Goal: Information Seeking & Learning: Compare options

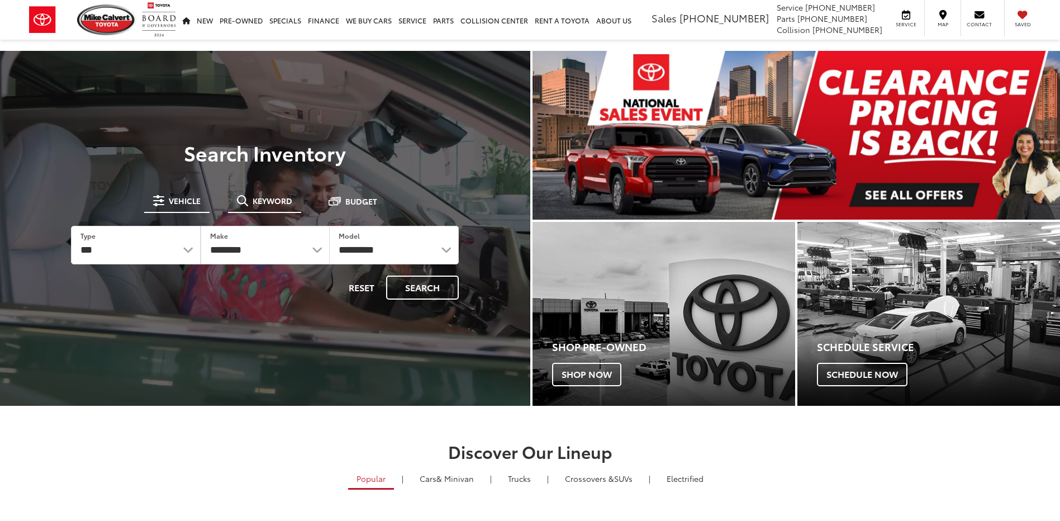
click at [275, 197] on span "Keyword" at bounding box center [272, 201] width 40 height 8
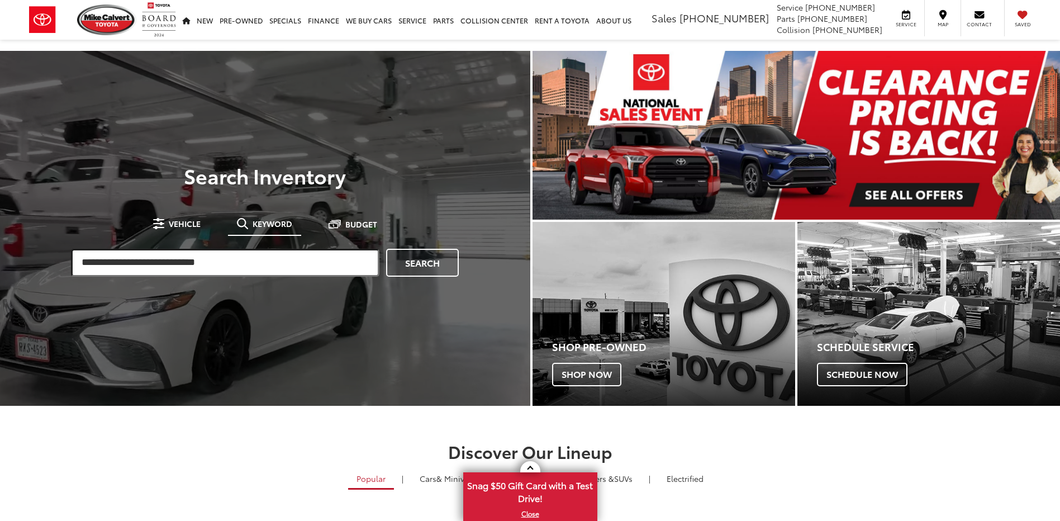
click at [196, 260] on input "search" at bounding box center [225, 263] width 308 height 28
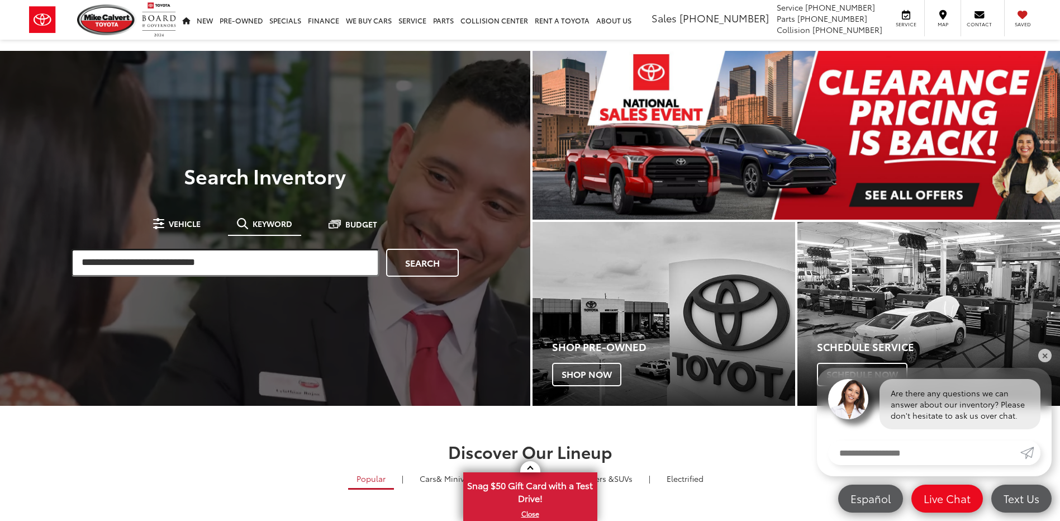
paste input "*******"
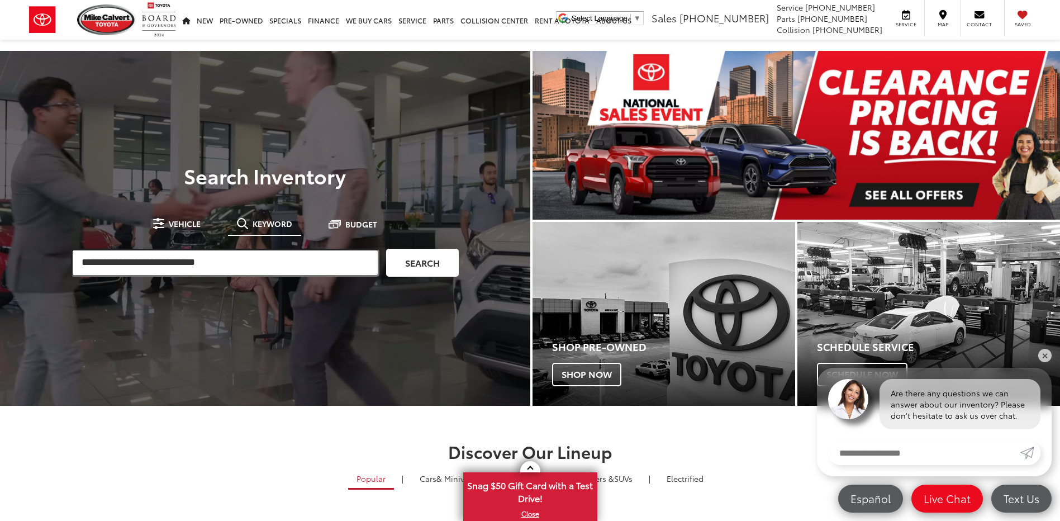
type input "*******"
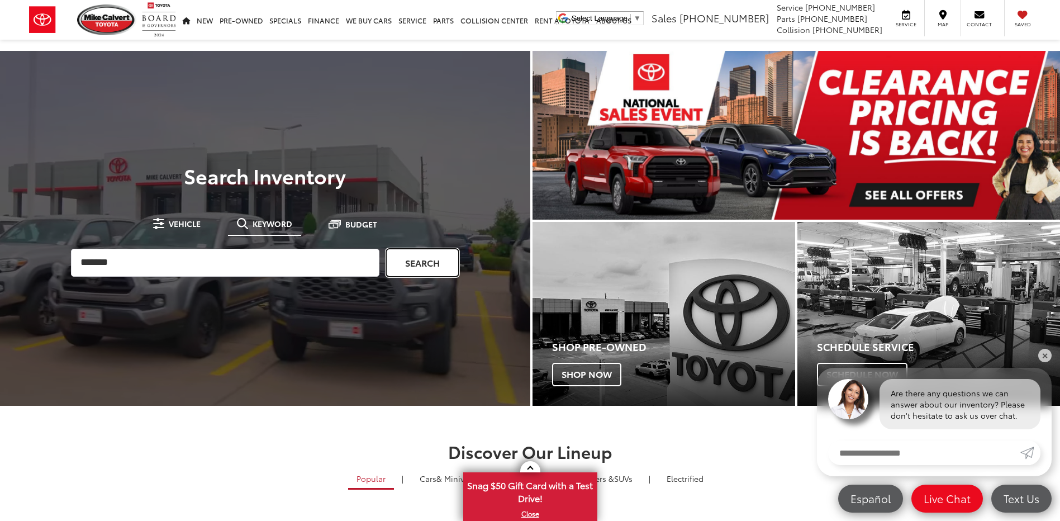
click at [427, 264] on link "Search" at bounding box center [422, 263] width 73 height 28
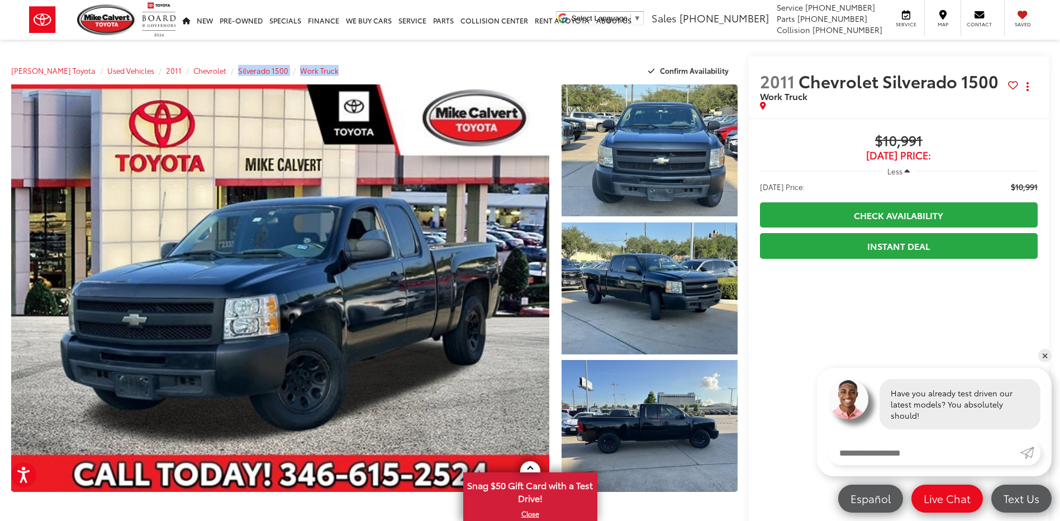
drag, startPoint x: 220, startPoint y: 53, endPoint x: 346, endPoint y: 69, distance: 127.2
click at [346, 69] on div "Mike Calvert Toyota Used Vehicles 2011 Chevrolet Silverado 1500 Work Truck Conf…" at bounding box center [374, 70] width 726 height 28
drag, startPoint x: 843, startPoint y: 126, endPoint x: 980, endPoint y: 173, distance: 145.0
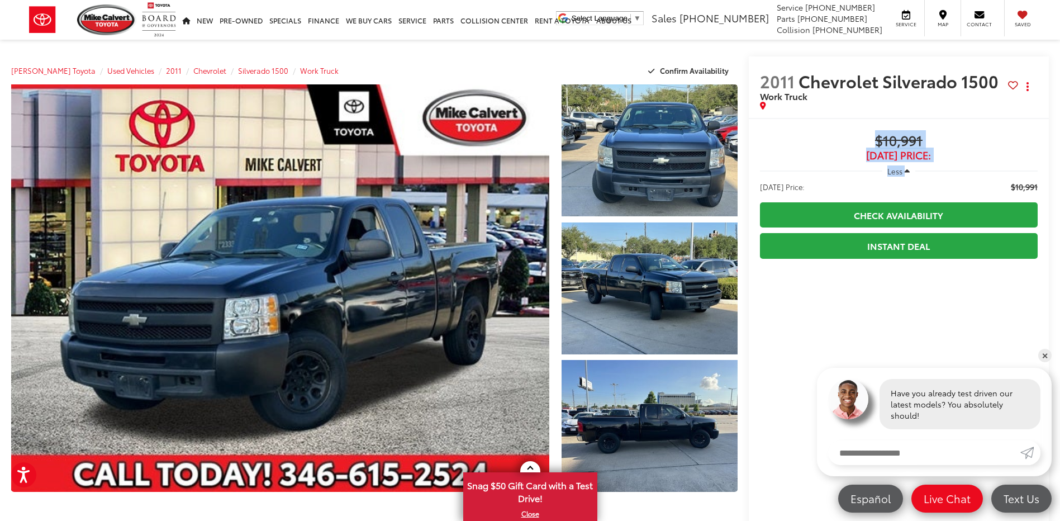
click at [980, 173] on div "Less" at bounding box center [899, 171] width 278 height 20
drag, startPoint x: 859, startPoint y: 126, endPoint x: 966, endPoint y: 158, distance: 111.7
click at [967, 159] on span "[DATE] Price:" at bounding box center [899, 155] width 278 height 11
drag, startPoint x: 965, startPoint y: 170, endPoint x: 856, endPoint y: 104, distance: 127.6
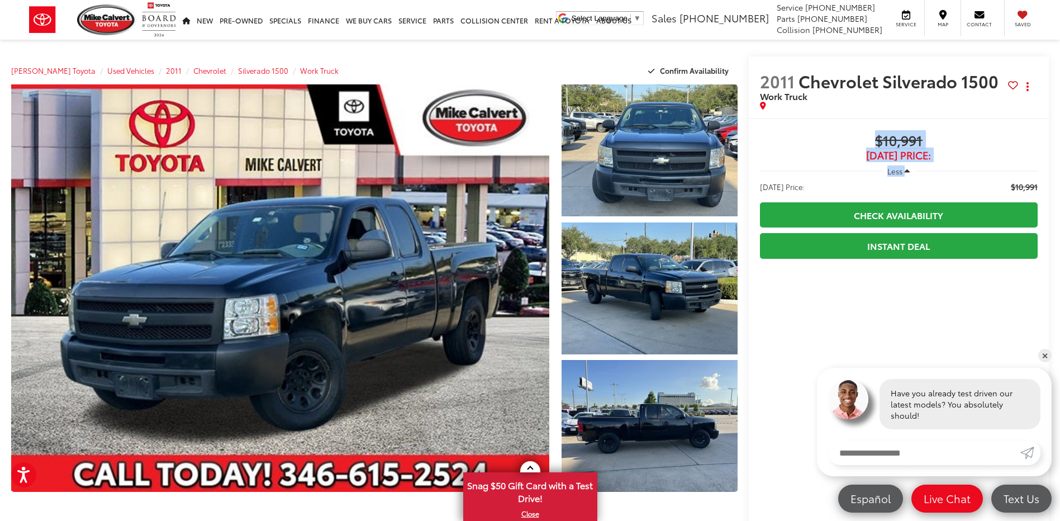
click at [856, 104] on div at bounding box center [884, 106] width 248 height 8
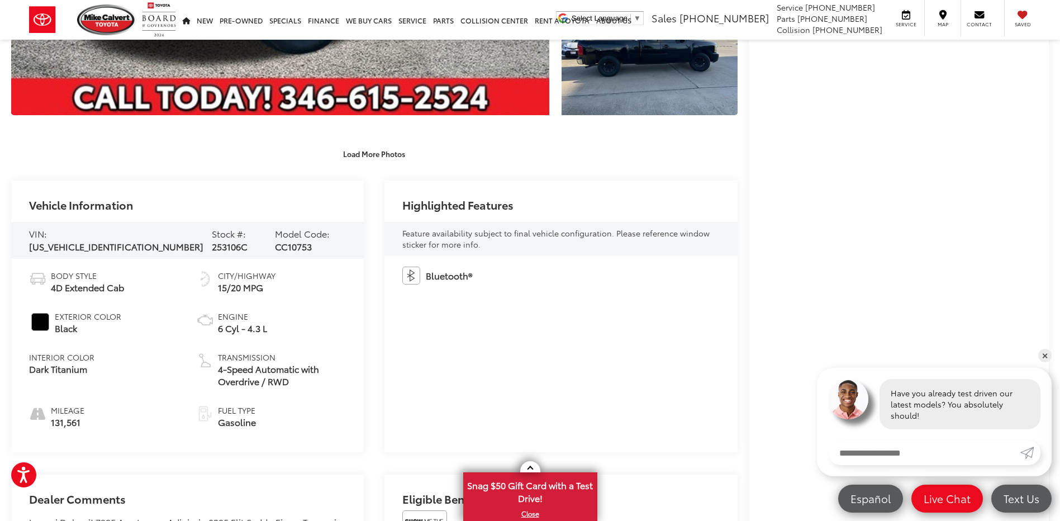
scroll to position [447, 0]
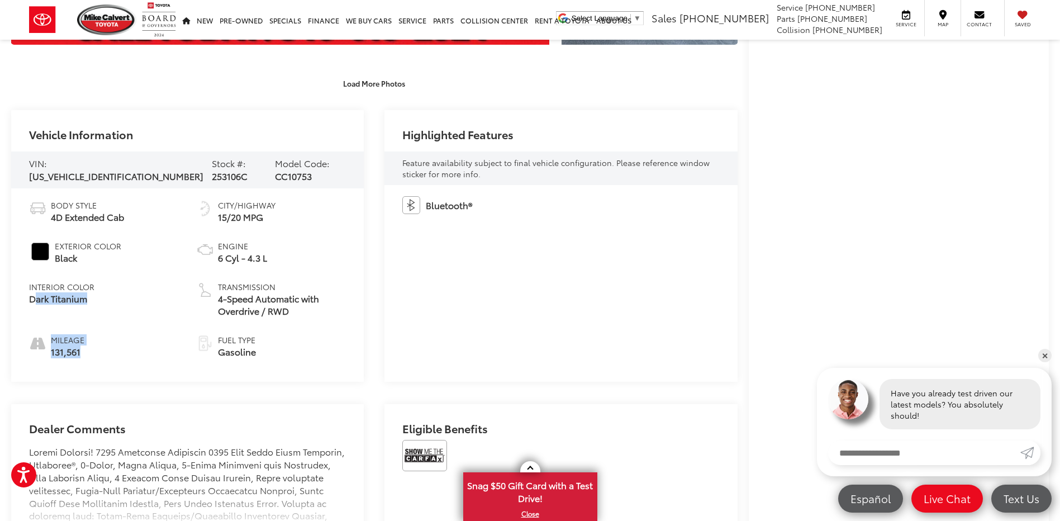
drag, startPoint x: 31, startPoint y: 320, endPoint x: 174, endPoint y: 381, distance: 154.9
click at [174, 381] on div "Vehicle Information VIN: 1GCRCPEX9BZ443646 Stock #: 253106C Model Code: CC10753…" at bounding box center [374, 523] width 726 height 826
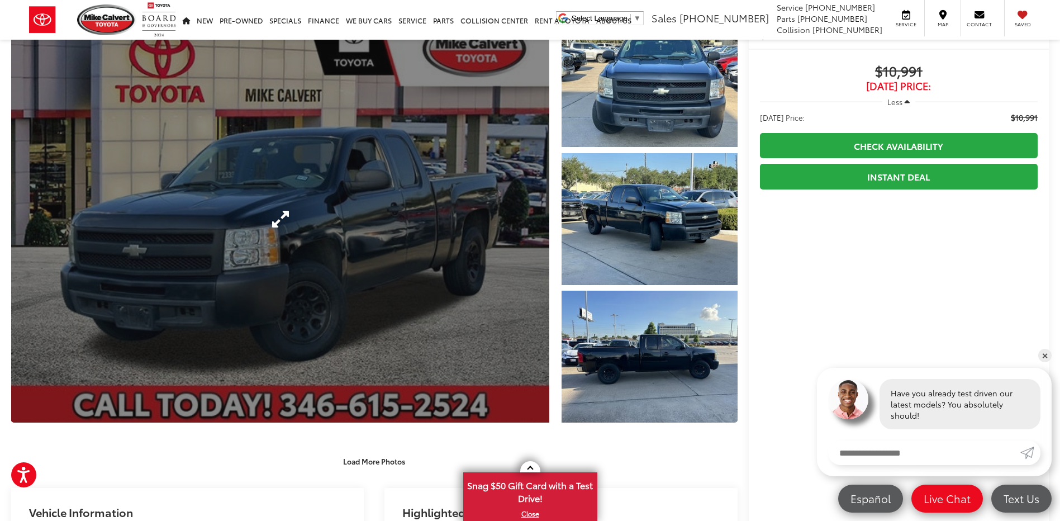
scroll to position [0, 0]
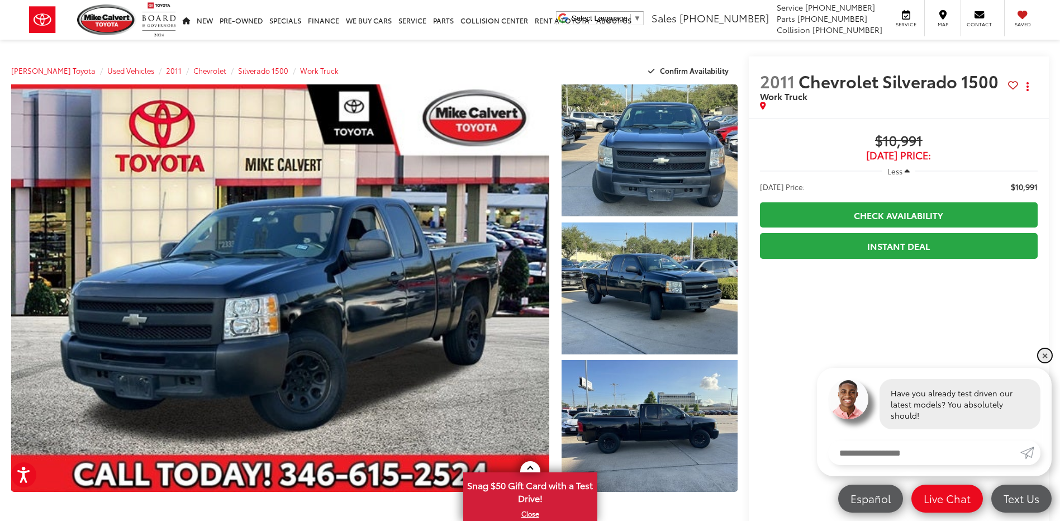
click at [1044, 353] on link "✕" at bounding box center [1044, 355] width 13 height 13
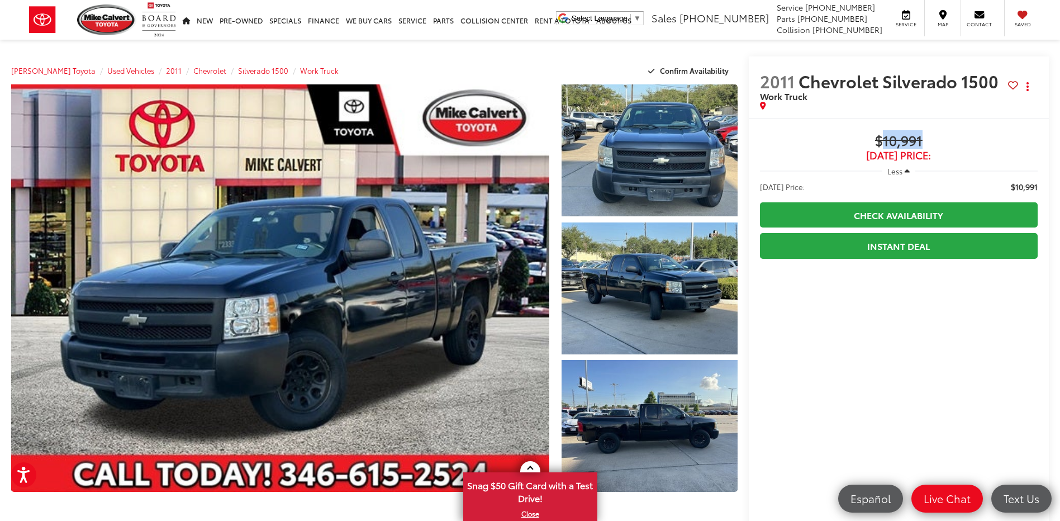
drag, startPoint x: 880, startPoint y: 129, endPoint x: 959, endPoint y: 143, distance: 80.0
click at [959, 143] on span "$10,991" at bounding box center [899, 141] width 278 height 17
drag, startPoint x: 957, startPoint y: 161, endPoint x: 884, endPoint y: 112, distance: 87.7
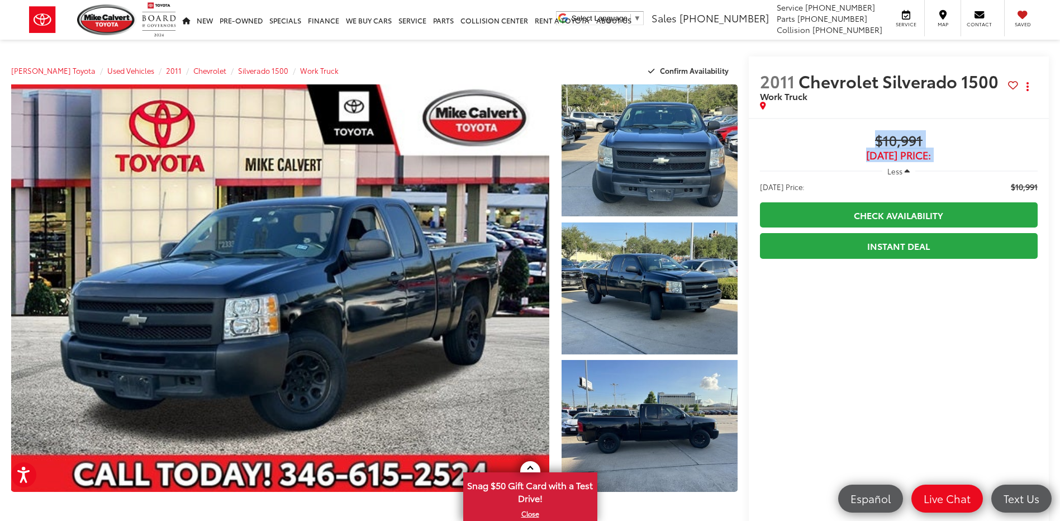
click at [884, 112] on div "2011 Chevrolet Silverado 1500 Work Truck Copy Link Share Print" at bounding box center [898, 86] width 300 height 61
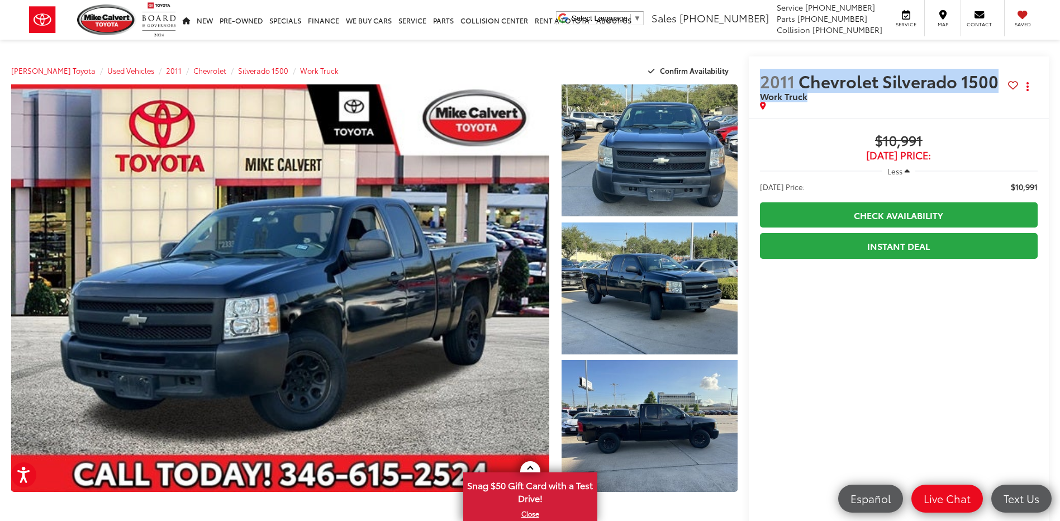
drag, startPoint x: 755, startPoint y: 70, endPoint x: 877, endPoint y: 101, distance: 126.1
click at [877, 101] on div "2011 Chevrolet Silverado 1500 Work Truck Copy Link Share Print" at bounding box center [898, 86] width 300 height 61
click at [877, 101] on span "Work Truck" at bounding box center [884, 95] width 248 height 11
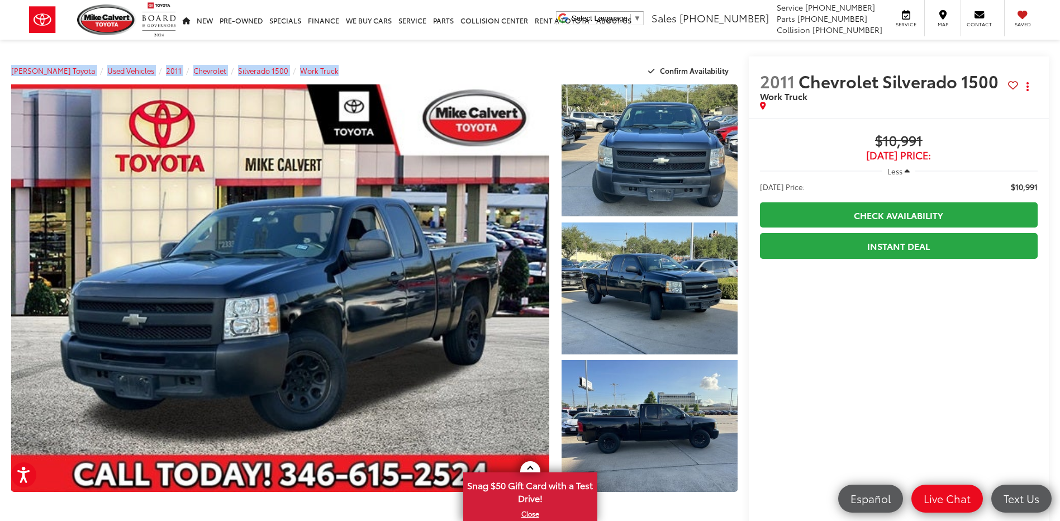
drag, startPoint x: 15, startPoint y: 49, endPoint x: 463, endPoint y: 83, distance: 449.3
click at [461, 81] on div "Mike Calvert Toyota Used Vehicles 2011 Chevrolet Silverado 1500 Work Truck Conf…" at bounding box center [374, 70] width 726 height 28
drag, startPoint x: 117, startPoint y: 53, endPoint x: 446, endPoint y: 63, distance: 328.6
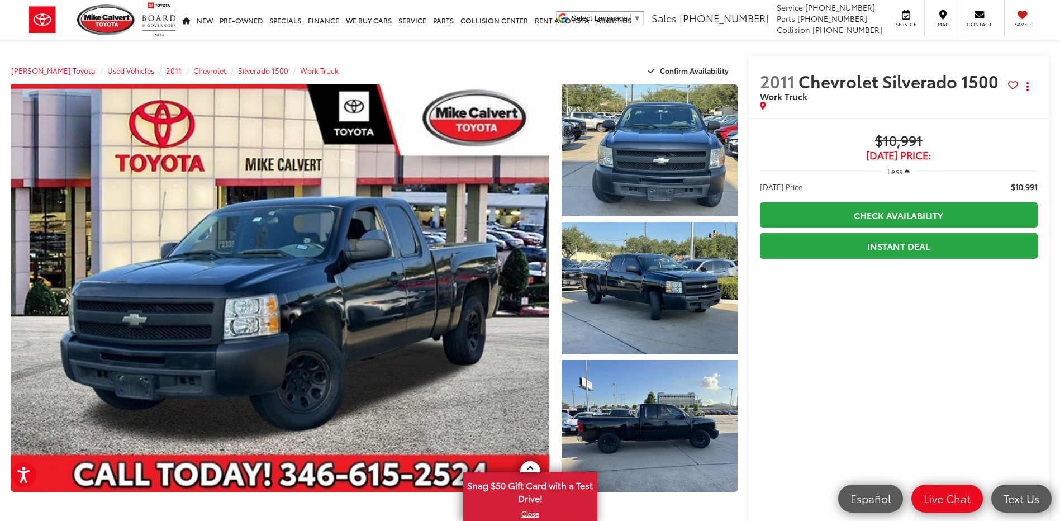
click at [446, 63] on div "Mike Calvert Toyota Used Vehicles 2011 Chevrolet Silverado 1500 Work Truck Conf…" at bounding box center [374, 70] width 726 height 28
drag, startPoint x: 440, startPoint y: 370, endPoint x: 13, endPoint y: 55, distance: 530.1
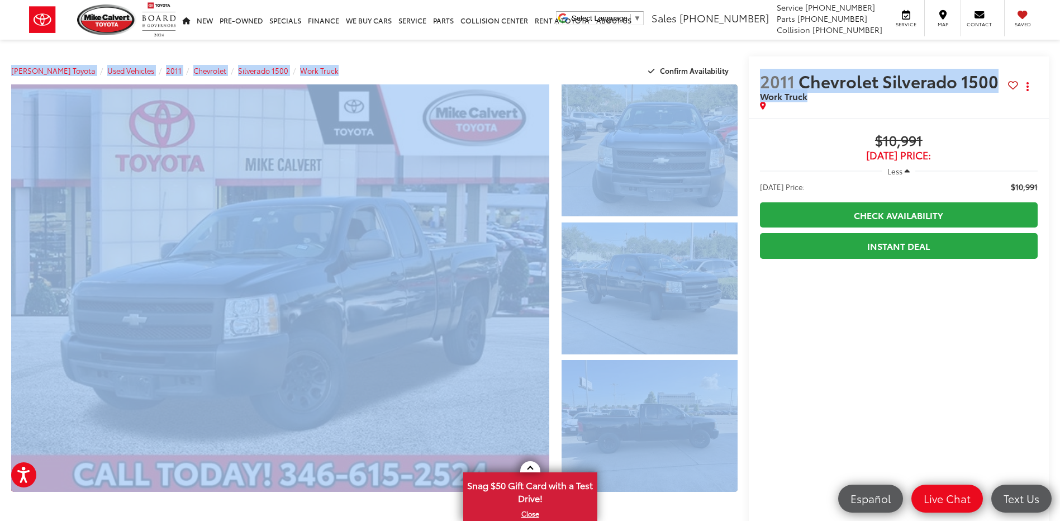
drag, startPoint x: 21, startPoint y: 54, endPoint x: 872, endPoint y: 131, distance: 854.8
drag, startPoint x: 872, startPoint y: 131, endPoint x: 832, endPoint y: 123, distance: 40.9
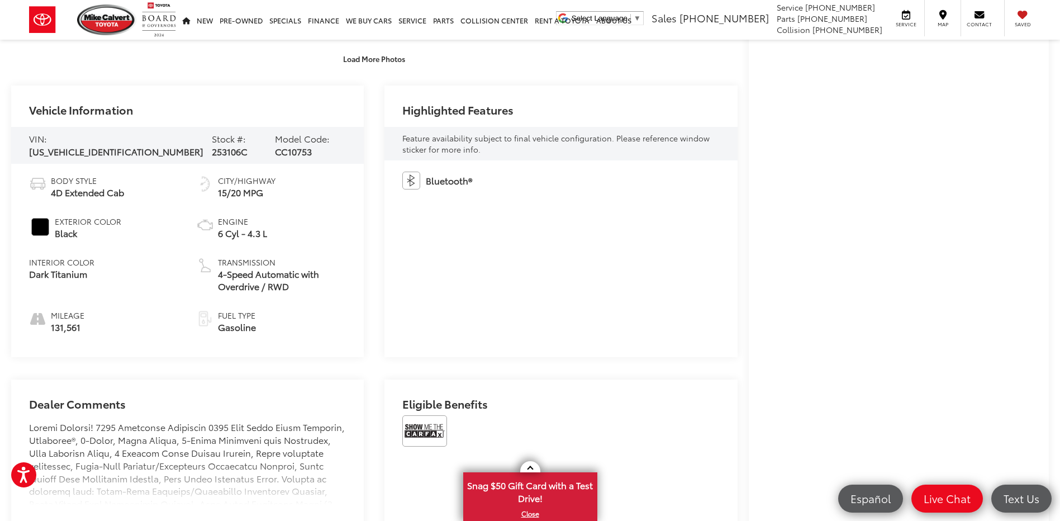
scroll to position [503, 0]
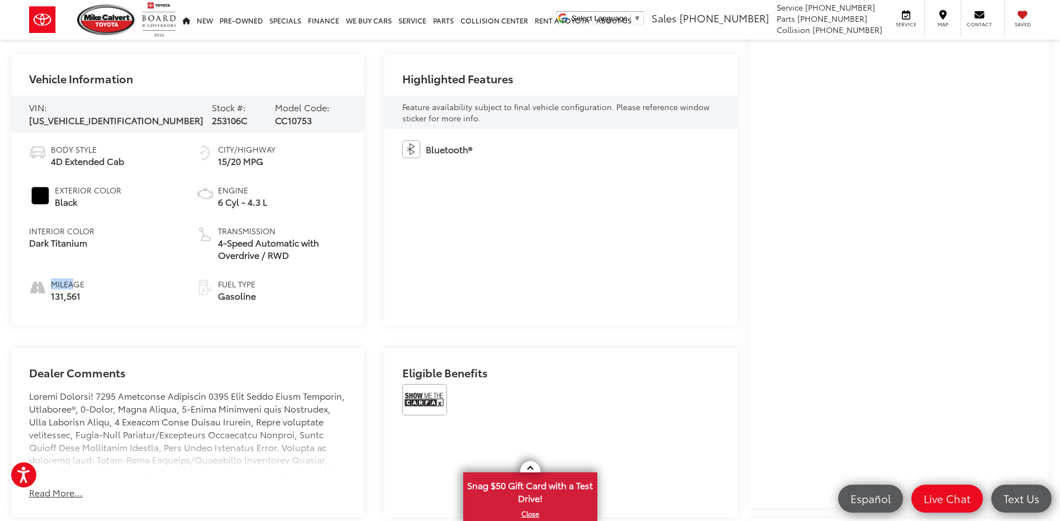
drag, startPoint x: 50, startPoint y: 280, endPoint x: 85, endPoint y: 285, distance: 36.0
click at [85, 285] on li "Mileage 131,561" at bounding box center [104, 290] width 150 height 24
drag, startPoint x: 85, startPoint y: 285, endPoint x: 102, endPoint y: 290, distance: 17.7
click at [102, 290] on li "Mileage 131,561" at bounding box center [104, 290] width 150 height 24
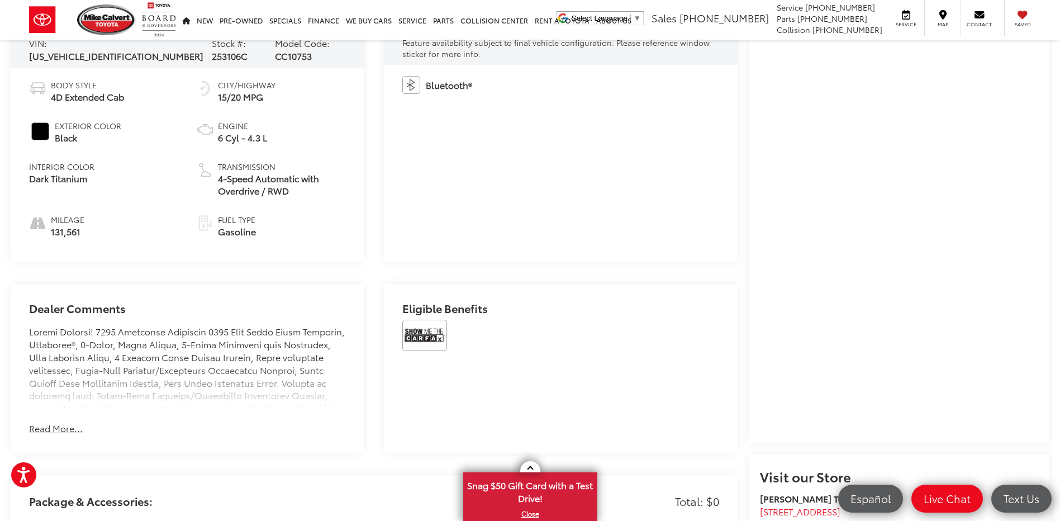
scroll to position [726, 0]
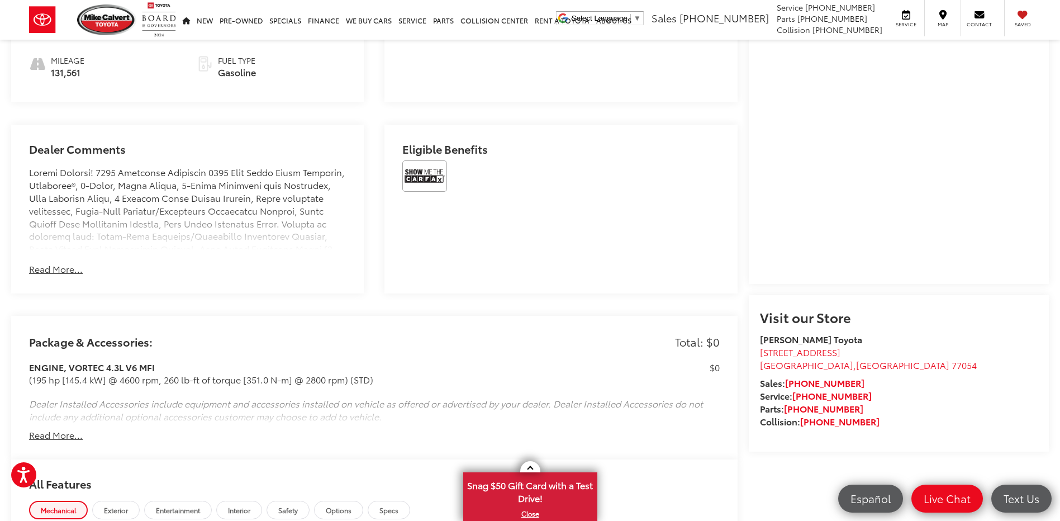
click at [62, 277] on div "Dealer Comments Mike Calvert Toyota has been here in Houston for 35 years. Fami…" at bounding box center [187, 209] width 352 height 169
click at [61, 269] on button "Read More..." at bounding box center [56, 269] width 54 height 13
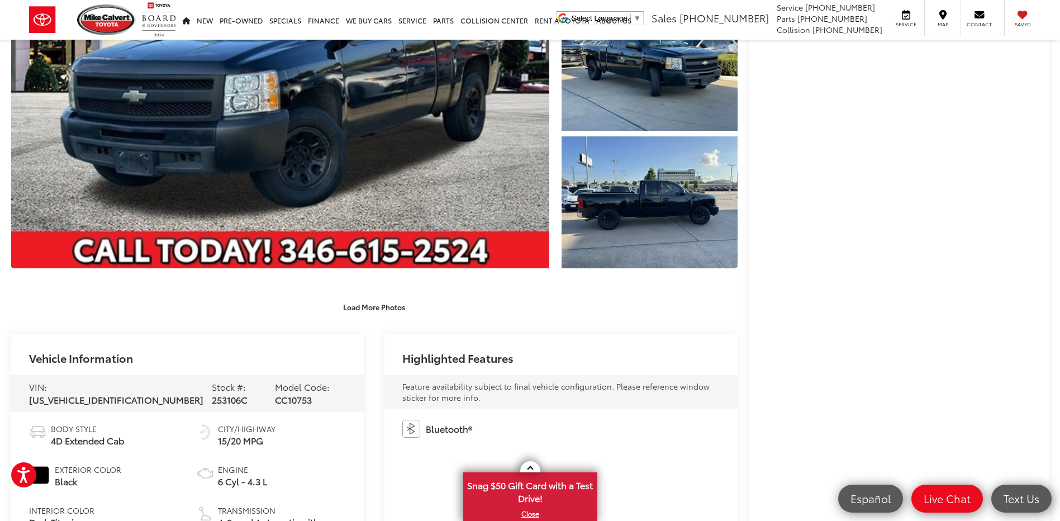
scroll to position [0, 0]
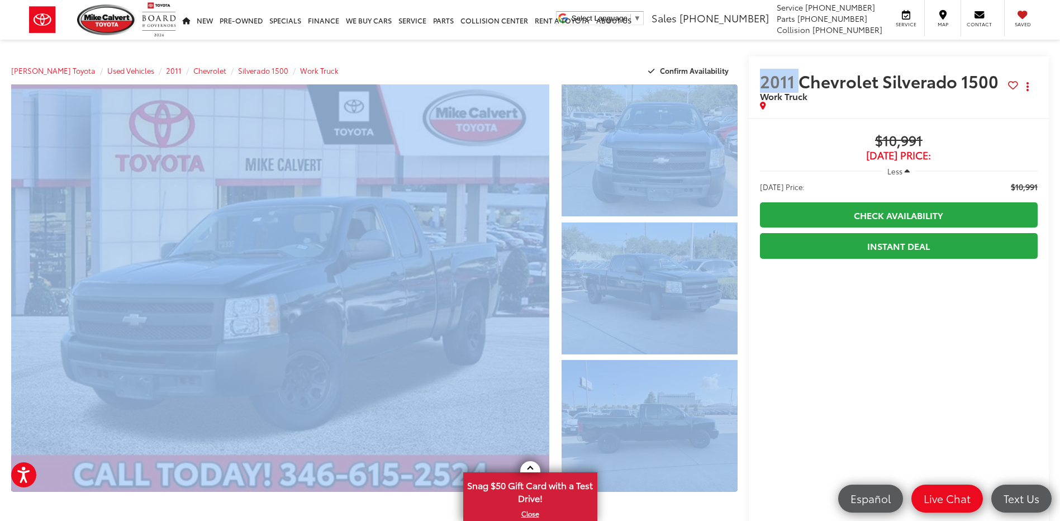
drag, startPoint x: 555, startPoint y: 68, endPoint x: 802, endPoint y: 71, distance: 246.9
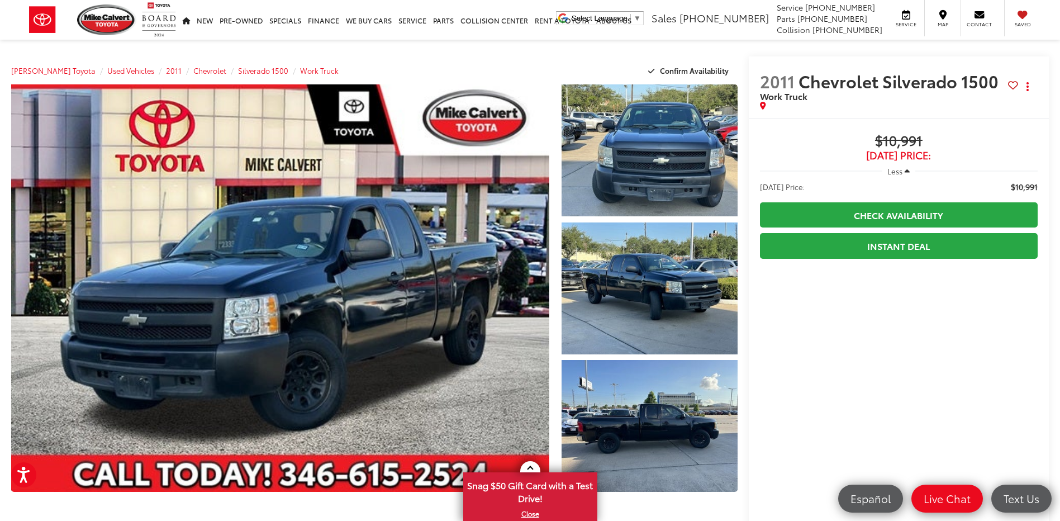
drag, startPoint x: 802, startPoint y: 71, endPoint x: 670, endPoint y: 58, distance: 132.5
drag, startPoint x: 260, startPoint y: 46, endPoint x: 269, endPoint y: 47, distance: 9.0
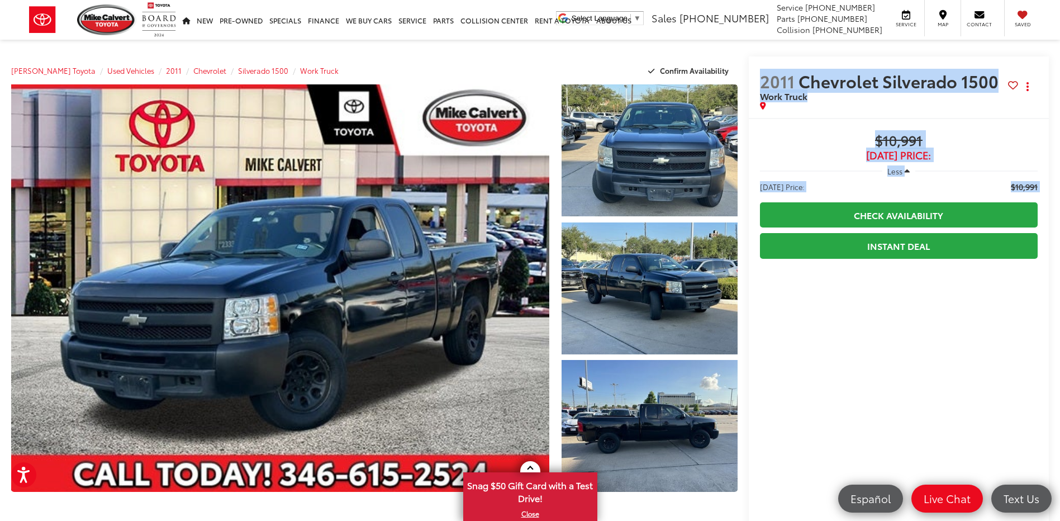
drag, startPoint x: 759, startPoint y: 78, endPoint x: 940, endPoint y: 196, distance: 216.0
drag, startPoint x: 940, startPoint y: 196, endPoint x: 943, endPoint y: 185, distance: 11.5
click at [943, 185] on li "Today's Price: $10,991" at bounding box center [899, 186] width 278 height 11
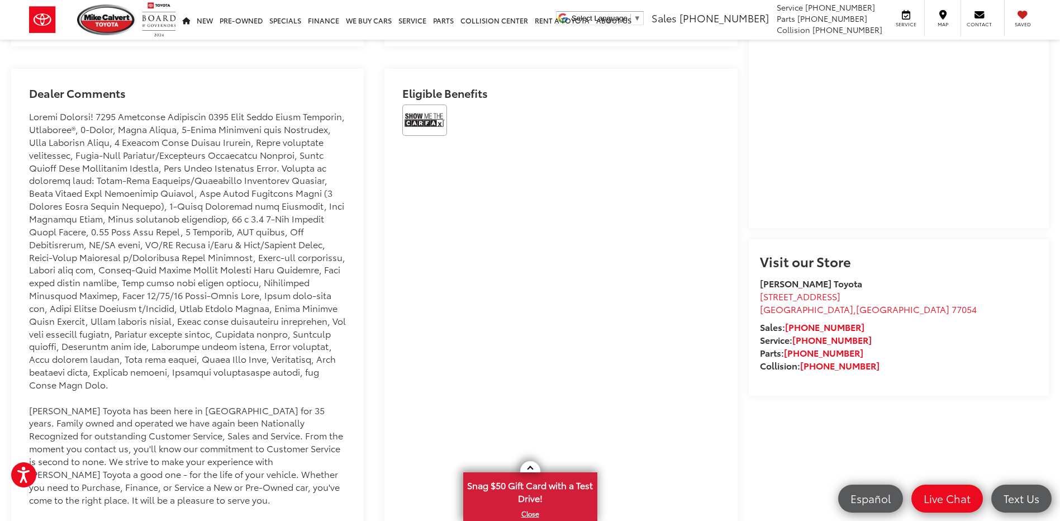
scroll to position [1117, 0]
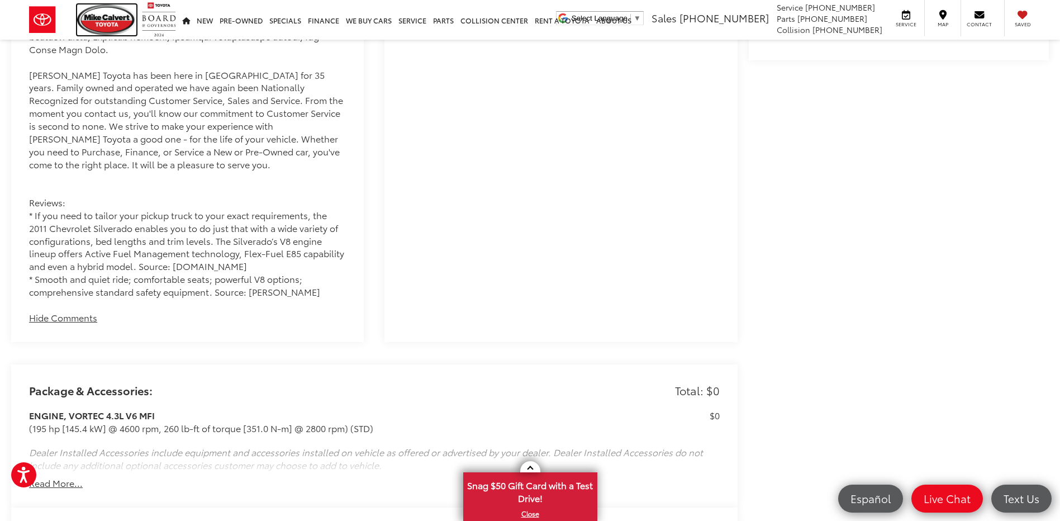
click at [99, 8] on img at bounding box center [106, 19] width 59 height 31
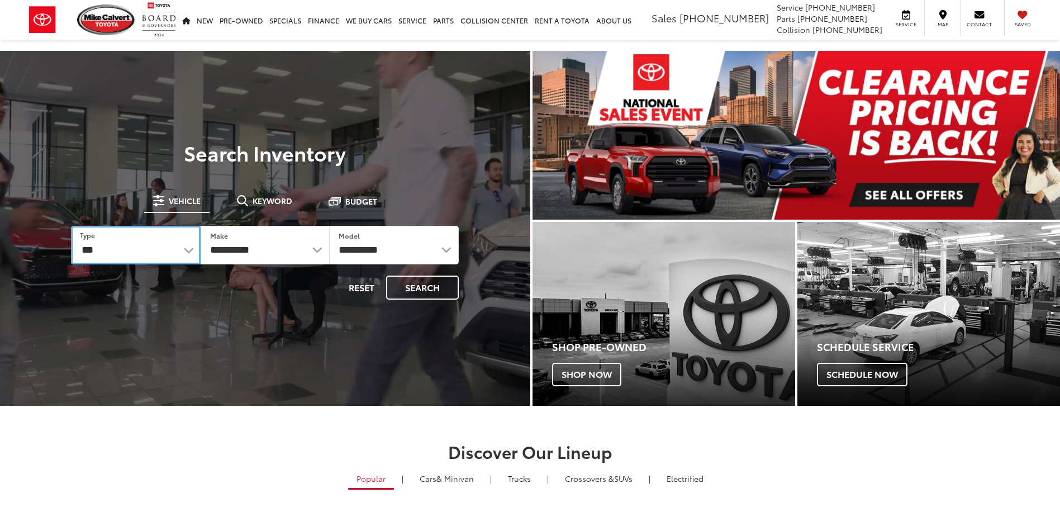
click at [139, 248] on select "*** *** **** *********" at bounding box center [135, 245] width 129 height 39
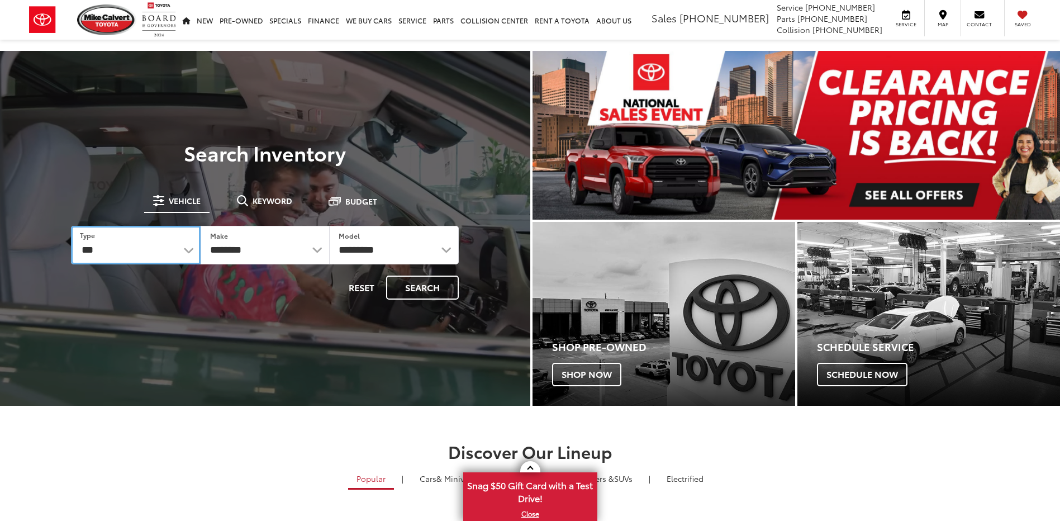
select select "******"
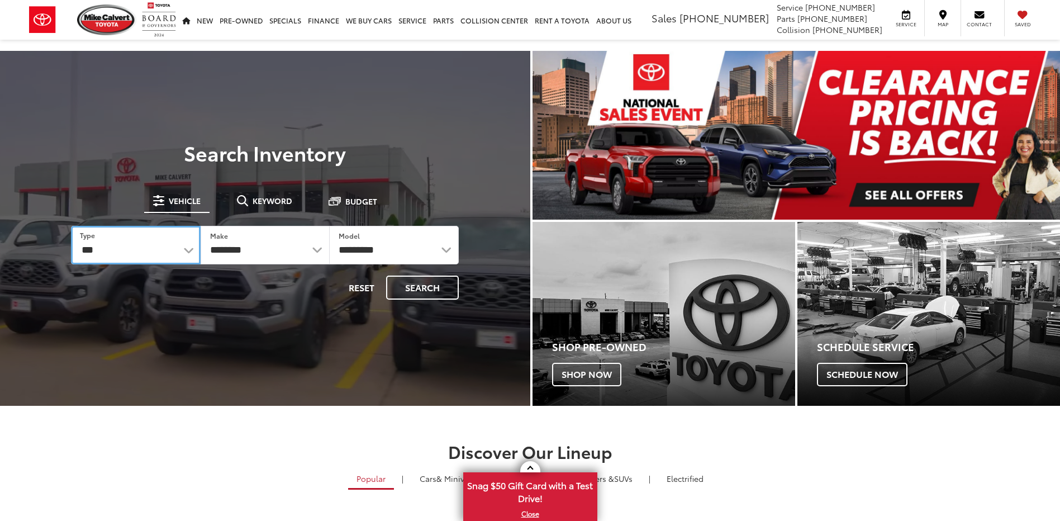
click at [71, 226] on select "*** *** **** *********" at bounding box center [135, 245] width 129 height 39
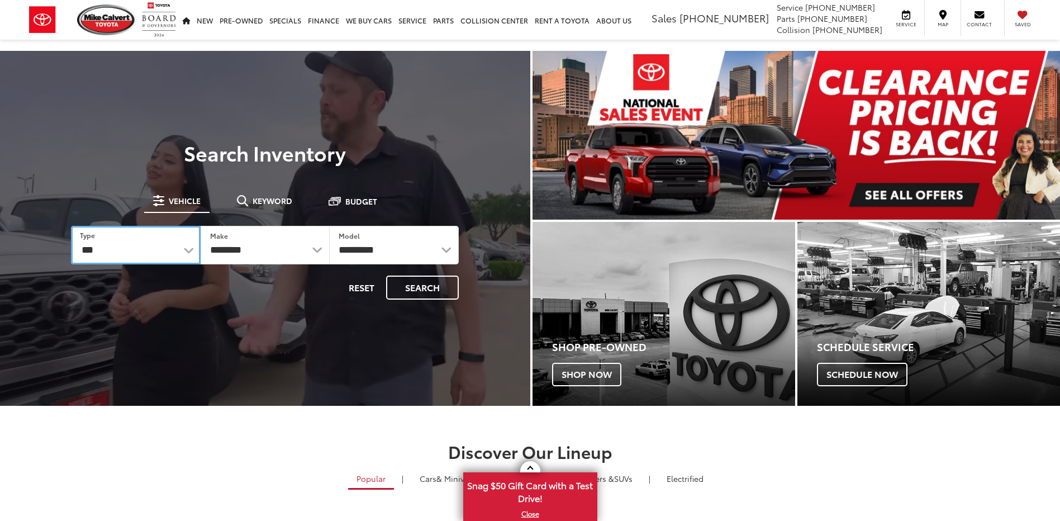
select select "******"
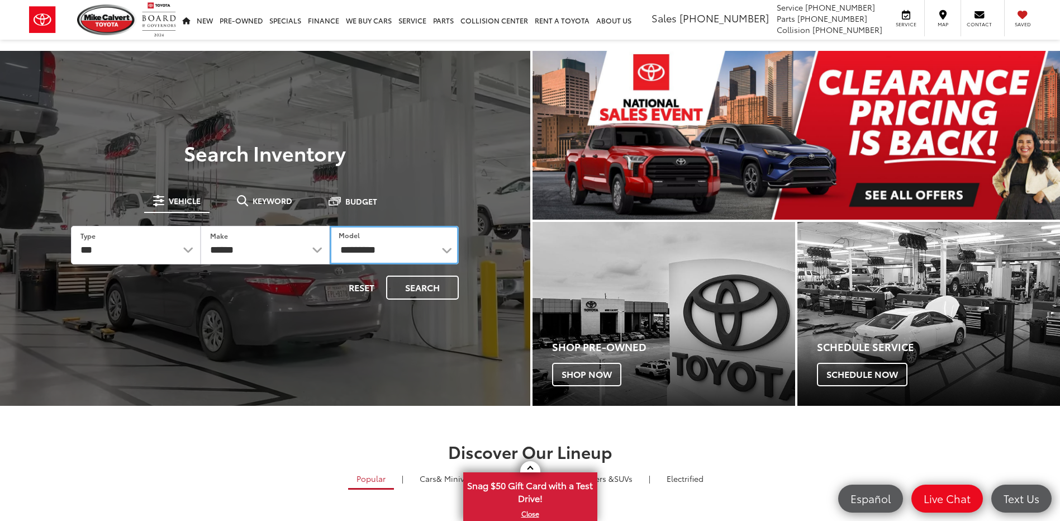
click at [390, 254] on select "**********" at bounding box center [394, 245] width 129 height 39
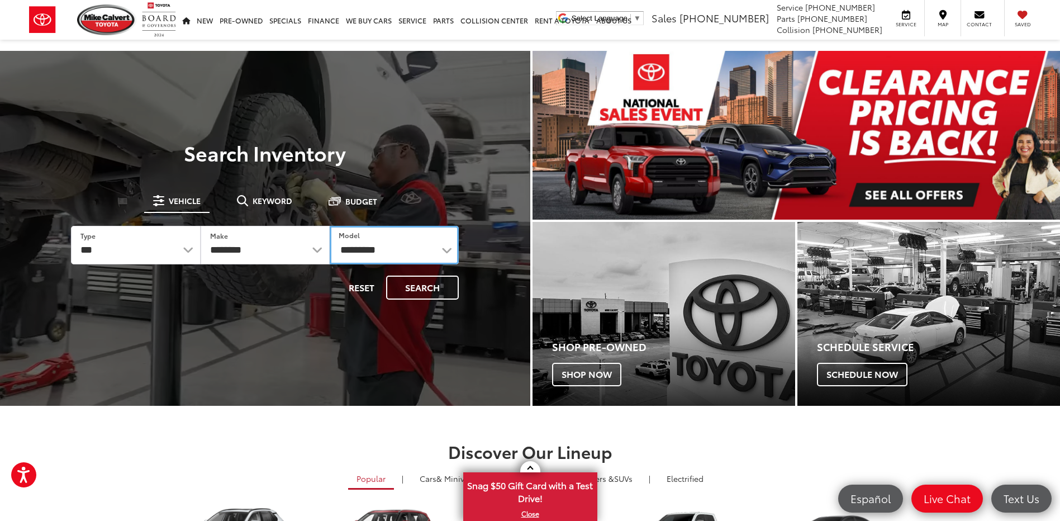
select select "**********"
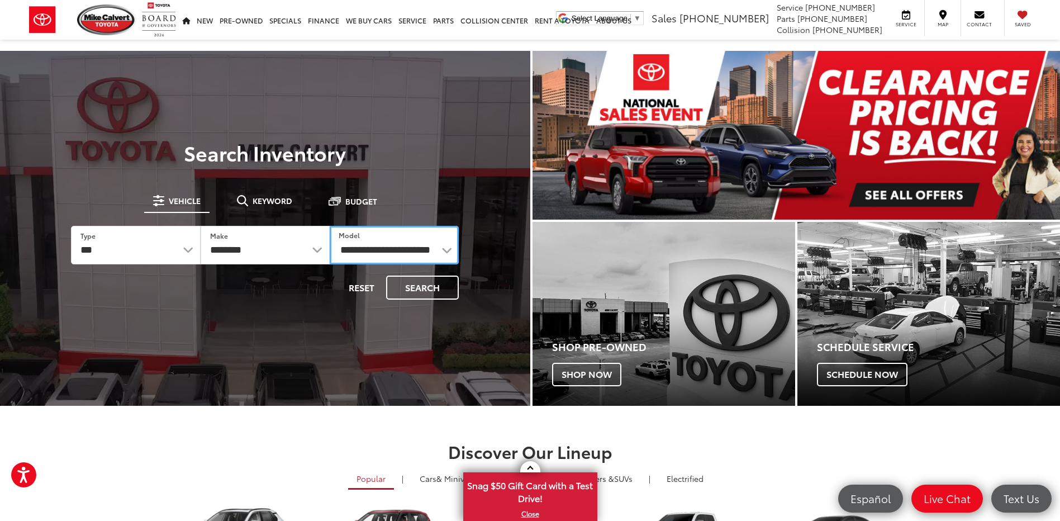
click at [330, 226] on select "**********" at bounding box center [394, 245] width 129 height 39
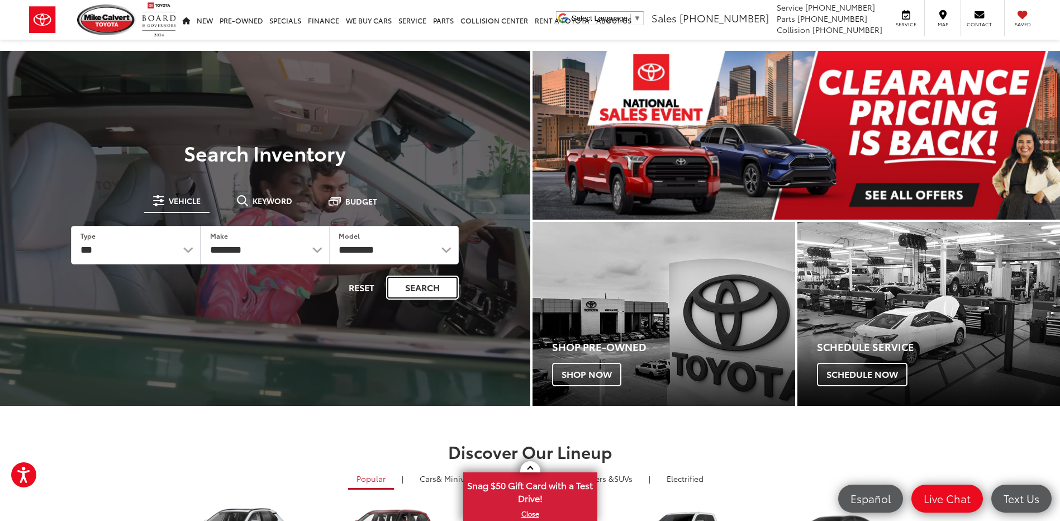
click at [408, 283] on button "Search" at bounding box center [422, 287] width 73 height 24
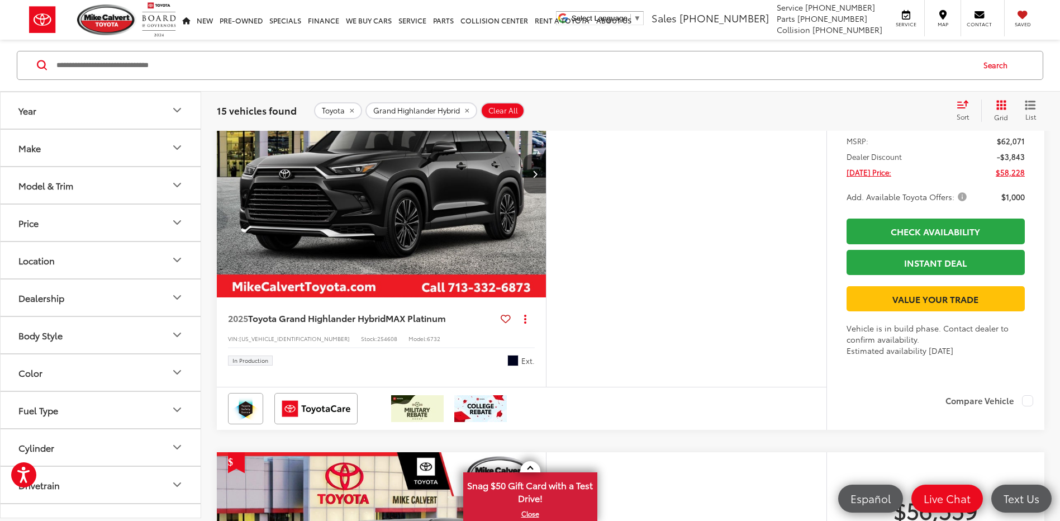
scroll to position [910, 0]
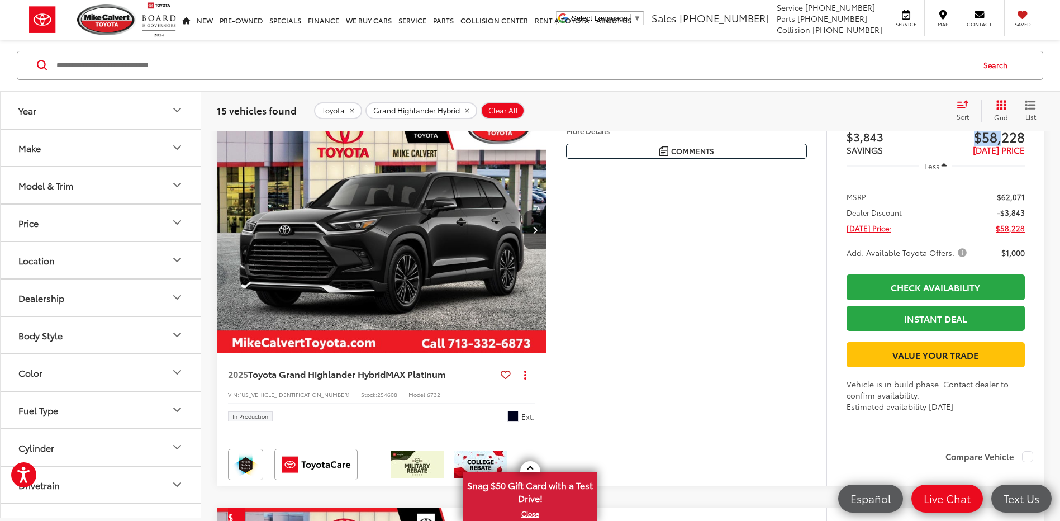
drag, startPoint x: 978, startPoint y: 155, endPoint x: 1001, endPoint y: 155, distance: 23.5
click at [1001, 145] on span "$58,228" at bounding box center [979, 136] width 89 height 17
click at [1007, 145] on span "$58,228" at bounding box center [979, 136] width 89 height 17
drag, startPoint x: 993, startPoint y: 155, endPoint x: 1014, endPoint y: 161, distance: 22.1
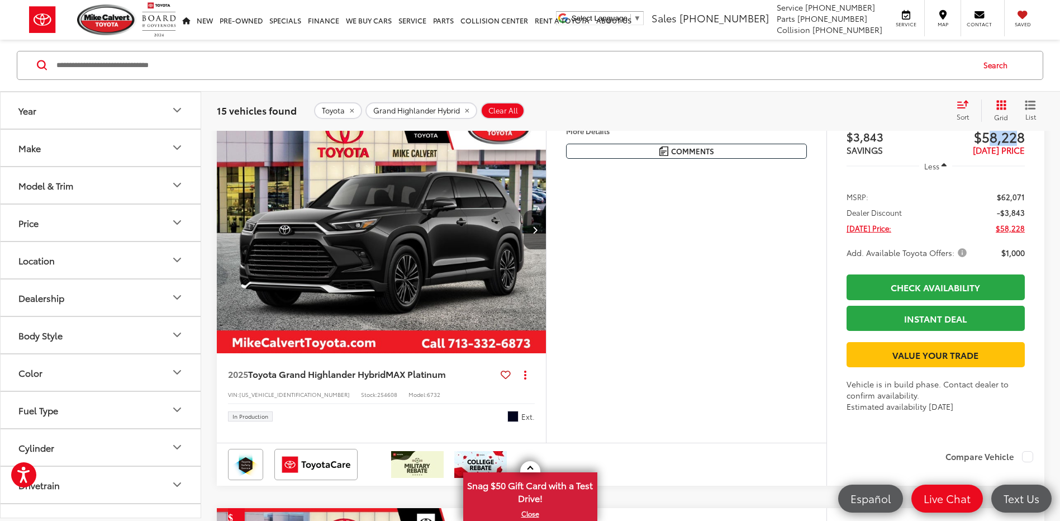
click at [1014, 145] on span "$58,228" at bounding box center [979, 136] width 89 height 17
drag, startPoint x: 969, startPoint y: 160, endPoint x: 992, endPoint y: 160, distance: 22.9
click at [992, 145] on span "$58,228" at bounding box center [979, 136] width 89 height 17
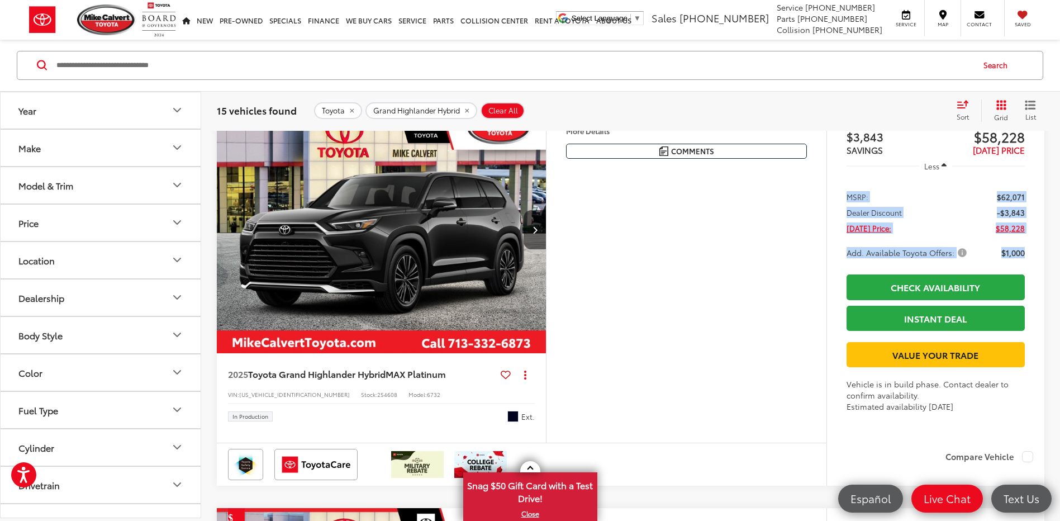
drag, startPoint x: 867, startPoint y: 204, endPoint x: 1061, endPoint y: 278, distance: 207.4
drag, startPoint x: 1061, startPoint y: 278, endPoint x: 1041, endPoint y: 278, distance: 20.1
click at [1041, 278] on div "Track Price $3,843 SAVINGS $58,228 TODAY'S PRICE Less MSRP: $62,071 Dealer Disc…" at bounding box center [935, 274] width 218 height 337
click at [485, 236] on img "2025 Toyota Grand Highlander Hybrid Hybrid MAX Platinum 0" at bounding box center [381, 230] width 331 height 248
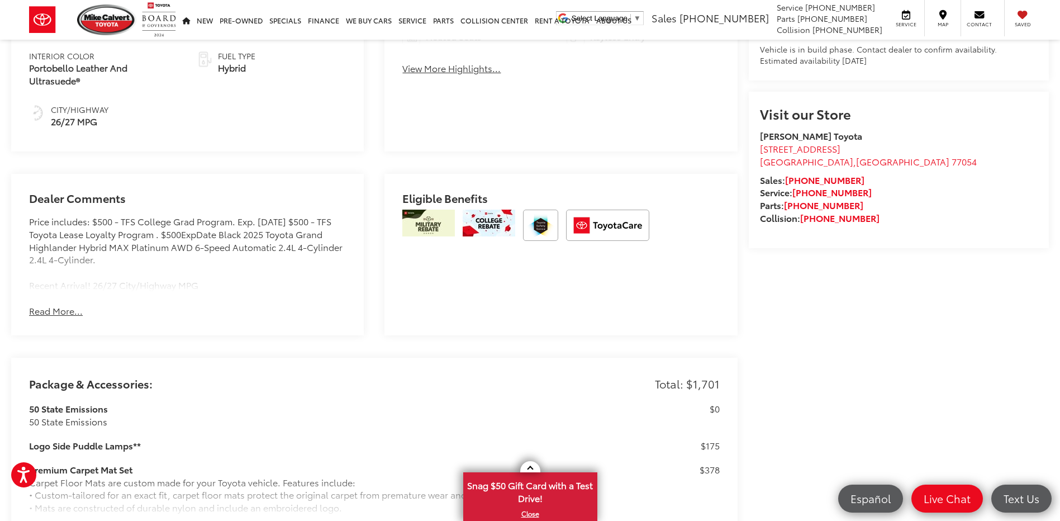
scroll to position [782, 0]
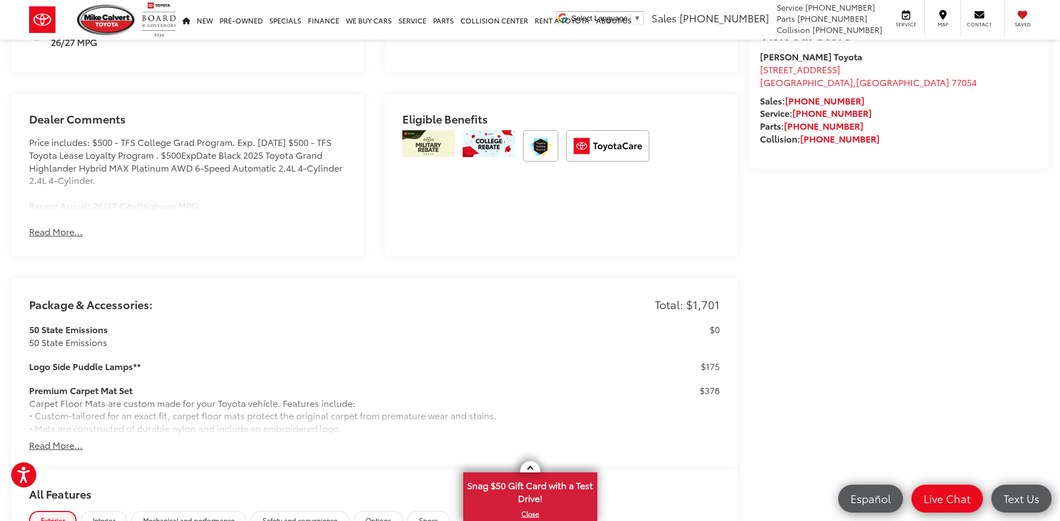
drag, startPoint x: 76, startPoint y: 222, endPoint x: 112, endPoint y: 273, distance: 62.5
click at [87, 246] on div "Dealer Comments Price includes: $500 - TFS College Grad Program. Exp. [DATE] $5…" at bounding box center [187, 174] width 352 height 161
click at [61, 229] on button "Read More..." at bounding box center [56, 231] width 54 height 13
click at [58, 438] on button "Read More..." at bounding box center [56, 444] width 54 height 13
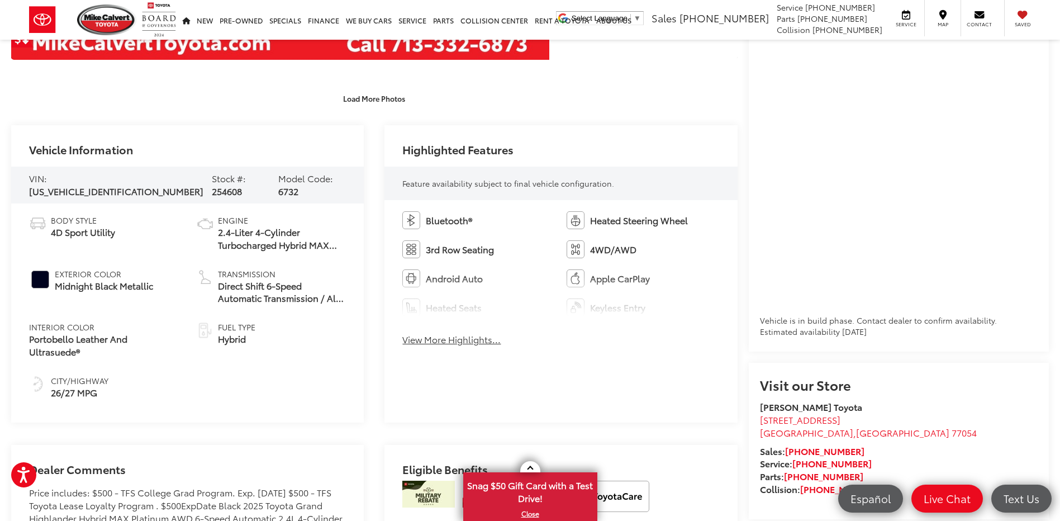
scroll to position [0, 0]
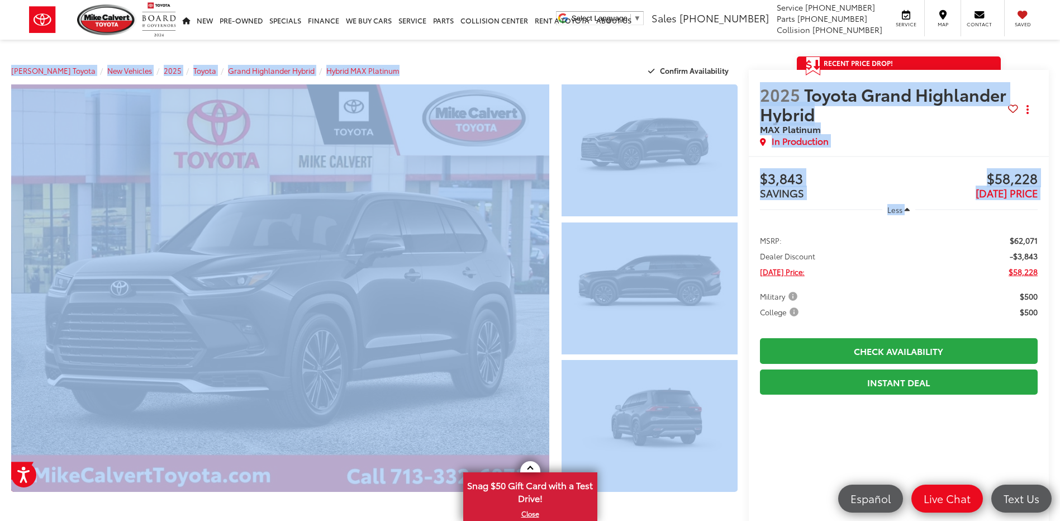
drag, startPoint x: 32, startPoint y: 42, endPoint x: 778, endPoint y: 228, distance: 768.5
click at [778, 226] on li at bounding box center [899, 226] width 278 height 8
drag, startPoint x: 779, startPoint y: 225, endPoint x: 769, endPoint y: 230, distance: 11.0
click at [778, 226] on li at bounding box center [899, 226] width 278 height 8
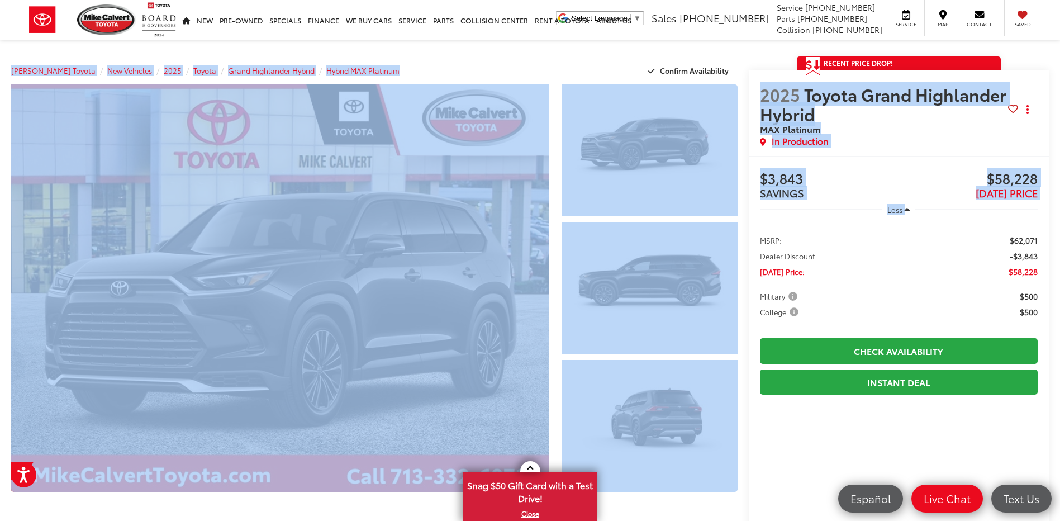
click at [769, 228] on li at bounding box center [899, 226] width 278 height 8
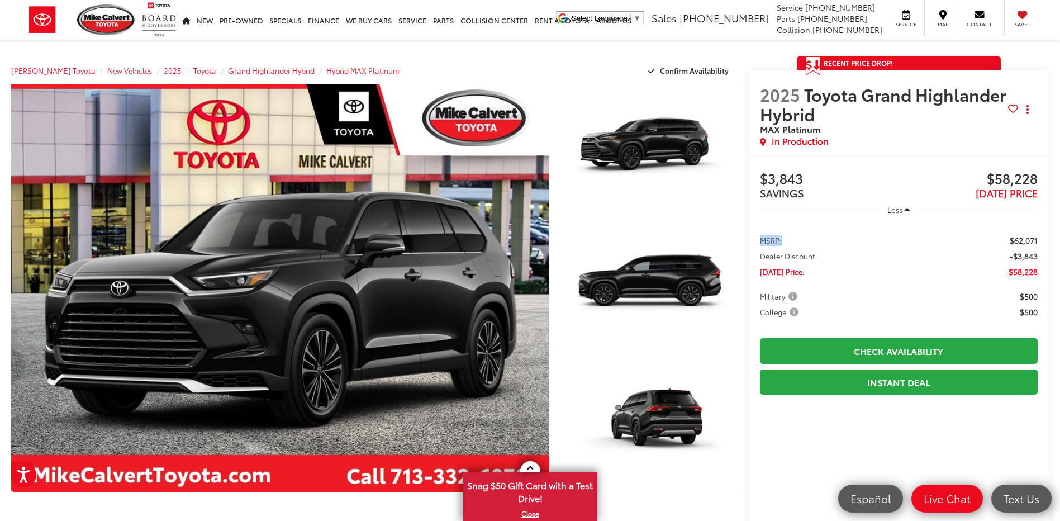
drag, startPoint x: 761, startPoint y: 242, endPoint x: 824, endPoint y: 233, distance: 63.7
click at [824, 233] on ul "MSRP: $62,071 Dealer Discount -$3,843 Today's Price: $58,228 Military $500 Coll…" at bounding box center [898, 275] width 300 height 106
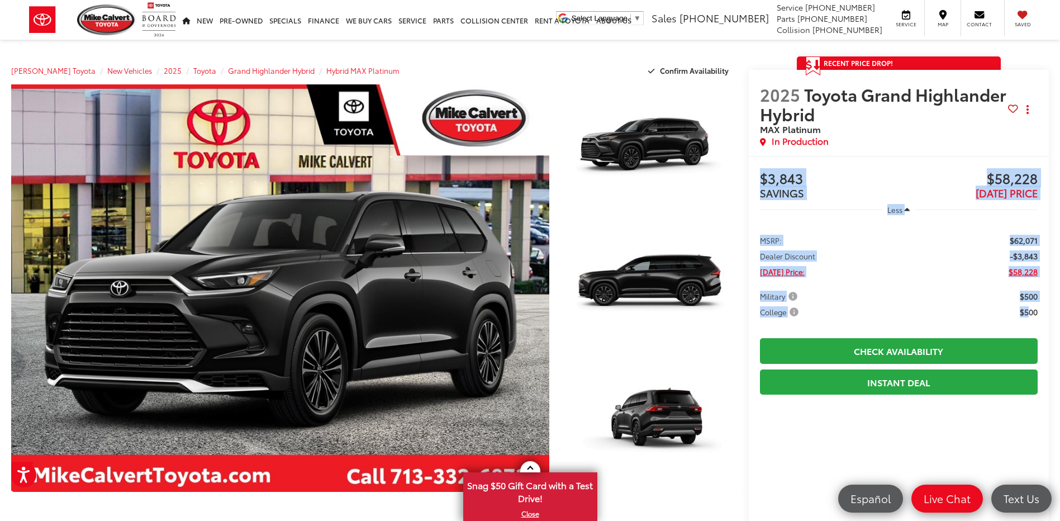
drag, startPoint x: 758, startPoint y: 174, endPoint x: 1028, endPoint y: 311, distance: 303.0
click at [1028, 311] on div "Buy $3,843 SAVINGS $58,228 TODAY'S PRICE Less MSRP: $62,071 Dealer Discount -$3…" at bounding box center [898, 469] width 300 height 627
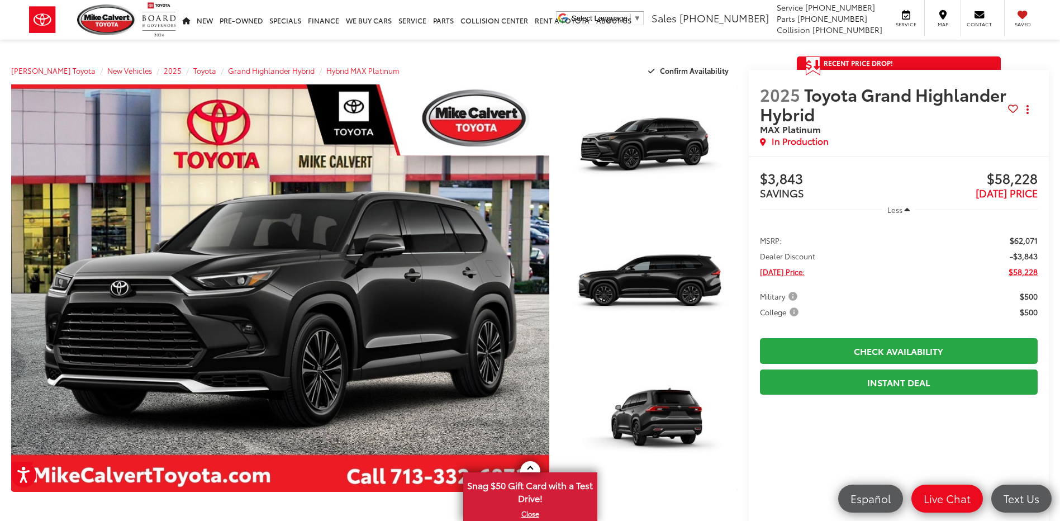
click at [1032, 311] on span "$500" at bounding box center [1028, 311] width 18 height 11
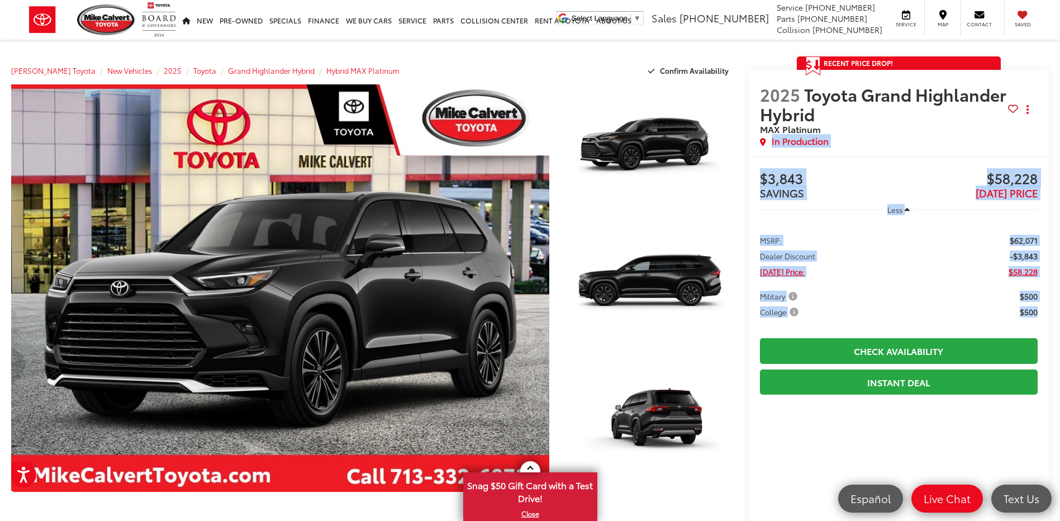
drag, startPoint x: 1040, startPoint y: 309, endPoint x: 761, endPoint y: 154, distance: 319.3
click at [761, 154] on div "2025 Toyota Grand Highlander Hybrid MAX Platinum Copy Link Share Print In Produ…" at bounding box center [898, 426] width 300 height 713
click at [761, 154] on div "2025 Toyota Grand Highlander Hybrid MAX Platinum Copy Link Share Print In Produ…" at bounding box center [898, 113] width 300 height 86
drag, startPoint x: 761, startPoint y: 154, endPoint x: 1034, endPoint y: 316, distance: 318.0
click at [1034, 316] on div "2025 Toyota Grand Highlander Hybrid MAX Platinum Copy Link Share Print In Produ…" at bounding box center [898, 426] width 300 height 713
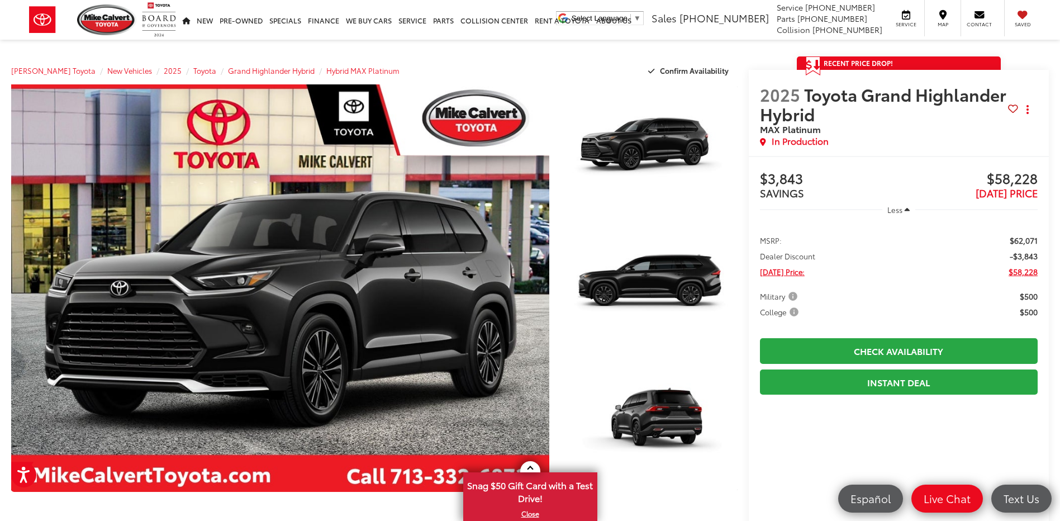
click at [1035, 316] on span "$500" at bounding box center [1028, 311] width 18 height 11
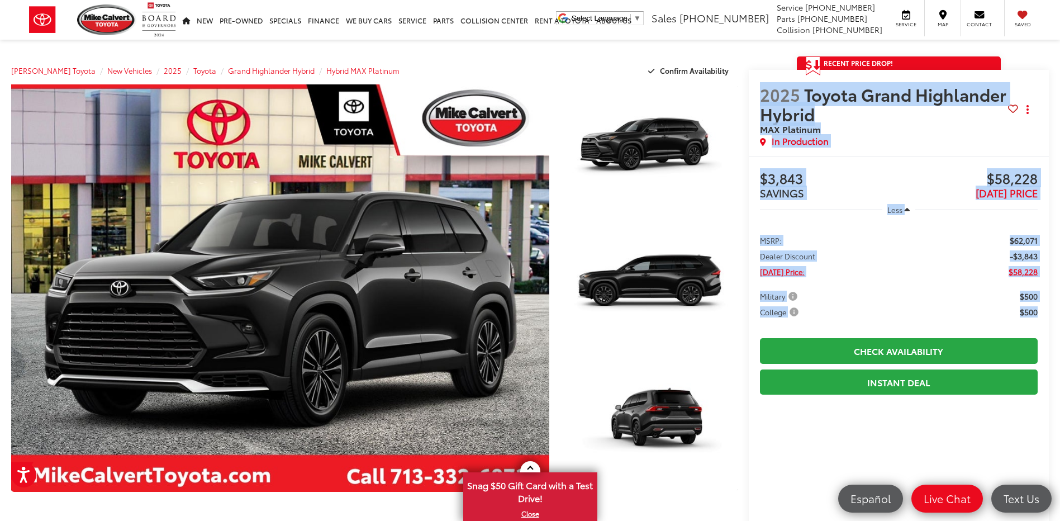
drag, startPoint x: 1040, startPoint y: 309, endPoint x: 749, endPoint y: 82, distance: 369.2
click at [749, 82] on div "2025 Toyota Grand Highlander Hybrid MAX Platinum Copy Link Share Print In Produ…" at bounding box center [898, 426] width 300 height 713
drag, startPoint x: 749, startPoint y: 82, endPoint x: 750, endPoint y: 71, distance: 10.7
click at [750, 71] on div "2025 Toyota Grand Highlander Hybrid MAX Platinum Copy Link Share Print In Produ…" at bounding box center [898, 113] width 300 height 86
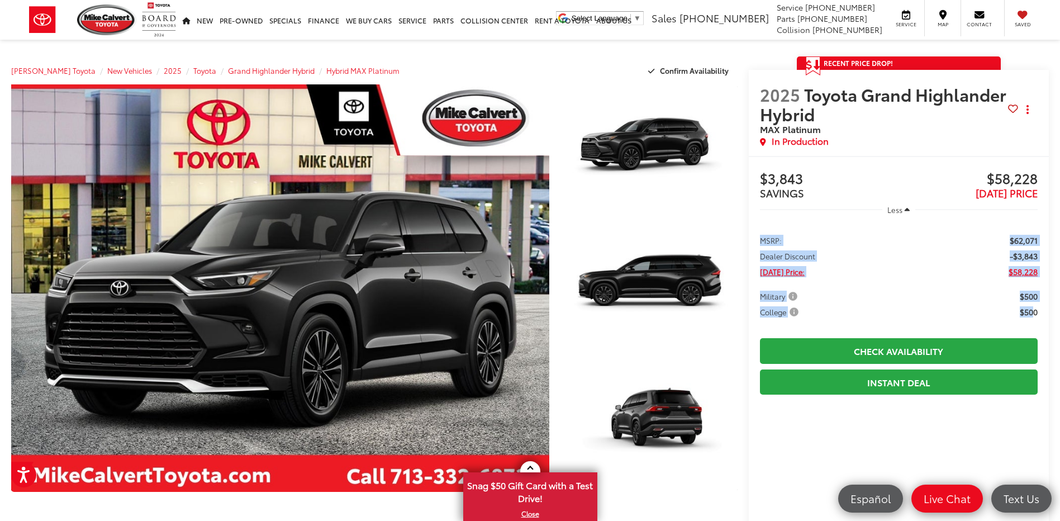
drag, startPoint x: 759, startPoint y: 241, endPoint x: 1032, endPoint y: 310, distance: 281.2
click at [1032, 310] on ul "MSRP: $62,071 Dealer Discount -$3,843 Today's Price: $58,228 Military $500 Coll…" at bounding box center [898, 275] width 300 height 106
click at [1032, 310] on span "$500" at bounding box center [1028, 311] width 18 height 11
drag, startPoint x: 1043, startPoint y: 313, endPoint x: 751, endPoint y: 180, distance: 321.2
click at [751, 180] on div "Buy $3,843 SAVINGS $58,228 TODAY'S PRICE Less MSRP: $62,071 Dealer Discount -$3…" at bounding box center [898, 469] width 300 height 627
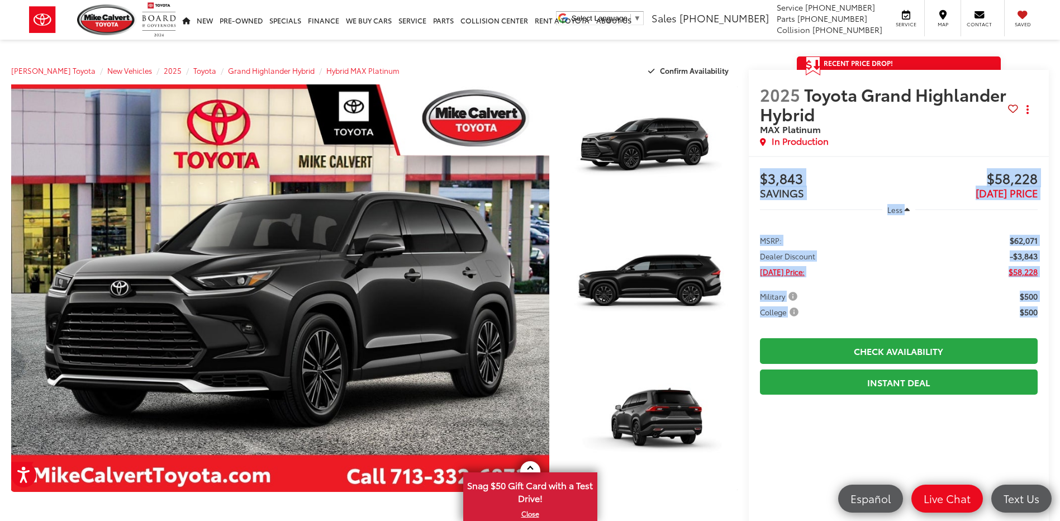
click at [751, 180] on div "Buy $3,843 SAVINGS $58,228 TODAY'S PRICE Less MSRP: $62,071 Dealer Discount -$3…" at bounding box center [898, 469] width 300 height 627
drag, startPoint x: 754, startPoint y: 177, endPoint x: 1019, endPoint y: 313, distance: 299.0
click at [1018, 313] on div "Buy $3,843 SAVINGS $58,228 TODAY'S PRICE Less MSRP: $62,071 Dealer Discount -$3…" at bounding box center [898, 469] width 300 height 627
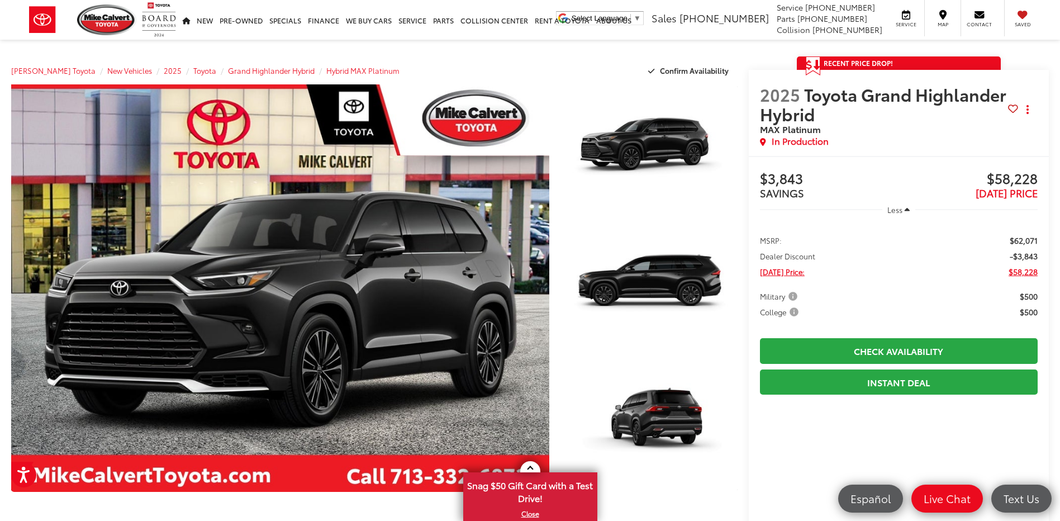
drag, startPoint x: 1019, startPoint y: 313, endPoint x: 1027, endPoint y: 311, distance: 7.6
click at [1027, 311] on span "$500" at bounding box center [1028, 311] width 18 height 11
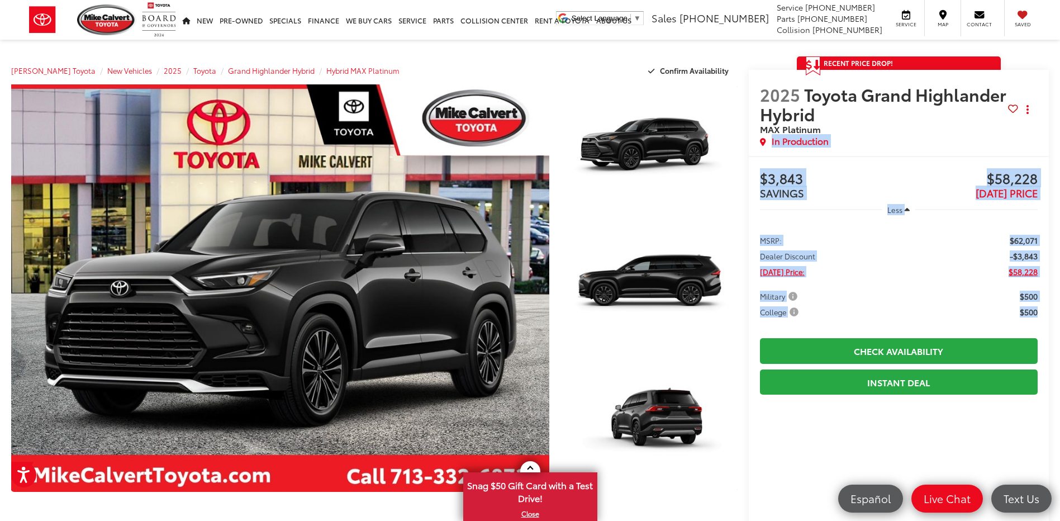
drag, startPoint x: 1037, startPoint y: 312, endPoint x: 752, endPoint y: 155, distance: 326.0
click at [752, 155] on div "2025 Toyota Grand Highlander Hybrid MAX Platinum Copy Link Share Print In Produ…" at bounding box center [898, 426] width 300 height 713
click at [752, 155] on div "2025 Toyota Grand Highlander Hybrid MAX Platinum Copy Link Share Print In Produ…" at bounding box center [898, 113] width 300 height 86
drag, startPoint x: 758, startPoint y: 170, endPoint x: 1033, endPoint y: 313, distance: 310.1
click at [1033, 313] on div "Buy $3,843 SAVINGS $58,228 TODAY'S PRICE Less MSRP: $62,071 Dealer Discount -$3…" at bounding box center [898, 469] width 300 height 627
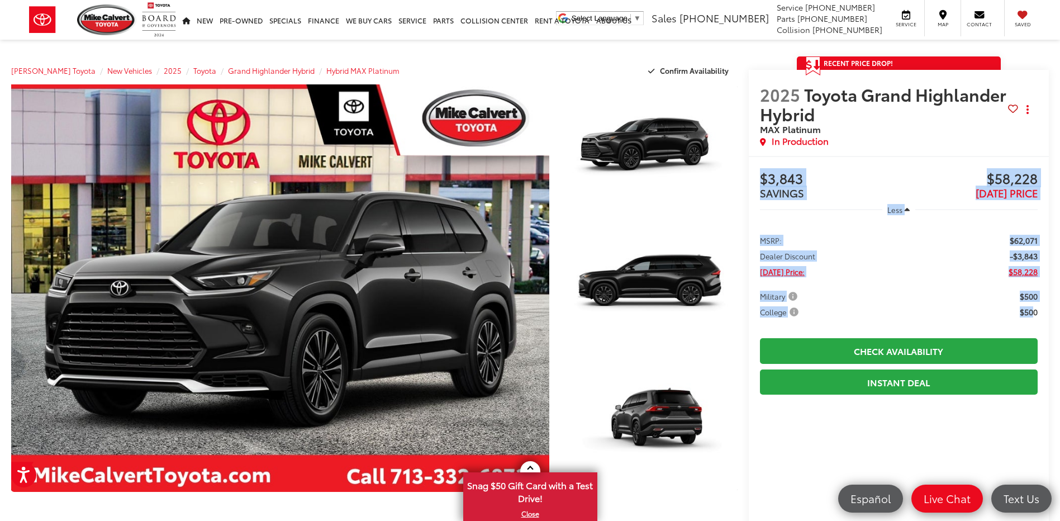
click at [1033, 313] on span "$500" at bounding box center [1028, 311] width 18 height 11
drag, startPoint x: 1036, startPoint y: 311, endPoint x: 756, endPoint y: 169, distance: 313.8
click at [756, 169] on div "Buy $3,843 SAVINGS $58,228 TODAY'S PRICE Less MSRP: $62,071 Dealer Discount -$3…" at bounding box center [898, 469] width 300 height 627
click at [758, 167] on div "Buy $3,843 SAVINGS $58,228 TODAY'S PRICE Less MSRP: $62,071 Dealer Discount -$3…" at bounding box center [898, 469] width 300 height 627
drag, startPoint x: 758, startPoint y: 167, endPoint x: 1045, endPoint y: 318, distance: 324.6
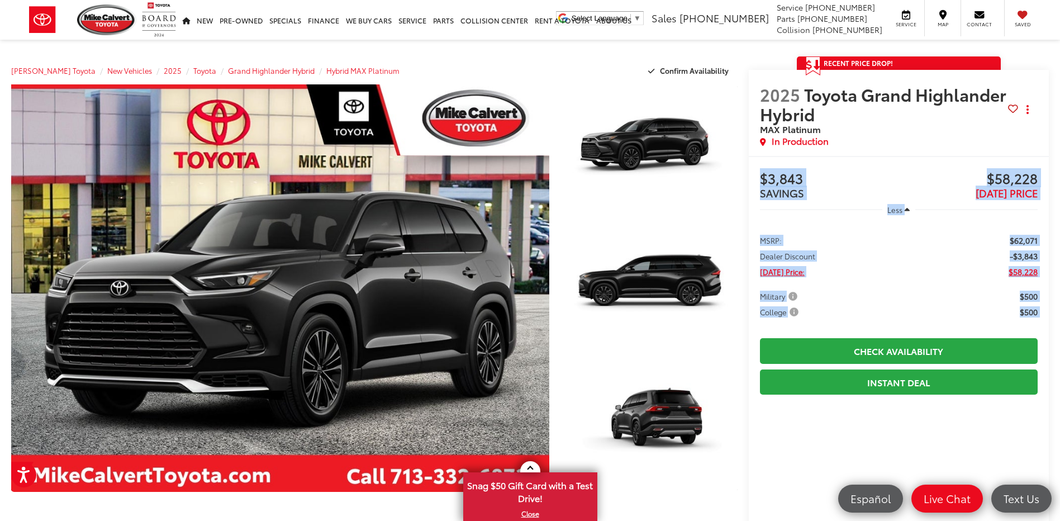
click at [1045, 318] on div "Buy $3,843 SAVINGS $58,228 TODAY'S PRICE Less MSRP: $62,071 Dealer Discount -$3…" at bounding box center [898, 469] width 300 height 627
click at [1045, 318] on ul "MSRP: $62,071 Dealer Discount -$3,843 Today's Price: $58,228 Military $500 Coll…" at bounding box center [898, 275] width 300 height 106
drag, startPoint x: 1045, startPoint y: 314, endPoint x: 756, endPoint y: 162, distance: 326.3
click at [756, 162] on div "Buy $3,843 SAVINGS $58,228 TODAY'S PRICE Less MSRP: $62,071 Dealer Discount -$3…" at bounding box center [898, 469] width 300 height 627
click at [759, 160] on div "Buy $3,843 SAVINGS $58,228 TODAY'S PRICE Less MSRP: $62,071 Dealer Discount -$3…" at bounding box center [898, 469] width 300 height 627
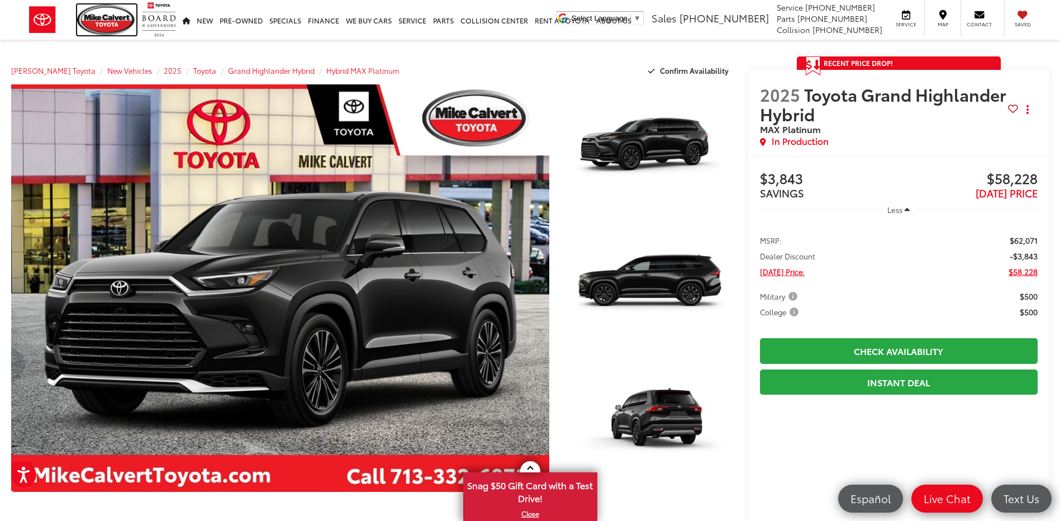
click at [87, 11] on img at bounding box center [106, 19] width 59 height 31
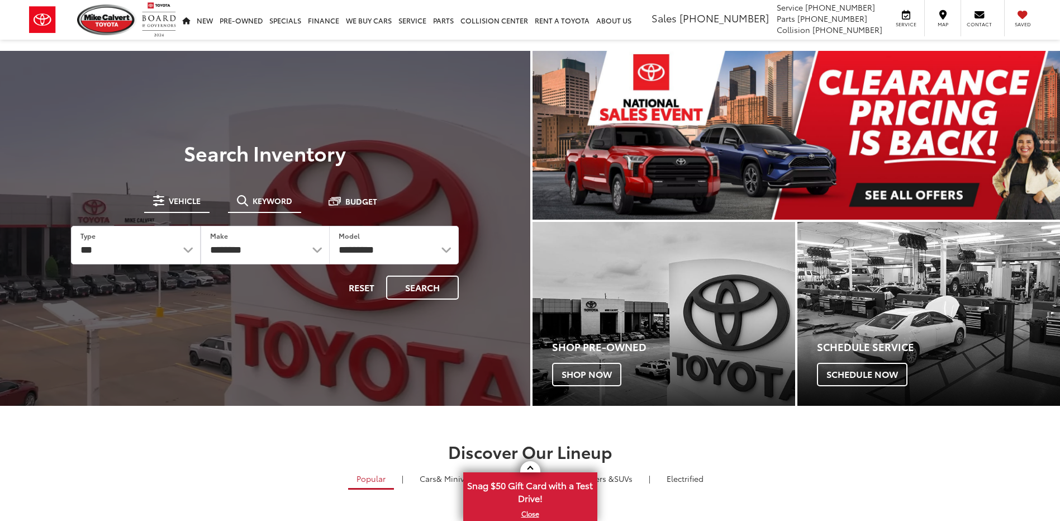
click at [278, 203] on span "Keyword" at bounding box center [272, 201] width 40 height 8
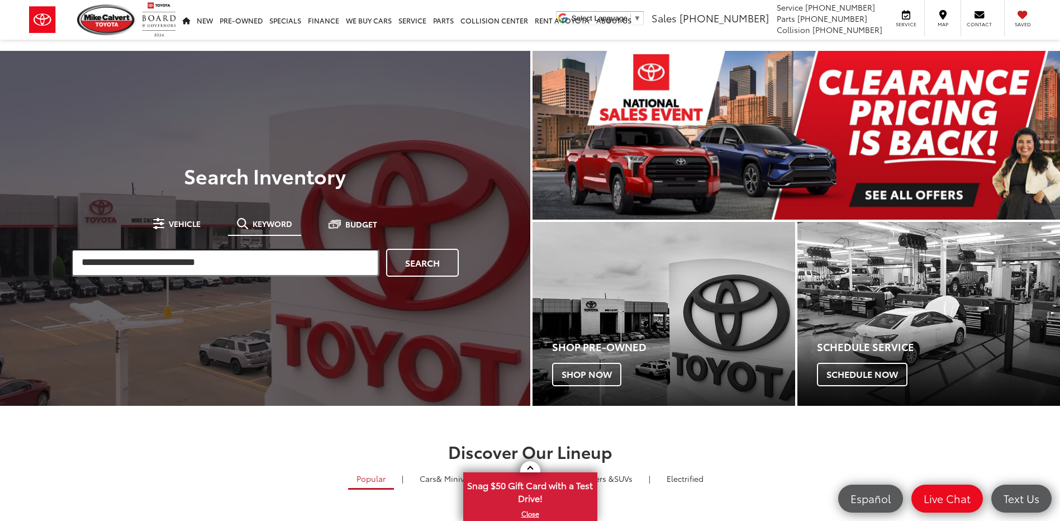
drag, startPoint x: 164, startPoint y: 256, endPoint x: 185, endPoint y: 264, distance: 22.1
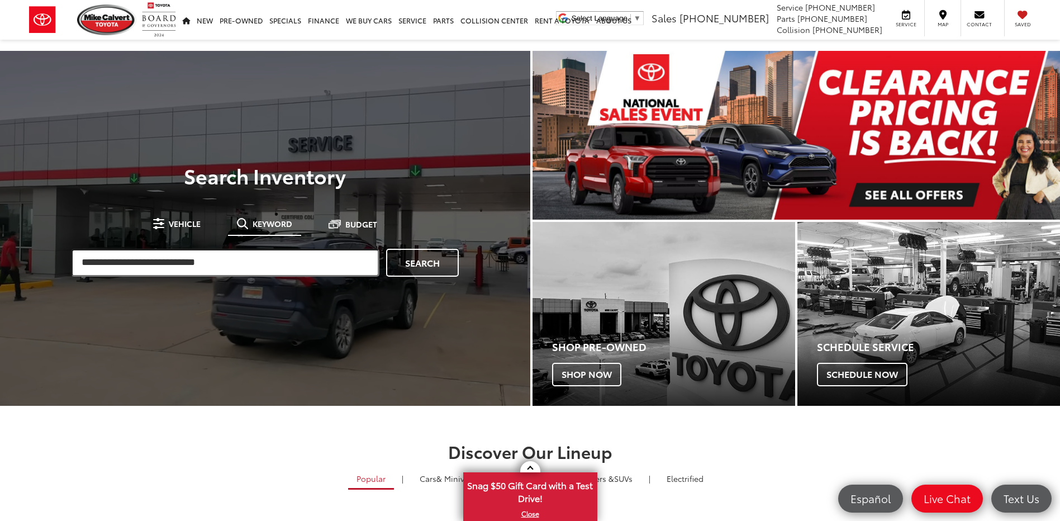
click at [164, 257] on input "search" at bounding box center [225, 263] width 308 height 28
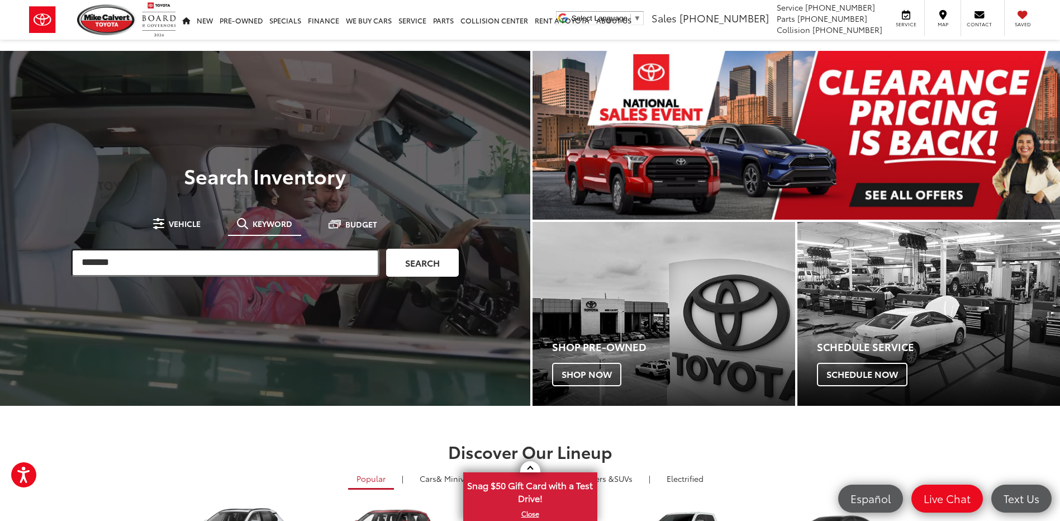
type input "*******"
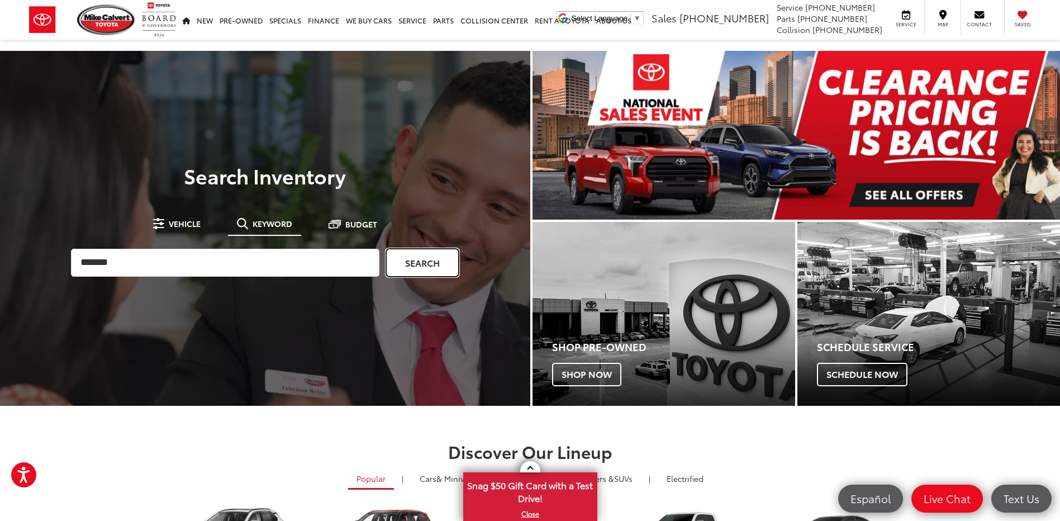
click at [422, 273] on link "Search" at bounding box center [422, 263] width 73 height 28
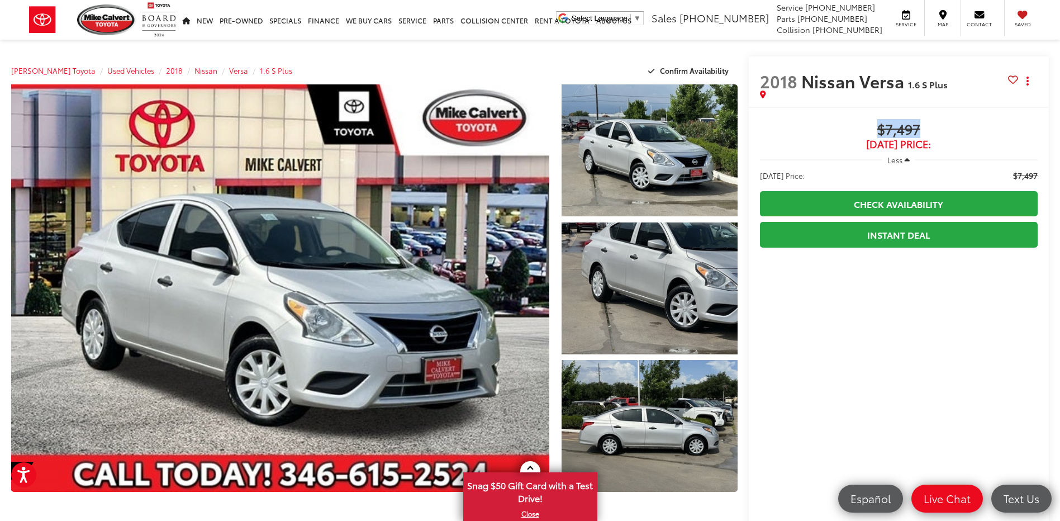
drag, startPoint x: 836, startPoint y: 121, endPoint x: 951, endPoint y: 140, distance: 117.1
click at [951, 140] on span "[DATE] Price:" at bounding box center [899, 144] width 278 height 11
drag, startPoint x: 957, startPoint y: 147, endPoint x: 812, endPoint y: 93, distance: 155.0
click at [812, 93] on div "2018 Nissan Versa 1.6 S Plus Copy Link Share Print Buy $7,497 [DATE] Price: Les…" at bounding box center [898, 527] width 300 height 942
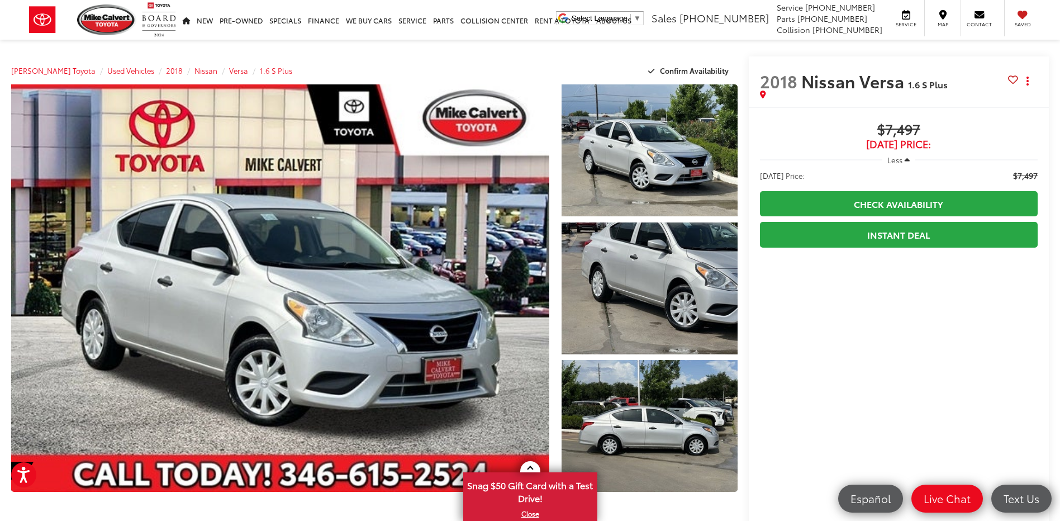
drag, startPoint x: 812, startPoint y: 93, endPoint x: 864, endPoint y: 117, distance: 56.7
drag, startPoint x: 856, startPoint y: 125, endPoint x: 953, endPoint y: 141, distance: 98.6
click at [952, 141] on div "$7,497 [DATE] Price:" at bounding box center [899, 136] width 278 height 28
click at [953, 142] on span "[DATE] Price:" at bounding box center [899, 144] width 278 height 11
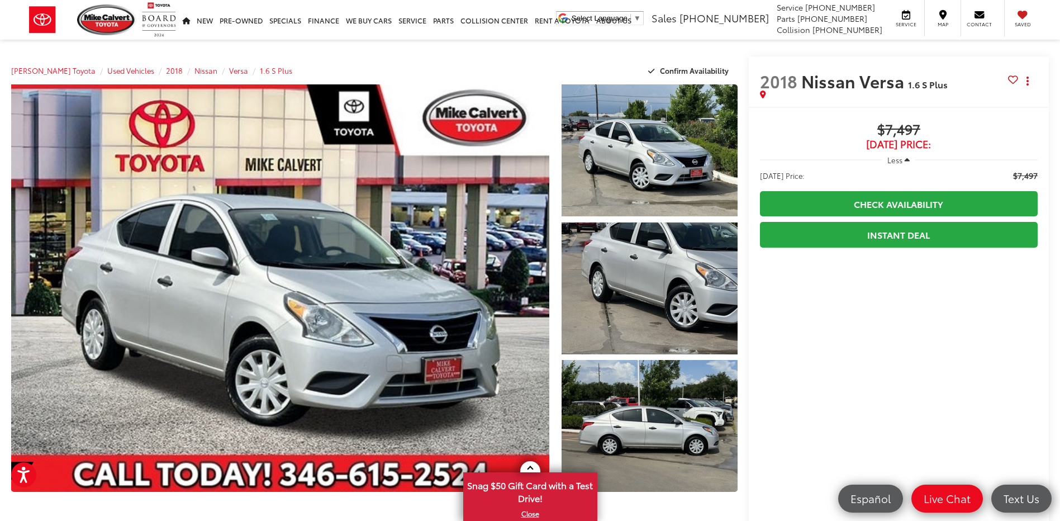
drag, startPoint x: 953, startPoint y: 144, endPoint x: 838, endPoint y: 125, distance: 116.7
click at [838, 125] on div "$7,497 [DATE] Price:" at bounding box center [899, 136] width 278 height 28
click at [838, 125] on span "$7,497" at bounding box center [899, 130] width 278 height 17
click at [880, 134] on span "$7,497" at bounding box center [899, 130] width 278 height 17
click at [889, 132] on span "$7,497" at bounding box center [899, 130] width 278 height 17
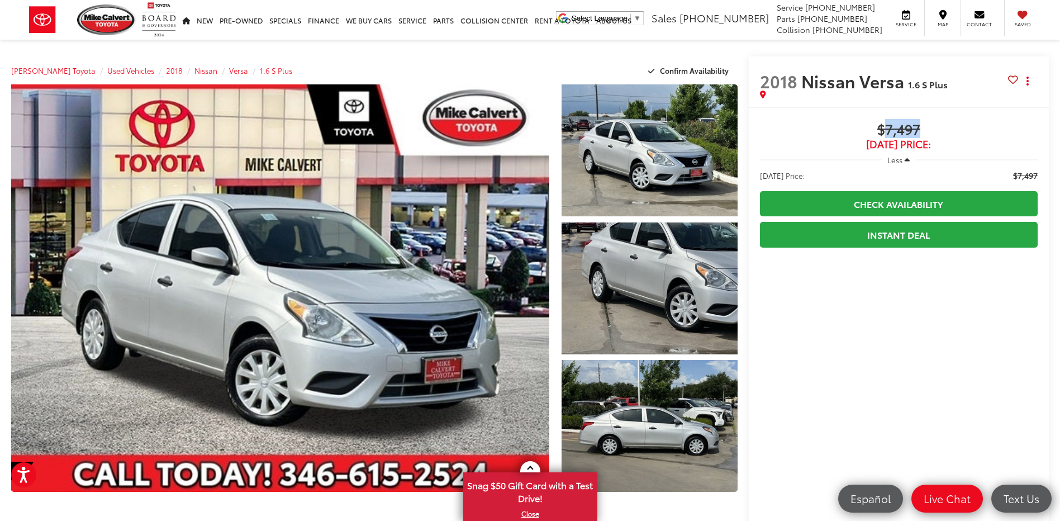
click at [889, 132] on span "$7,497" at bounding box center [899, 130] width 278 height 17
drag, startPoint x: 889, startPoint y: 132, endPoint x: 882, endPoint y: 138, distance: 9.2
click at [885, 135] on span "$7,497" at bounding box center [899, 130] width 278 height 17
click at [814, 134] on span "$7,497" at bounding box center [899, 130] width 278 height 17
drag, startPoint x: 823, startPoint y: 122, endPoint x: 969, endPoint y: 142, distance: 146.6
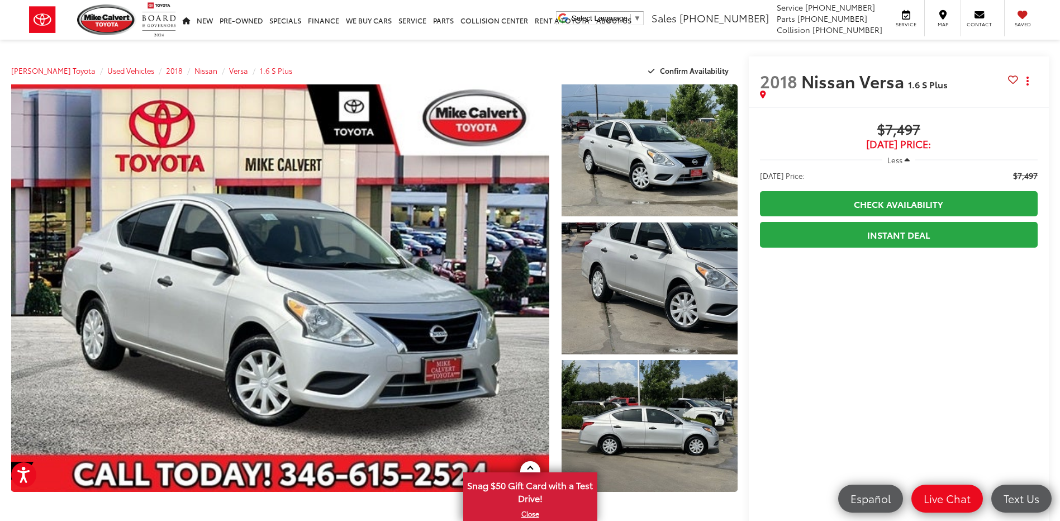
click at [969, 142] on div "$7,497 Today's Price:" at bounding box center [899, 136] width 278 height 28
click at [969, 142] on span "Today's Price:" at bounding box center [899, 144] width 278 height 11
drag, startPoint x: 972, startPoint y: 153, endPoint x: 857, endPoint y: 123, distance: 119.4
click at [857, 123] on span "$7,497" at bounding box center [899, 130] width 278 height 17
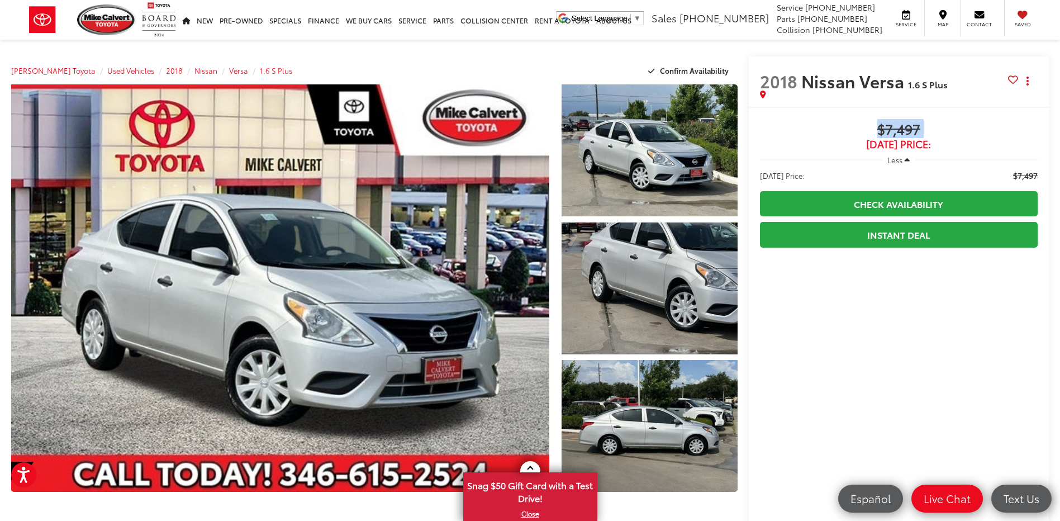
drag, startPoint x: 857, startPoint y: 123, endPoint x: 937, endPoint y: 130, distance: 80.7
click at [936, 130] on span "$7,497" at bounding box center [899, 130] width 278 height 17
drag, startPoint x: 937, startPoint y: 130, endPoint x: 943, endPoint y: 131, distance: 6.2
click at [943, 131] on span "$7,497" at bounding box center [899, 130] width 278 height 17
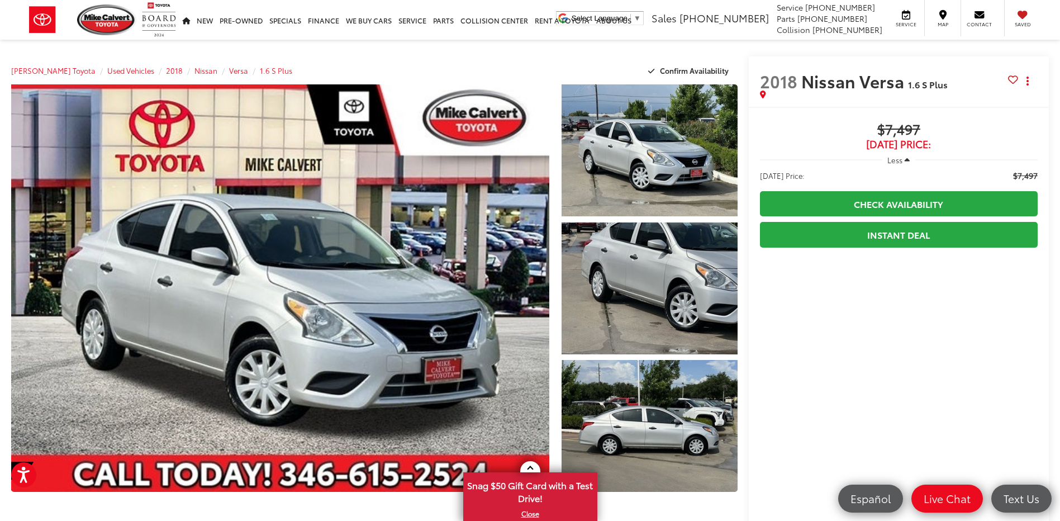
drag, startPoint x: 841, startPoint y: 120, endPoint x: 953, endPoint y: 139, distance: 114.0
click at [953, 139] on span "Today's Price:" at bounding box center [899, 144] width 278 height 11
drag, startPoint x: 953, startPoint y: 143, endPoint x: 818, endPoint y: 110, distance: 139.1
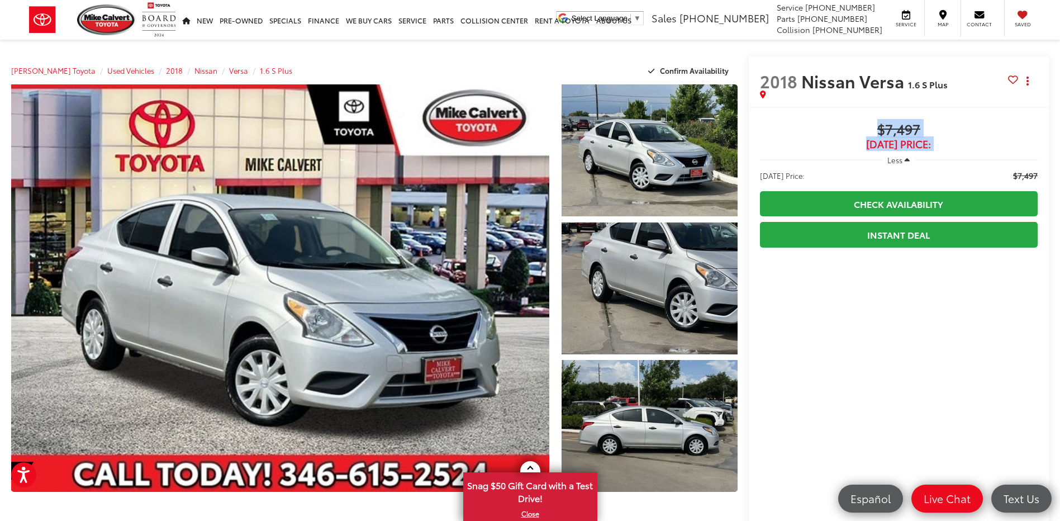
drag, startPoint x: 826, startPoint y: 121, endPoint x: 943, endPoint y: 144, distance: 119.1
click at [943, 144] on span "Today's Price:" at bounding box center [899, 144] width 278 height 11
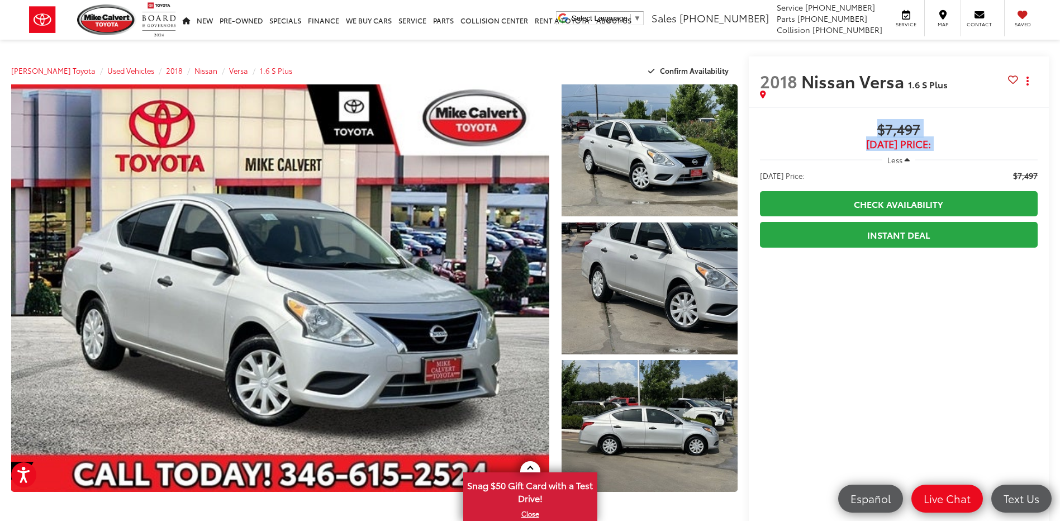
drag, startPoint x: 943, startPoint y: 144, endPoint x: 827, endPoint y: 116, distance: 119.0
drag, startPoint x: 827, startPoint y: 116, endPoint x: 954, endPoint y: 139, distance: 128.8
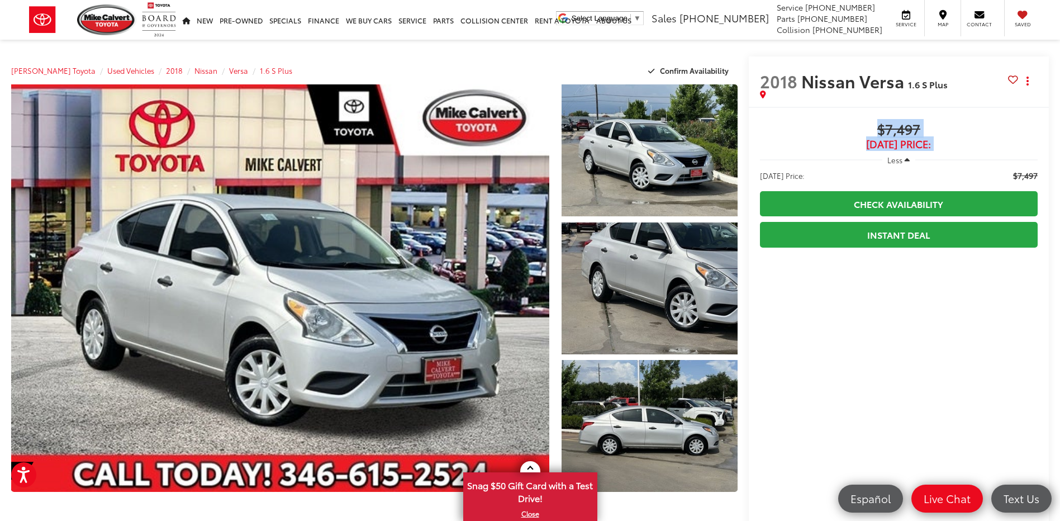
click at [954, 139] on span "Today's Price:" at bounding box center [899, 144] width 278 height 11
drag, startPoint x: 928, startPoint y: 135, endPoint x: 883, endPoint y: 120, distance: 47.9
click at [883, 122] on div "$7,497 Today's Price:" at bounding box center [899, 136] width 278 height 28
click at [883, 122] on span "$7,497" at bounding box center [899, 130] width 278 height 17
drag, startPoint x: 859, startPoint y: 117, endPoint x: 955, endPoint y: 141, distance: 98.5
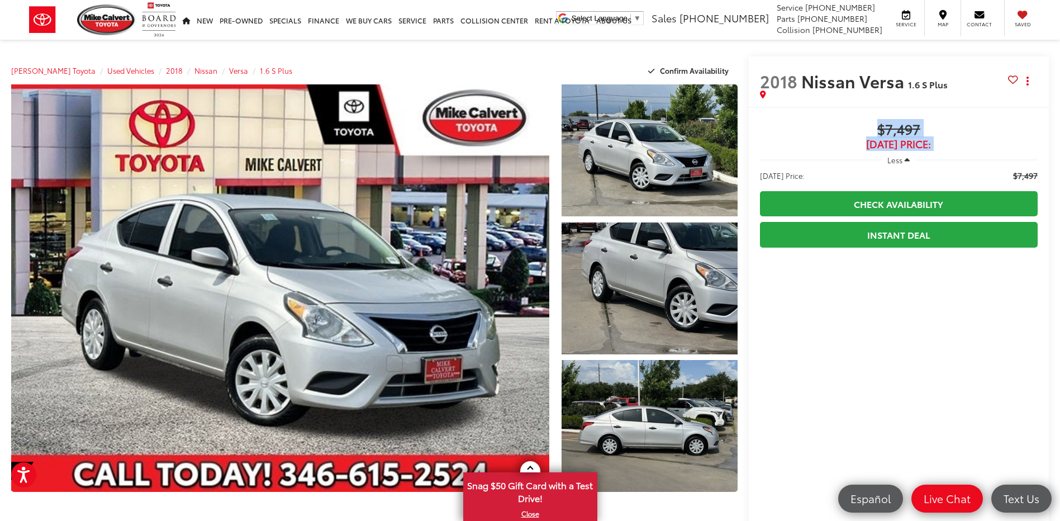
click at [955, 141] on span "Today's Price:" at bounding box center [899, 144] width 278 height 11
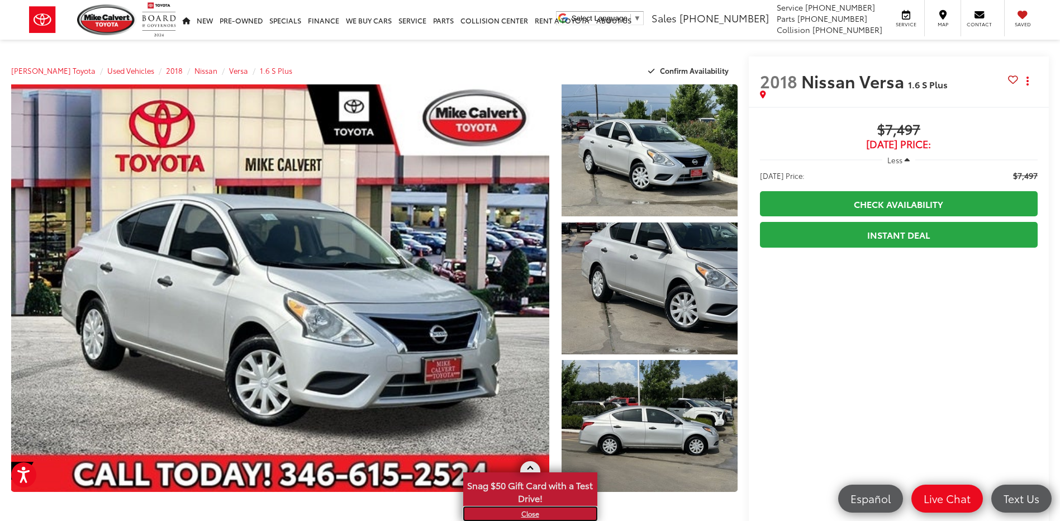
click at [536, 511] on link "X" at bounding box center [530, 513] width 132 height 12
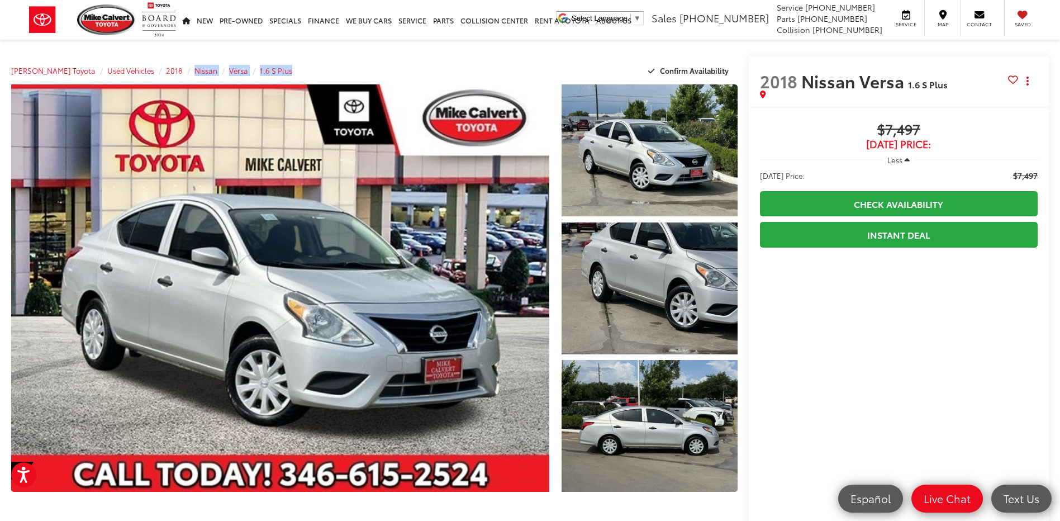
drag, startPoint x: 172, startPoint y: 56, endPoint x: 312, endPoint y: 51, distance: 139.7
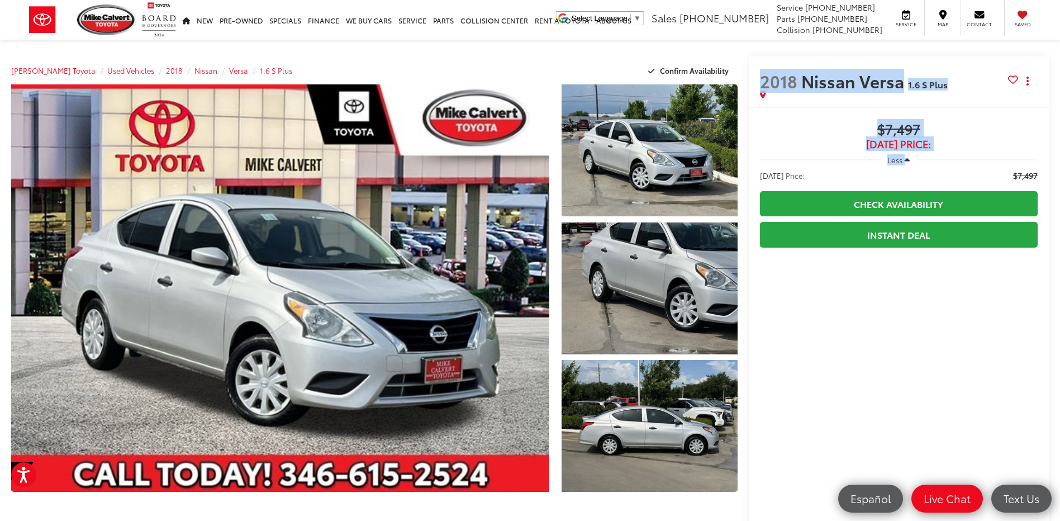
drag, startPoint x: 754, startPoint y: 79, endPoint x: 947, endPoint y: 165, distance: 211.3
click at [947, 165] on div "2018 Nissan Versa 1.6 S Plus Copy Link Share Print Buy $7,497 Today's Price: Le…" at bounding box center [898, 527] width 300 height 942
click at [947, 165] on div "Less" at bounding box center [899, 160] width 278 height 20
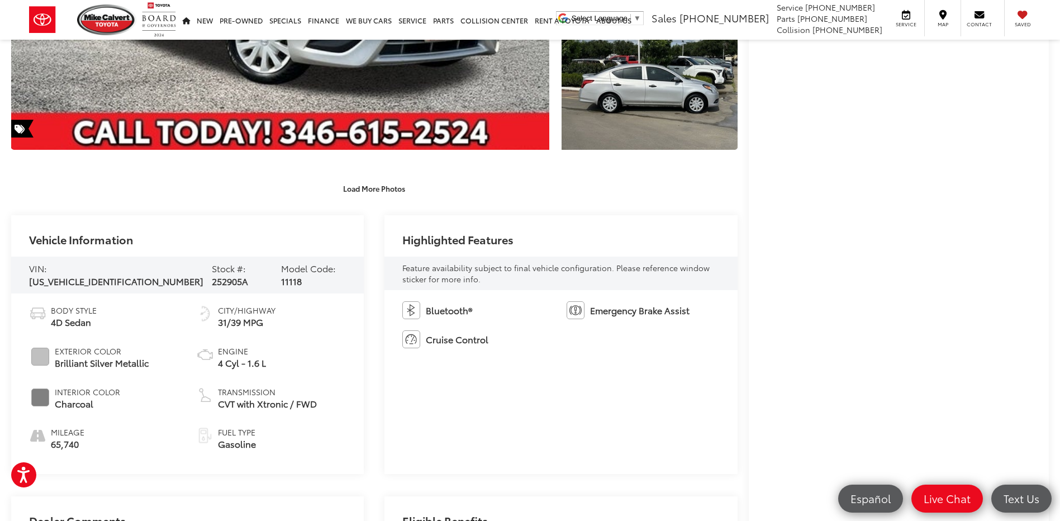
scroll to position [335, 0]
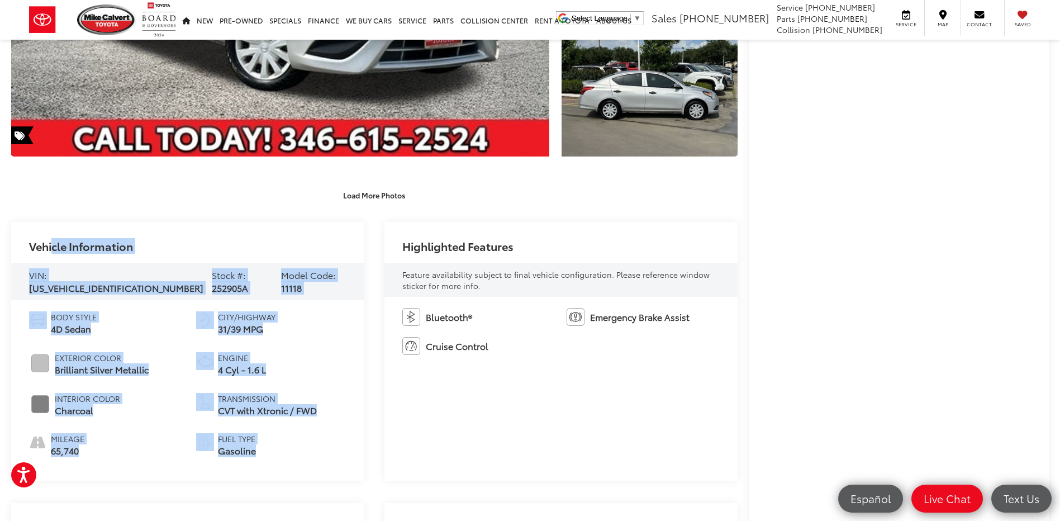
drag, startPoint x: 304, startPoint y: 464, endPoint x: 50, endPoint y: 247, distance: 334.0
click at [50, 247] on div "Vehicle Information VIN: 3N1CN7AP8JL802855 Stock #: 252905A Model Code: 11118 B…" at bounding box center [187, 351] width 352 height 259
click at [50, 247] on h2 "Vehicle Information" at bounding box center [81, 246] width 104 height 12
drag, startPoint x: 41, startPoint y: 242, endPoint x: 311, endPoint y: 464, distance: 349.3
click at [311, 464] on div "Vehicle Information VIN: 3N1CN7AP8JL802855 Stock #: 252905A Model Code: 11118 B…" at bounding box center [187, 351] width 352 height 259
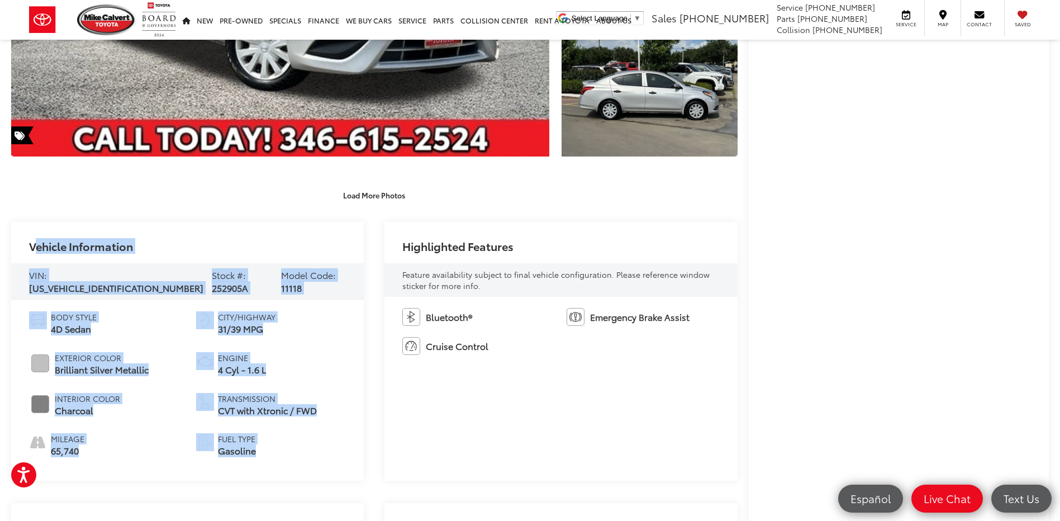
click at [311, 464] on div "Body Style 4D Sedan Exterior Color Brilliant Silver Metallic Interior Color Cha…" at bounding box center [187, 390] width 352 height 180
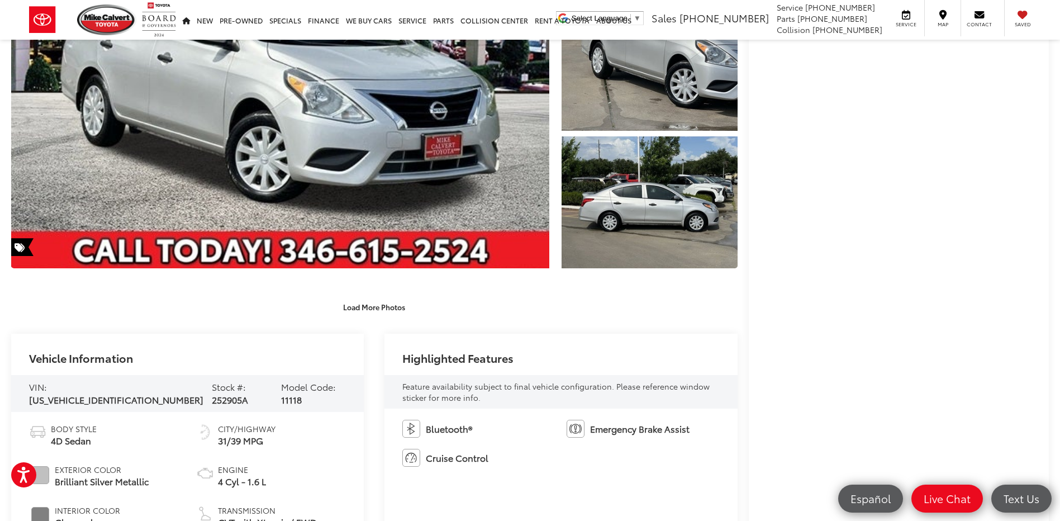
scroll to position [0, 0]
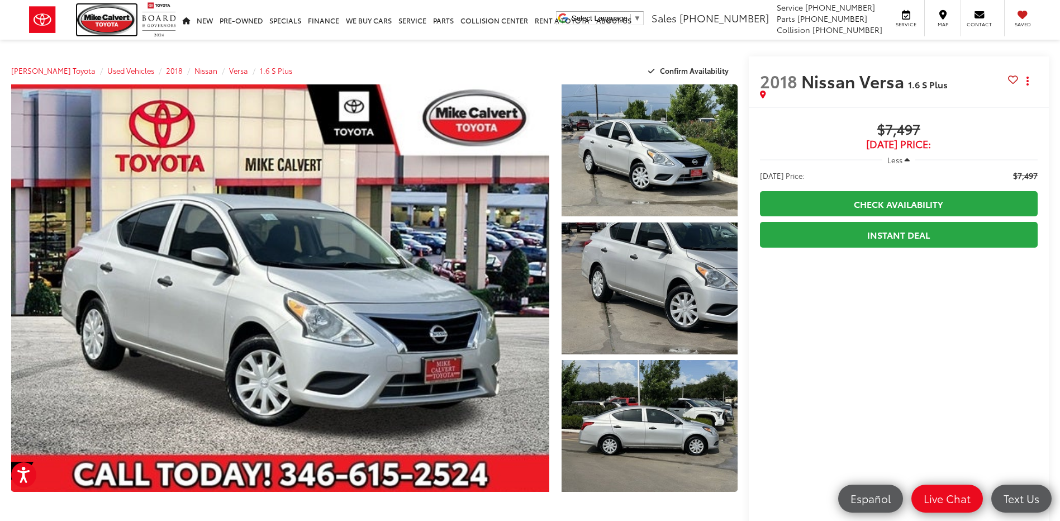
click at [110, 17] on img at bounding box center [106, 19] width 59 height 31
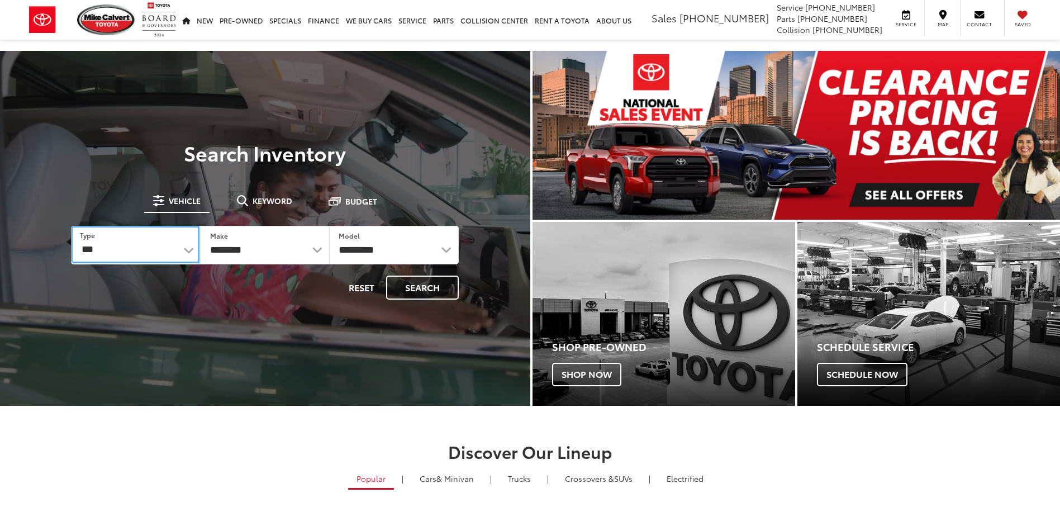
click at [149, 251] on select "*** *** **** *********" at bounding box center [135, 244] width 128 height 37
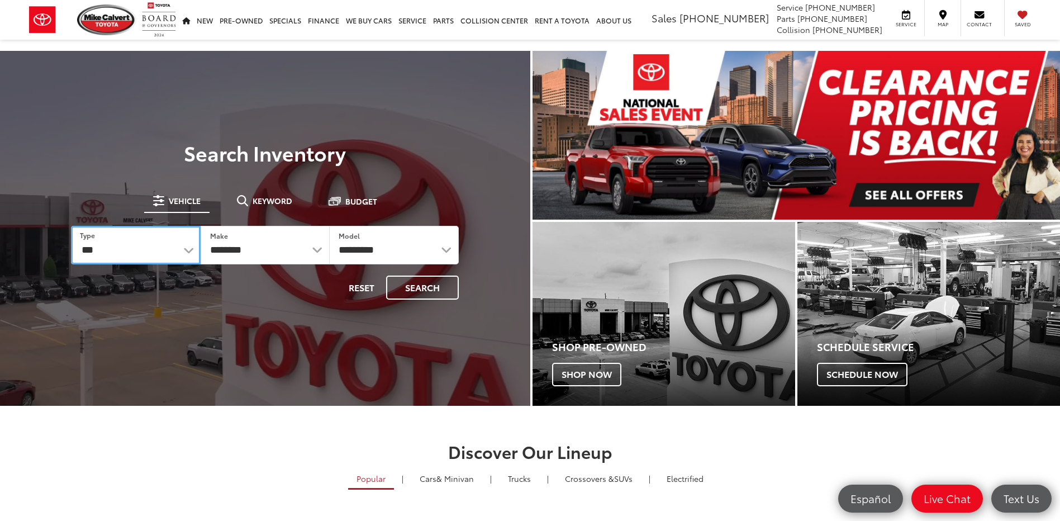
select select "******"
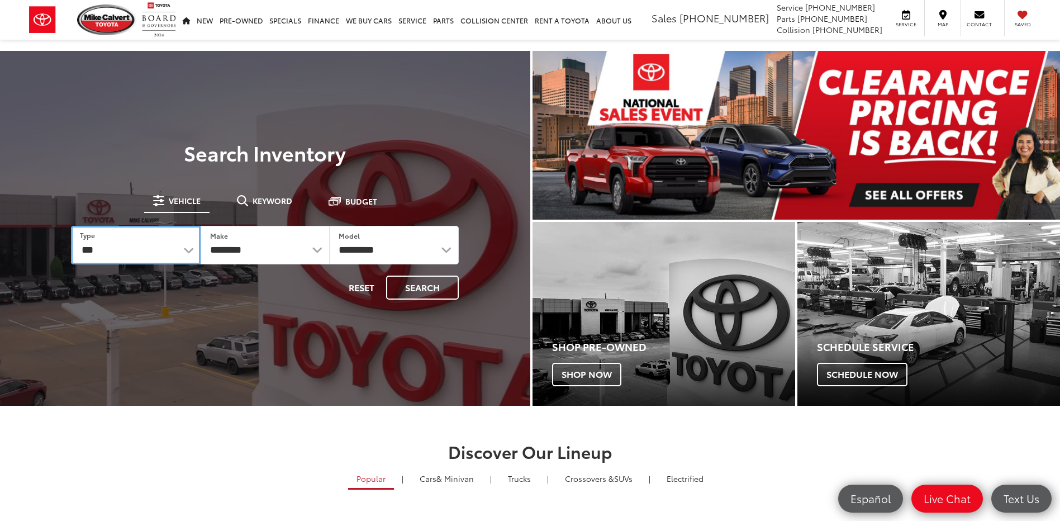
click at [71, 226] on select "*** *** **** *********" at bounding box center [135, 245] width 129 height 39
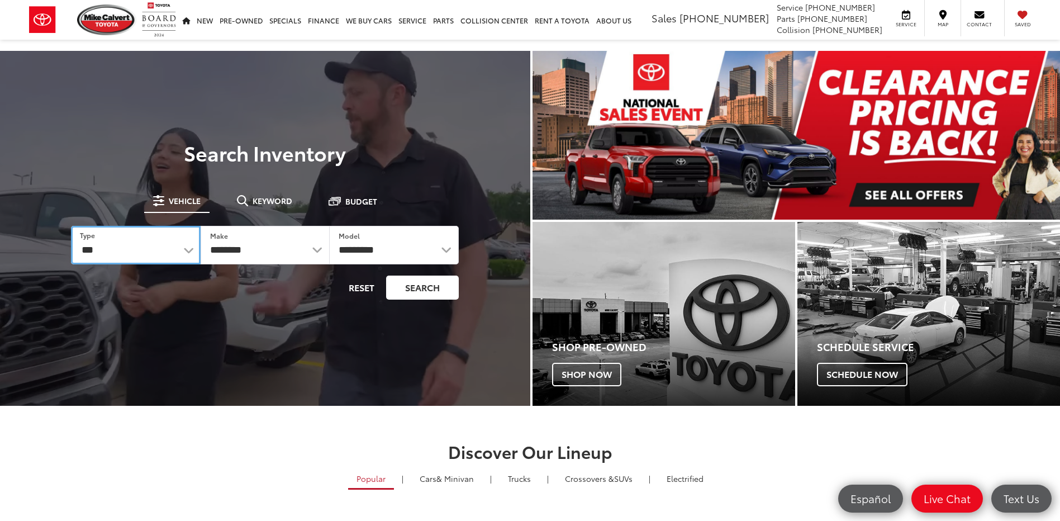
select select
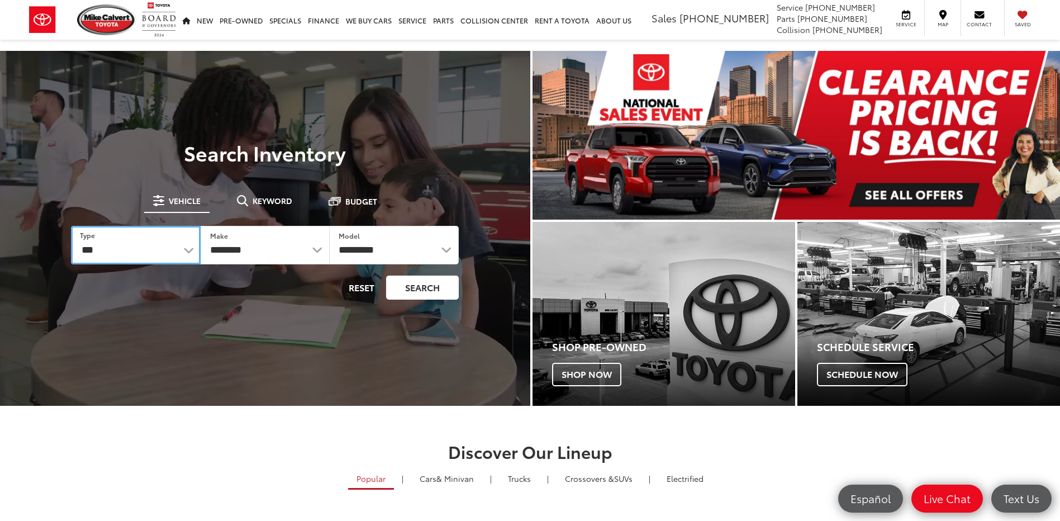
select select
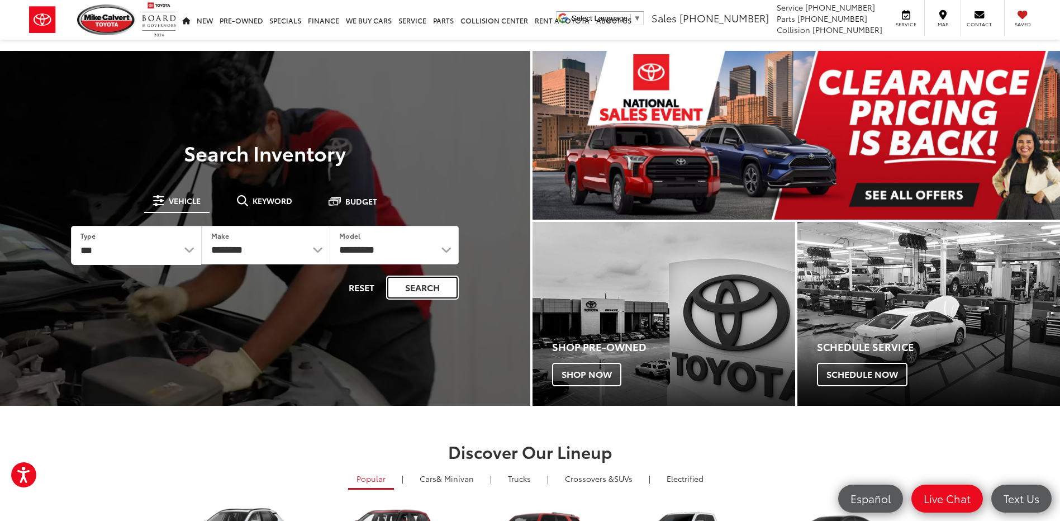
click at [407, 283] on button "Search" at bounding box center [422, 287] width 73 height 24
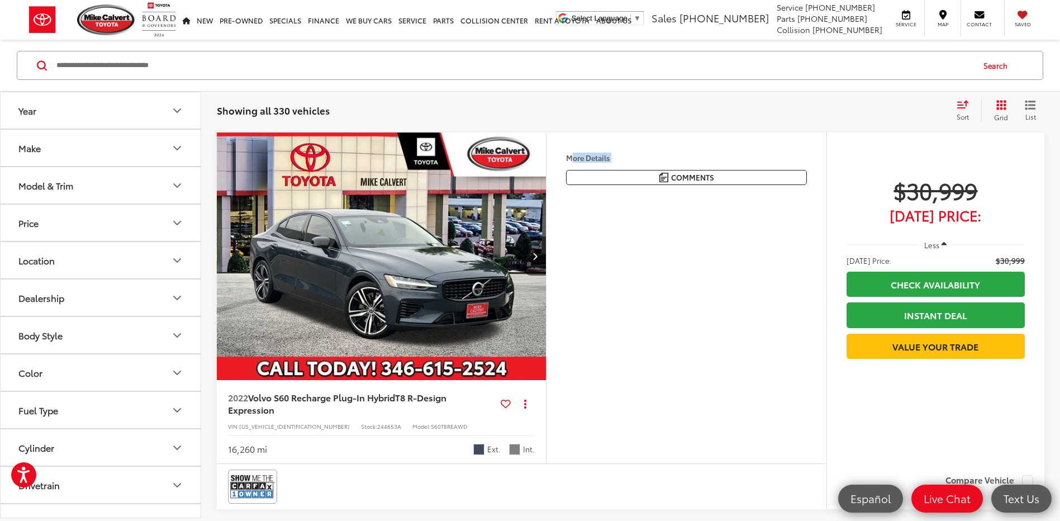
drag, startPoint x: 572, startPoint y: 132, endPoint x: 794, endPoint y: 332, distance: 298.6
click at [794, 332] on div "Features Bluetooth® Remote Start 4WD/AWD Android Auto Apple CarPlay Heated Seat…" at bounding box center [686, 297] width 280 height 331
click at [76, 122] on button "Year" at bounding box center [101, 110] width 201 height 36
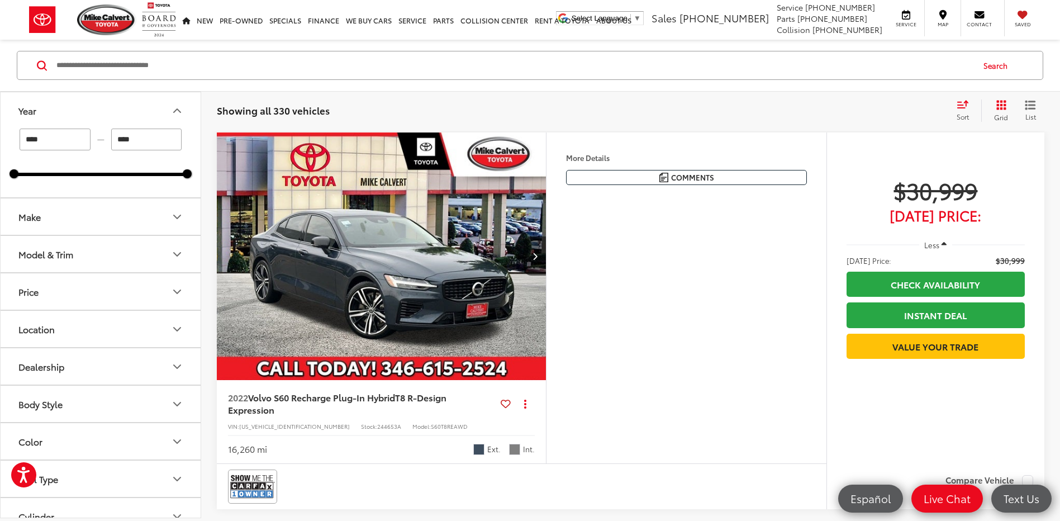
click at [266, 95] on div "Showing all 330 vehicles Clear All + 0 test Sort Price: High to Low Price: Low …" at bounding box center [630, 110] width 859 height 40
click at [951, 111] on div "Sort" at bounding box center [966, 110] width 30 height 22
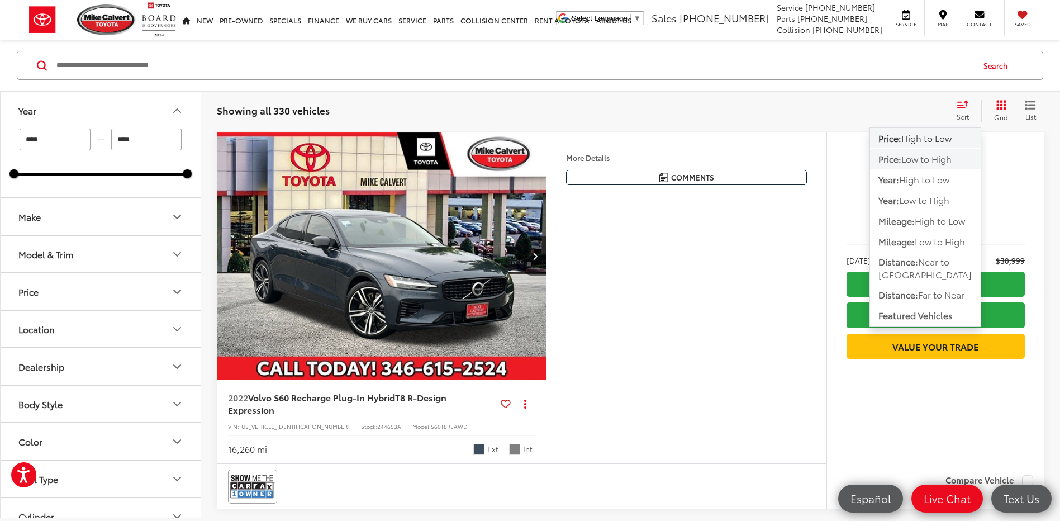
click at [931, 169] on button "Price: Low to High" at bounding box center [925, 179] width 111 height 20
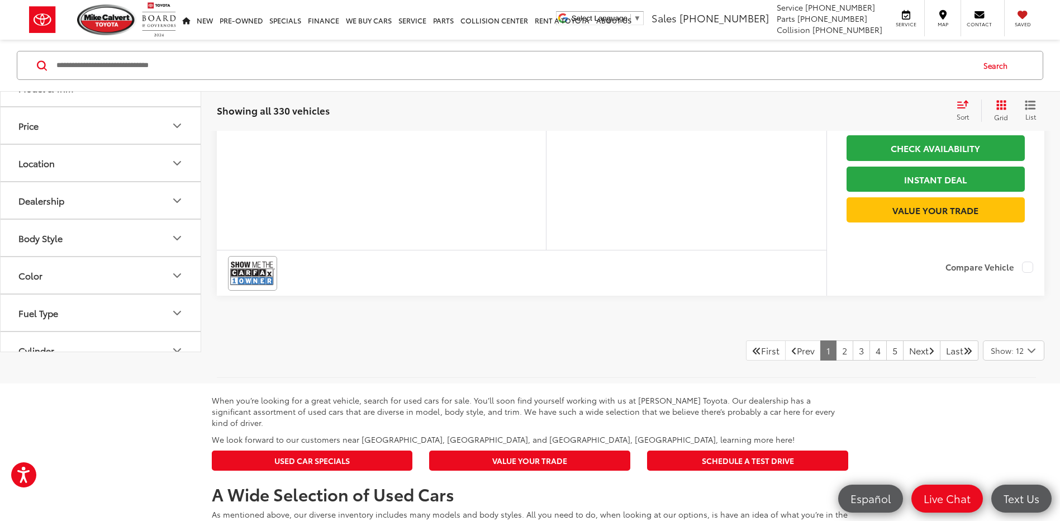
scroll to position [4580, 0]
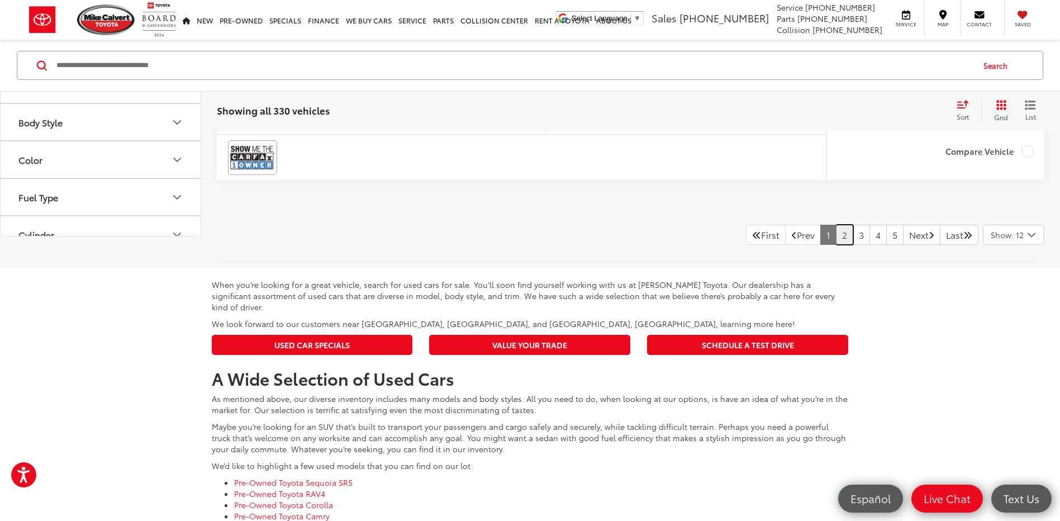
click at [836, 245] on link "2" at bounding box center [844, 235] width 17 height 20
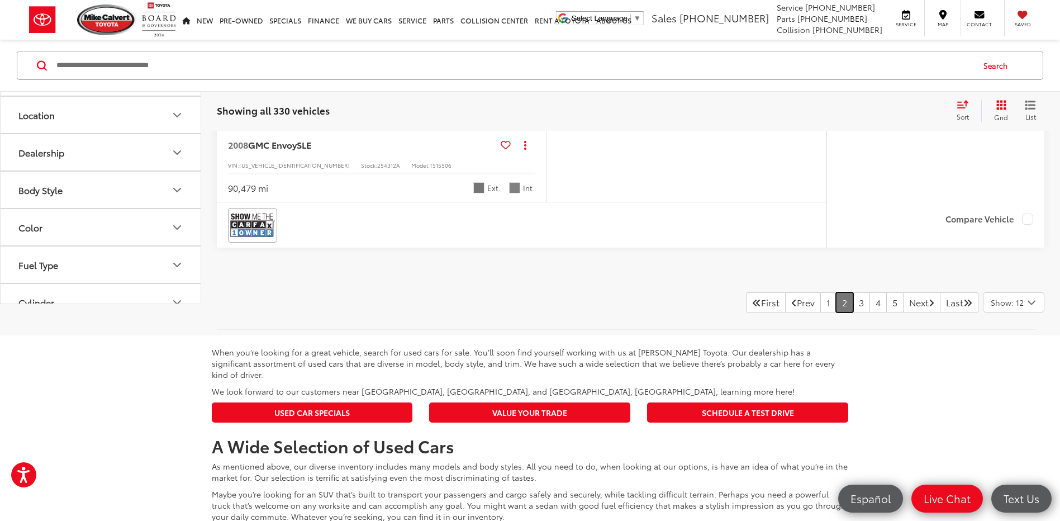
scroll to position [4636, 0]
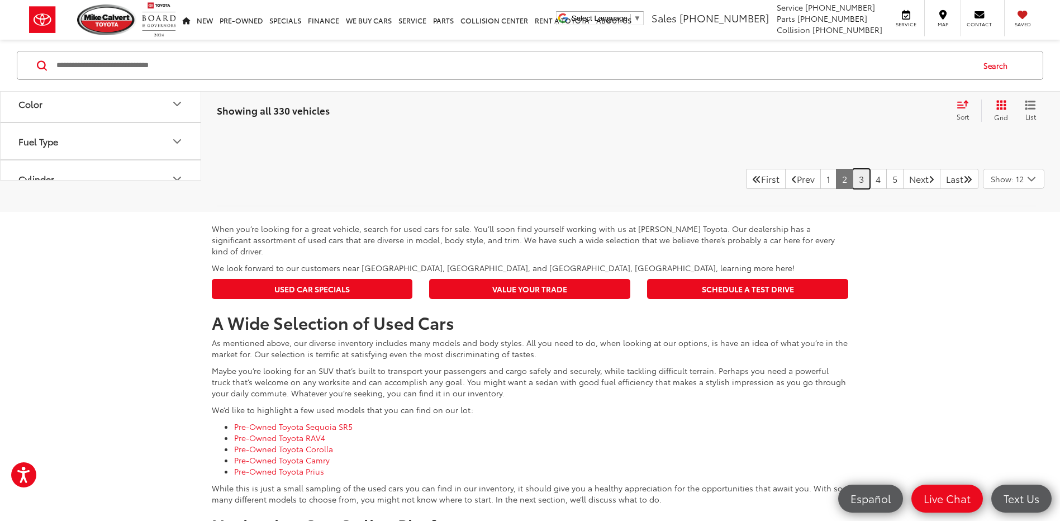
click at [852, 189] on link "3" at bounding box center [860, 179] width 17 height 20
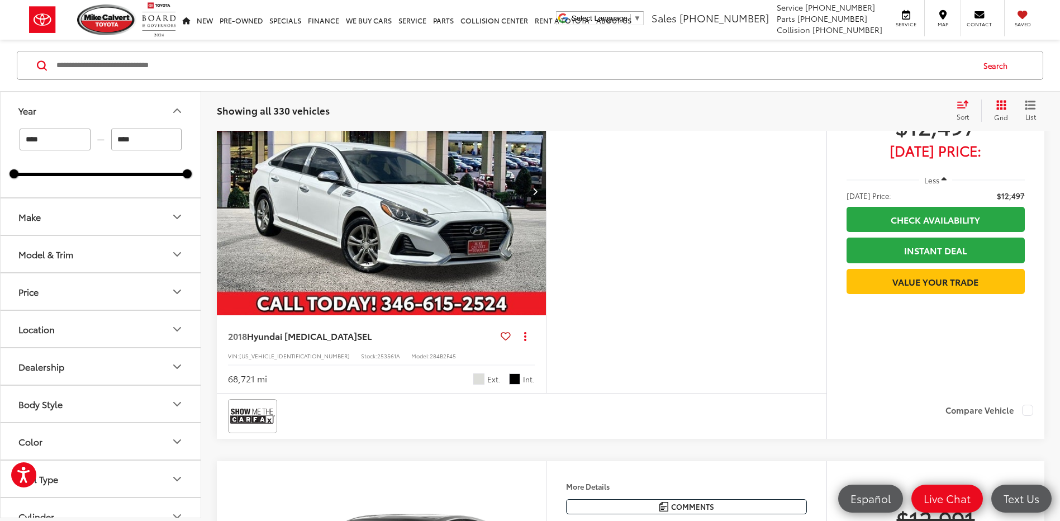
scroll to position [1787, 0]
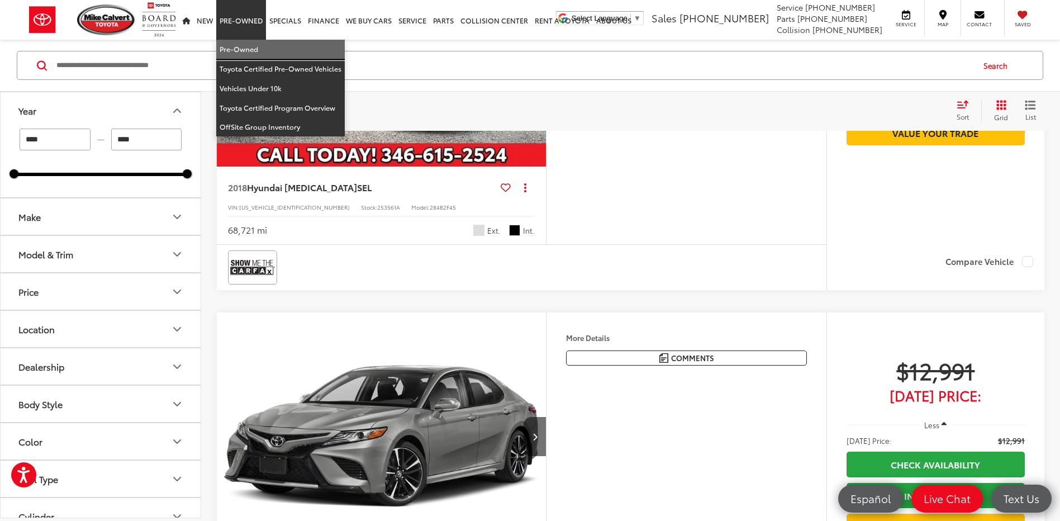
drag, startPoint x: 221, startPoint y: 49, endPoint x: 192, endPoint y: 20, distance: 41.5
click at [221, 49] on link "Pre-Owned" at bounding box center [280, 50] width 128 height 20
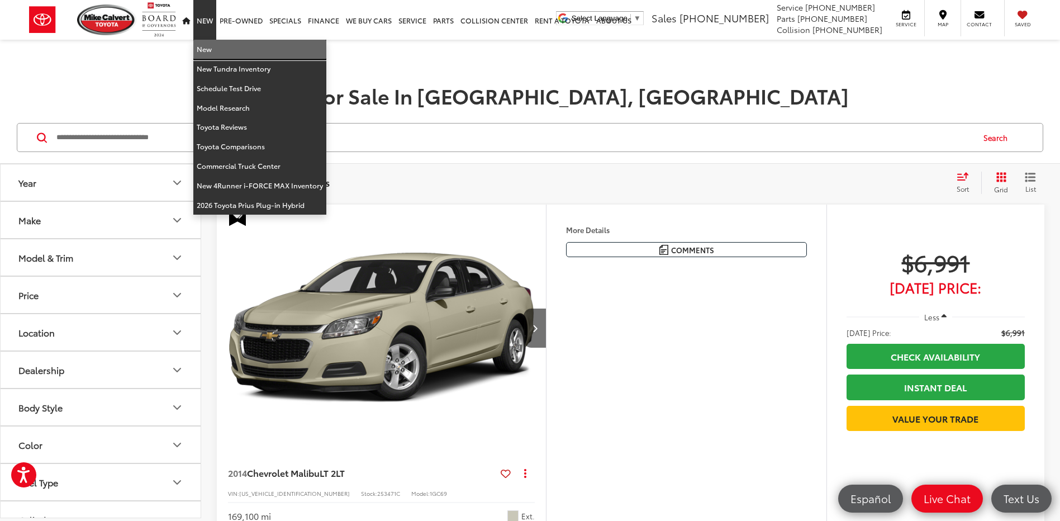
drag, startPoint x: 211, startPoint y: 51, endPoint x: 189, endPoint y: 55, distance: 22.0
click at [211, 51] on link "New" at bounding box center [259, 50] width 133 height 20
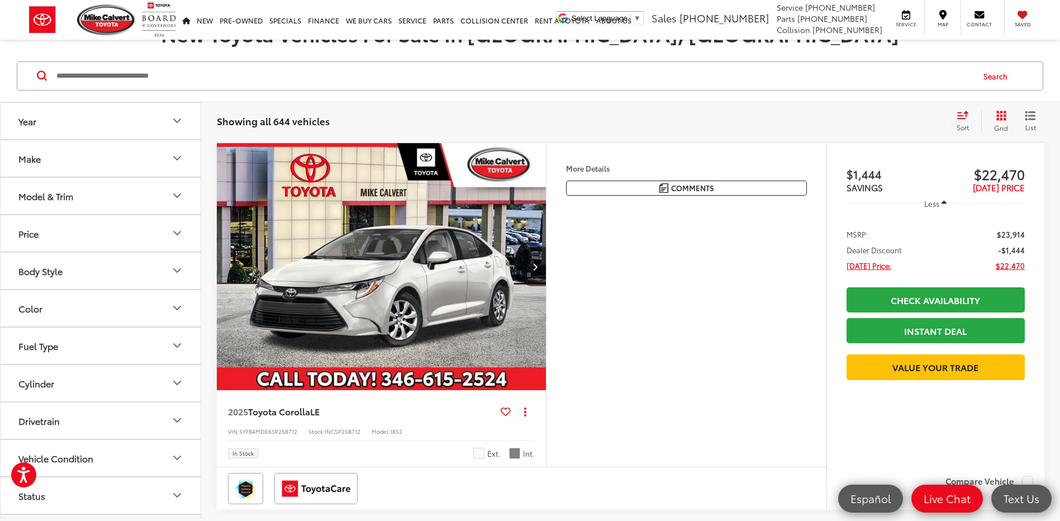
click at [81, 202] on button "Model & Trim" at bounding box center [101, 196] width 201 height 36
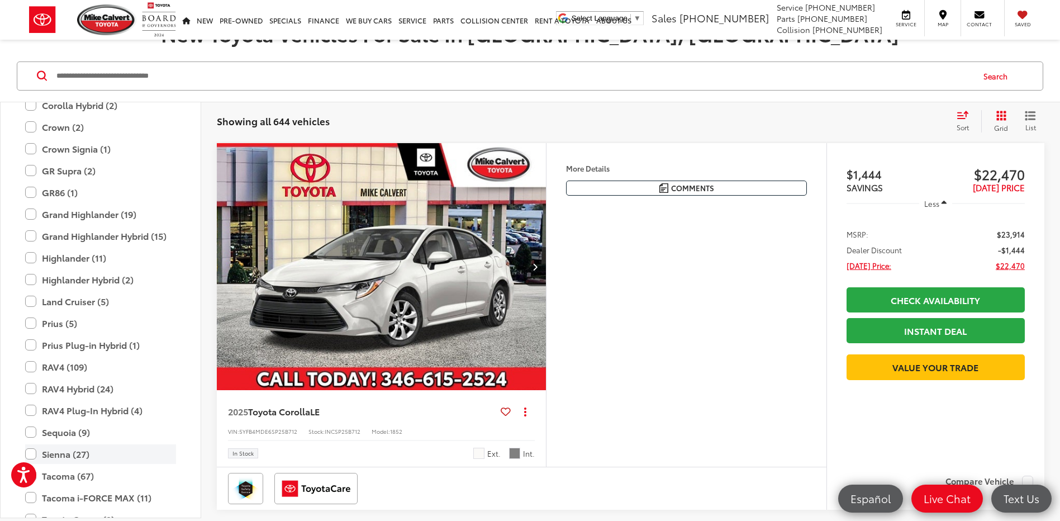
scroll to position [328, 0]
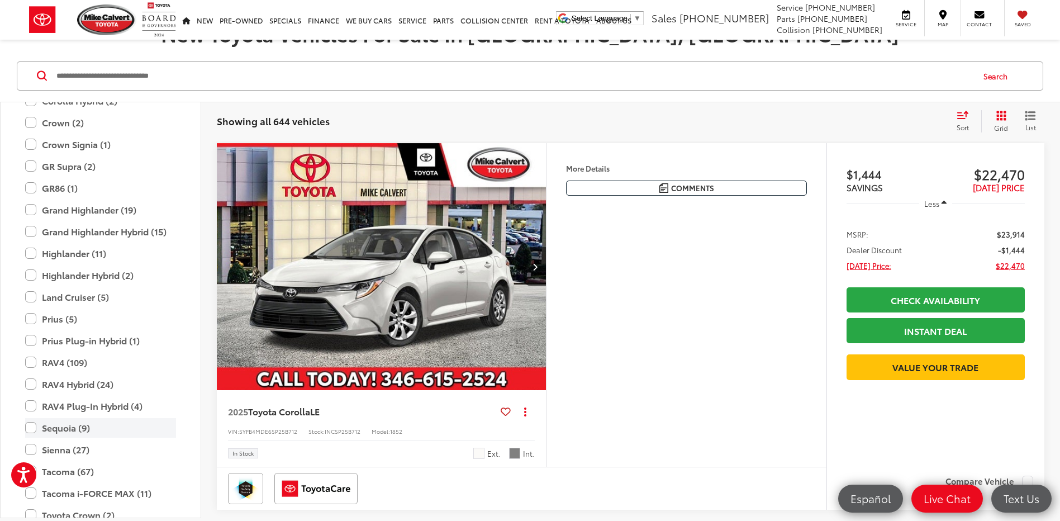
click at [34, 428] on label "Sequoia (9)" at bounding box center [100, 428] width 151 height 20
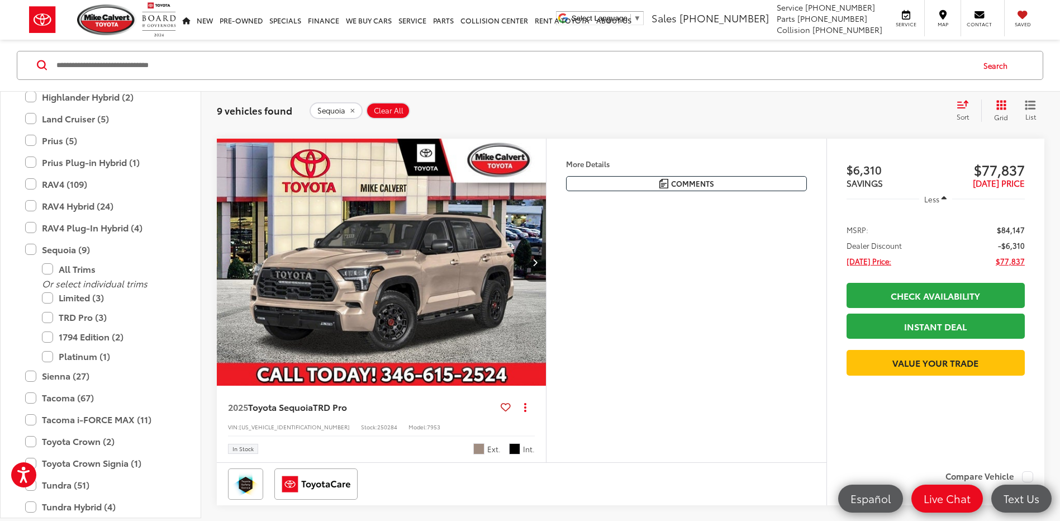
scroll to position [950, 0]
click at [364, 286] on img "2025 Toyota Sequoia TRD Pro 0" at bounding box center [381, 263] width 331 height 248
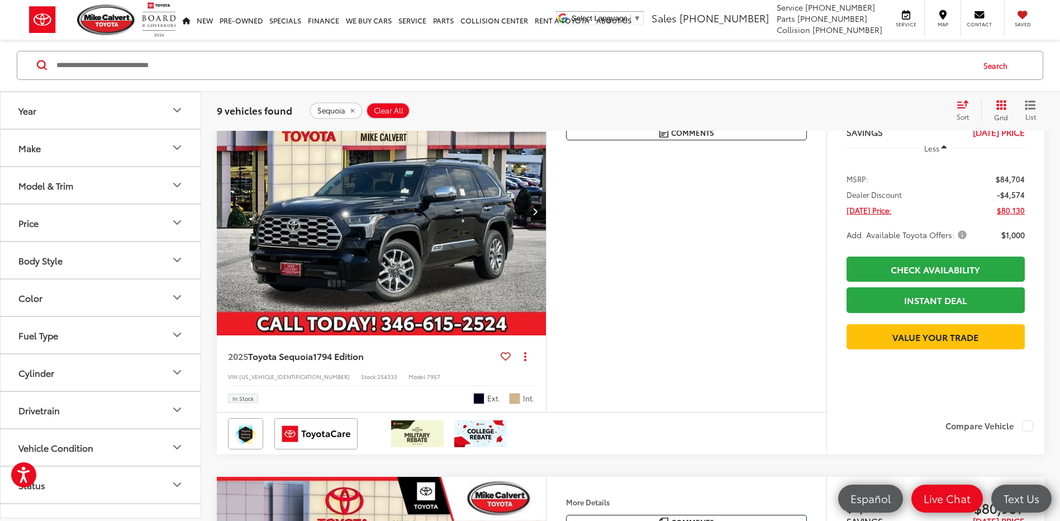
scroll to position [1407, 0]
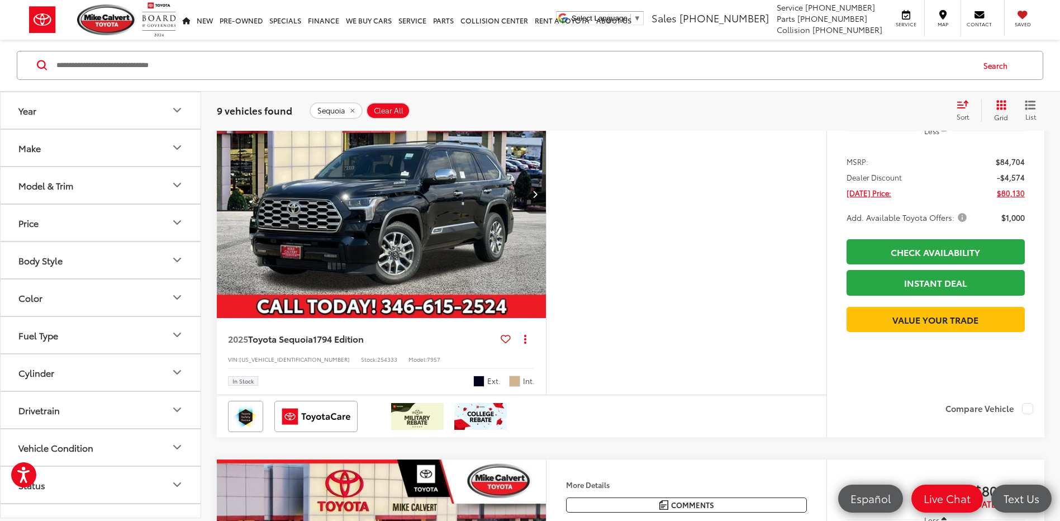
click at [365, 240] on img "2025 Toyota Sequoia 1794 Edition 0" at bounding box center [381, 194] width 331 height 248
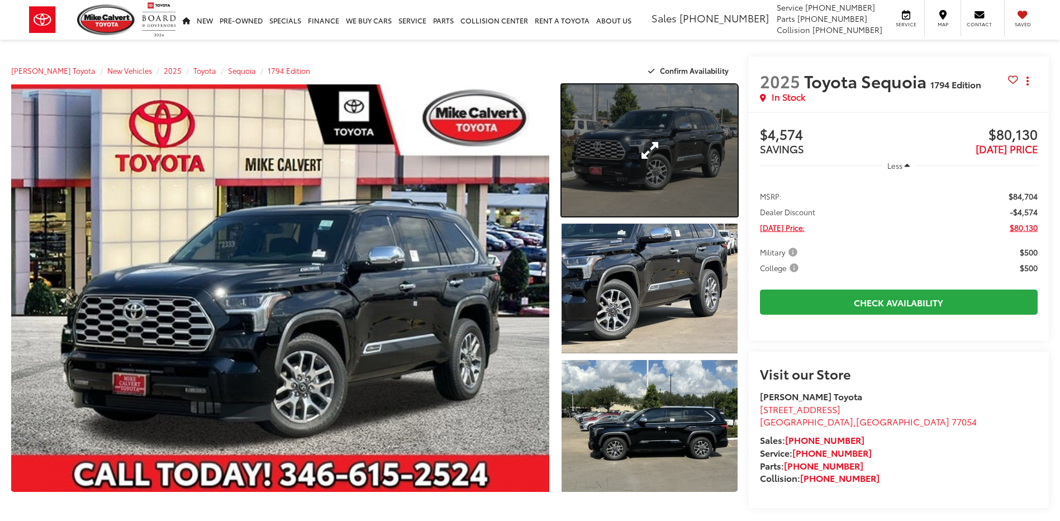
click at [594, 173] on link "Expand Photo 1" at bounding box center [648, 150] width 175 height 132
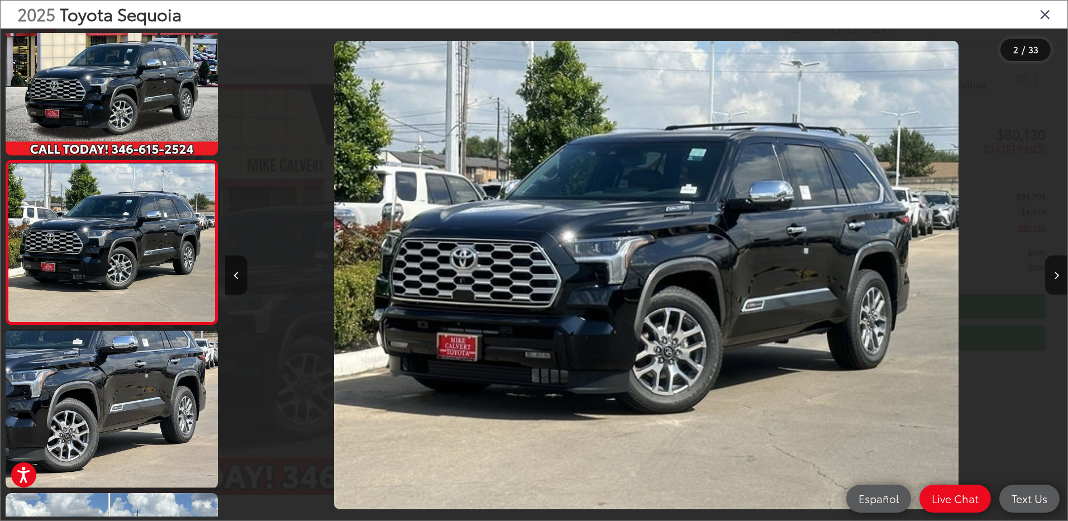
click at [1044, 10] on icon "Close gallery" at bounding box center [1045, 14] width 11 height 15
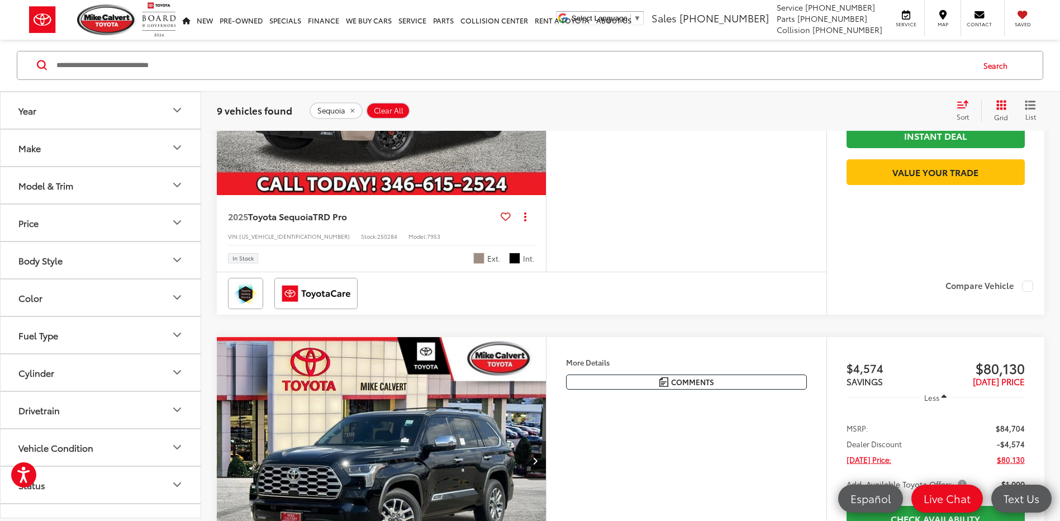
scroll to position [1016, 0]
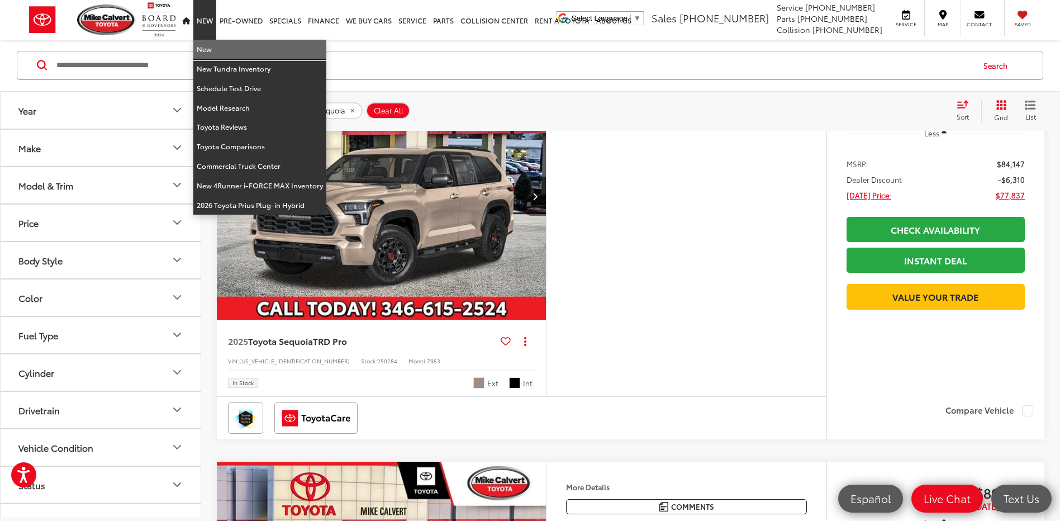
click at [213, 51] on link "New" at bounding box center [259, 50] width 133 height 20
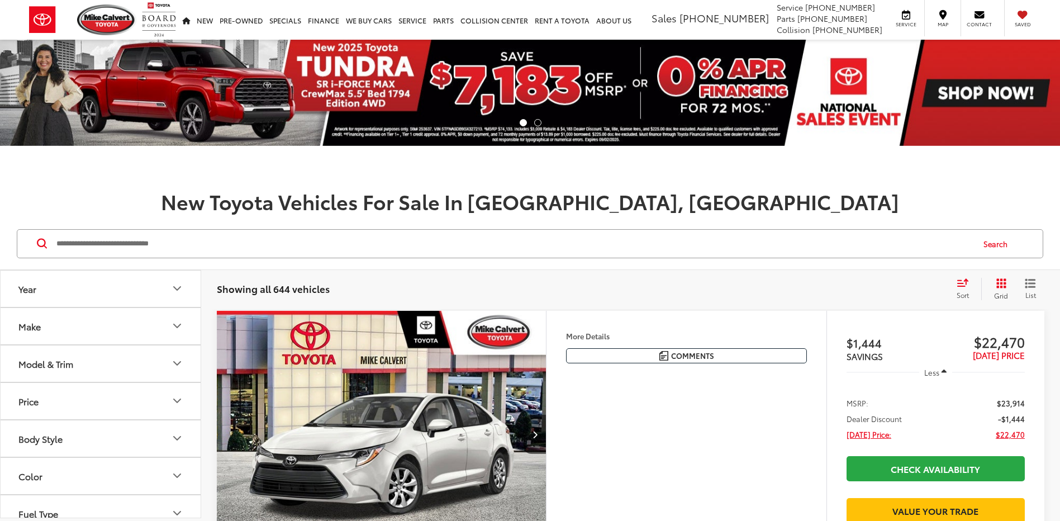
click at [102, 367] on button "Model & Trim" at bounding box center [101, 363] width 201 height 36
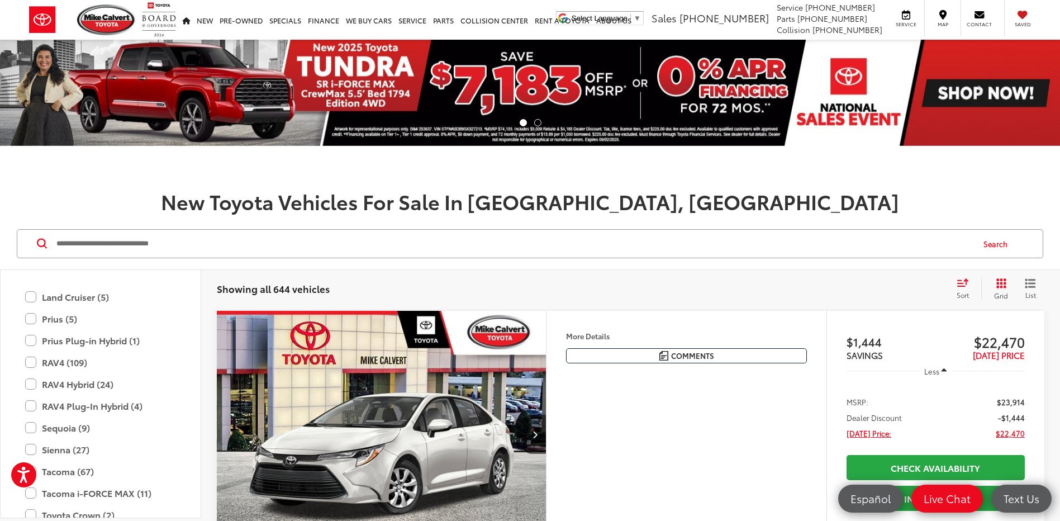
scroll to position [552, 0]
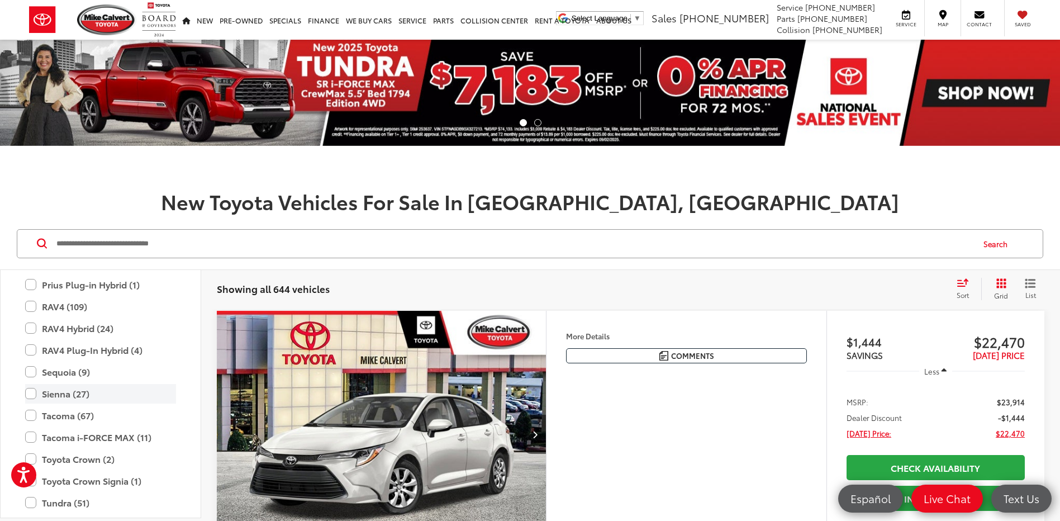
click at [36, 397] on label "Sienna (27)" at bounding box center [100, 394] width 151 height 20
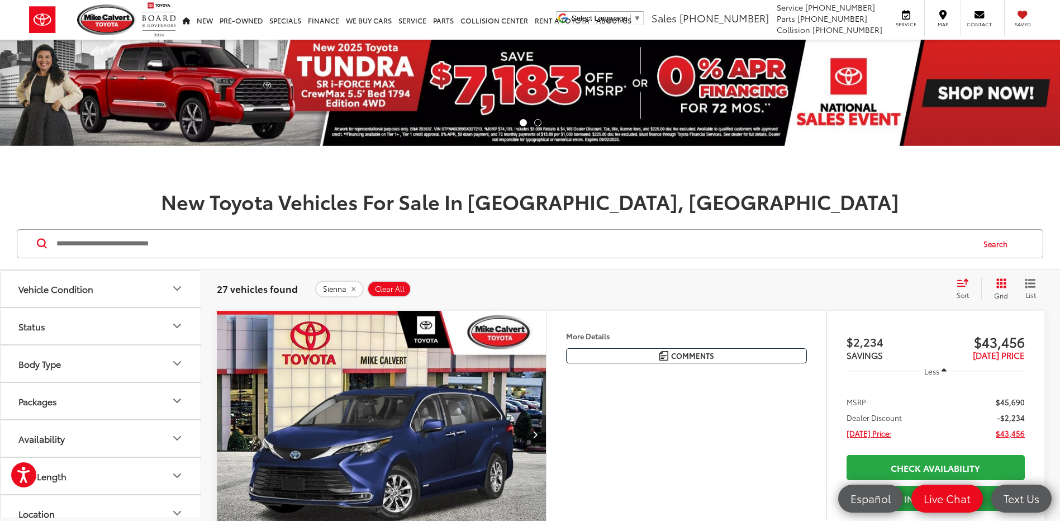
scroll to position [1127, 0]
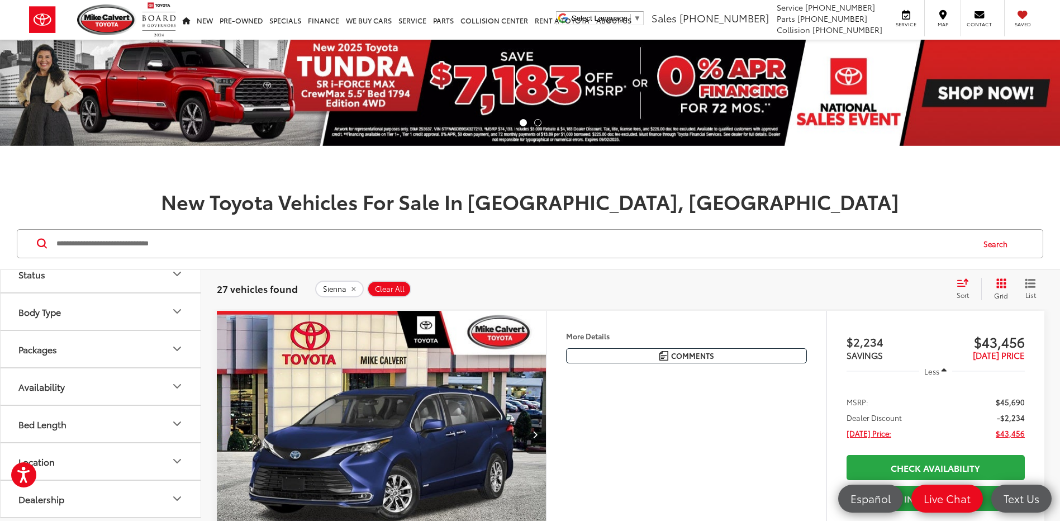
click at [102, 393] on button "Availability" at bounding box center [101, 386] width 201 height 36
click at [56, 457] on label "In Stock (257)" at bounding box center [100, 459] width 171 height 20
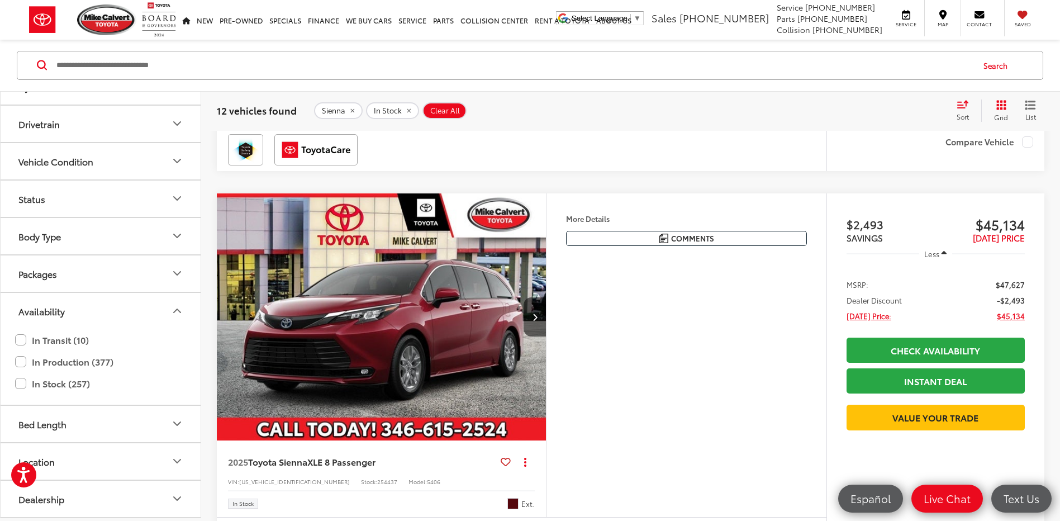
scroll to position [894, 0]
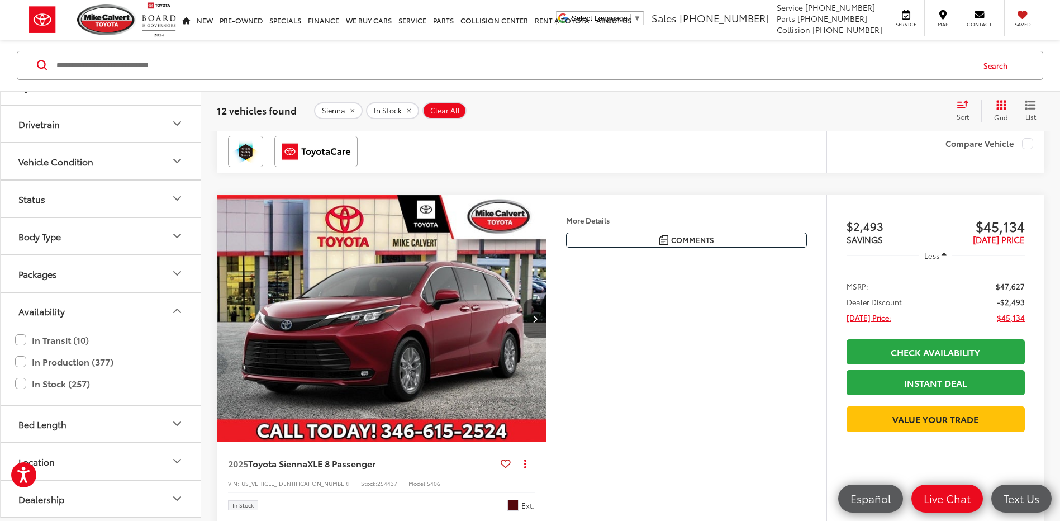
click at [443, 310] on img "2025 Toyota Sienna XLE 8 Passenger 0" at bounding box center [381, 319] width 331 height 248
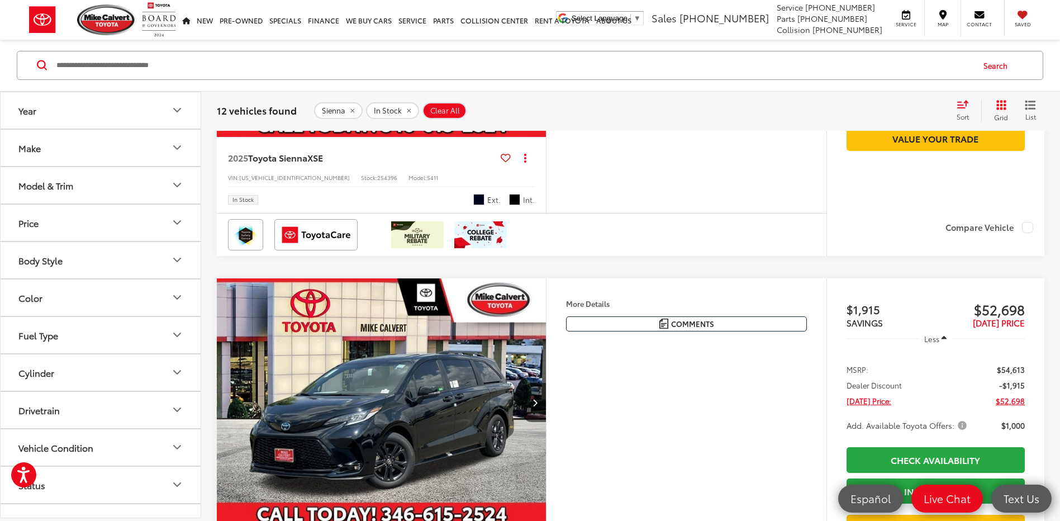
scroll to position [3139, 0]
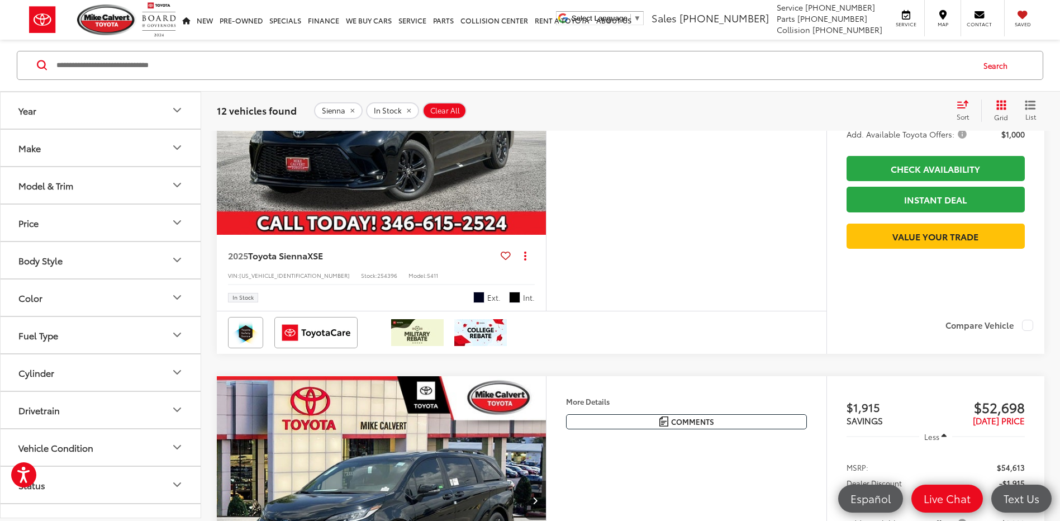
click at [429, 235] on img "2025 Toyota Sienna XSE 0" at bounding box center [381, 111] width 331 height 248
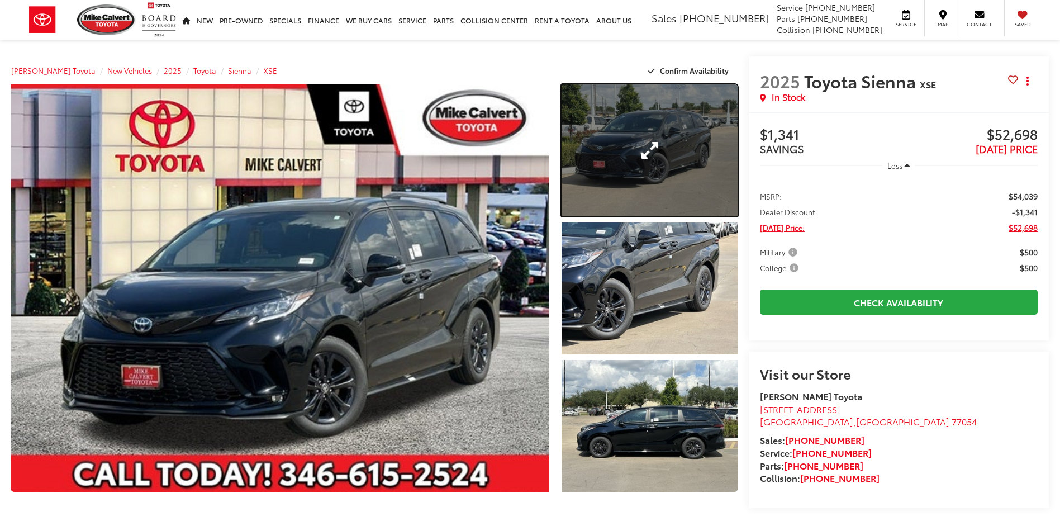
click at [641, 151] on link "Expand Photo 1" at bounding box center [648, 150] width 175 height 132
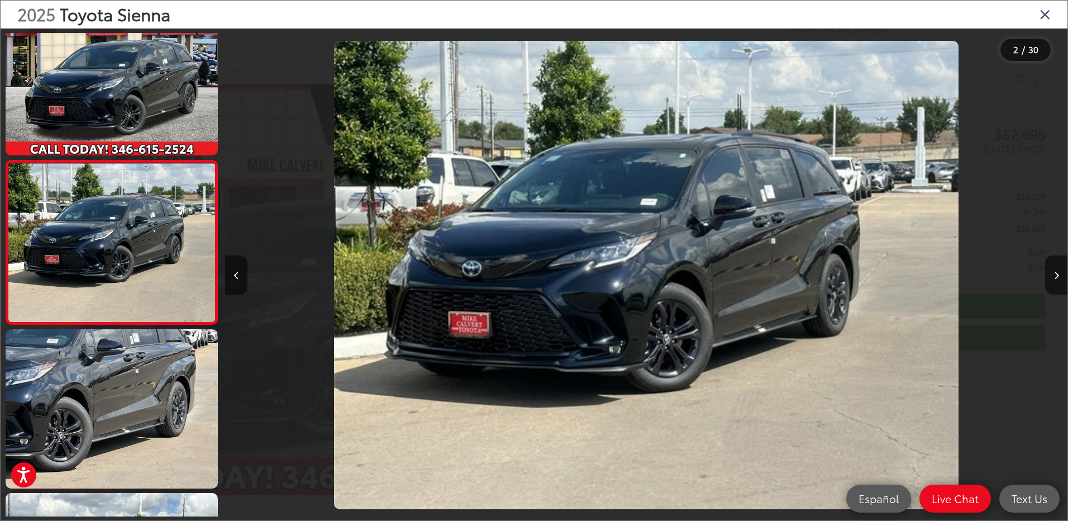
click at [1042, 17] on icon "Close gallery" at bounding box center [1045, 14] width 11 height 15
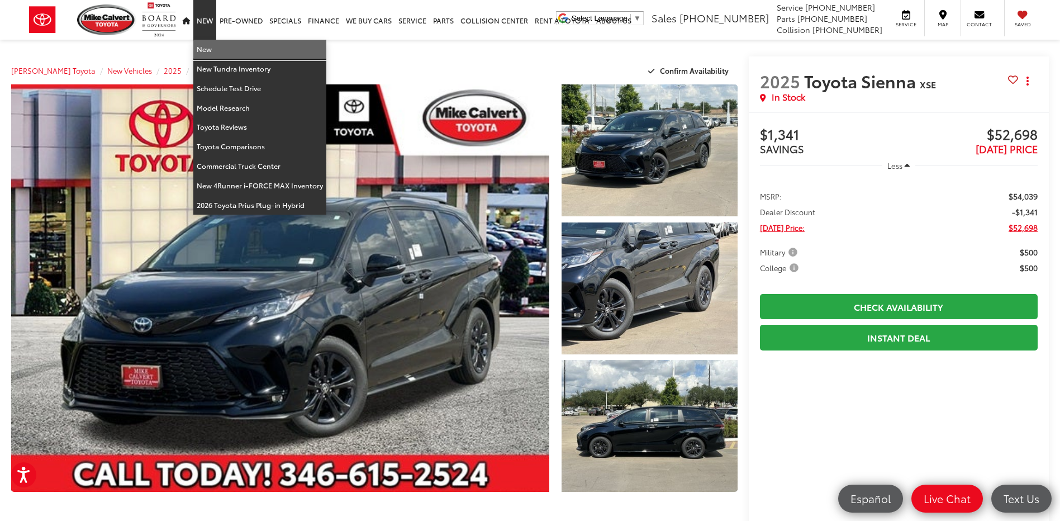
click at [206, 49] on link "New" at bounding box center [259, 50] width 133 height 20
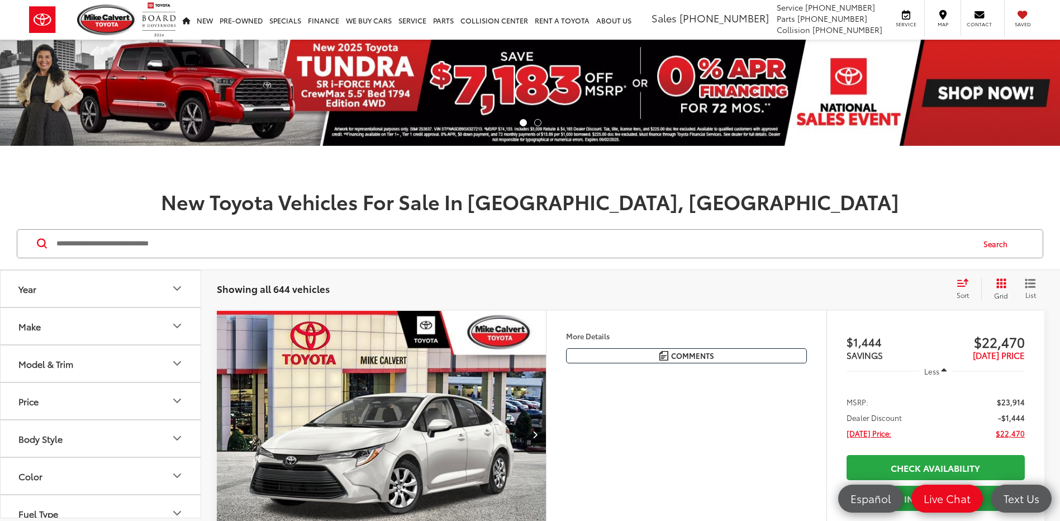
click at [205, 243] on input "Search by Make, Model, or Keyword" at bounding box center [513, 243] width 917 height 27
type input "******"
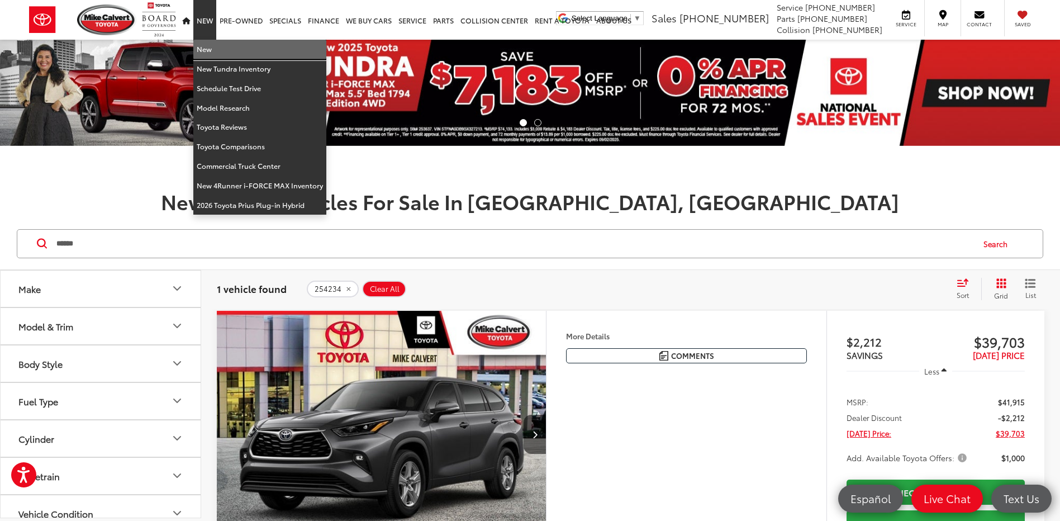
drag, startPoint x: 207, startPoint y: 45, endPoint x: 541, endPoint y: 203, distance: 369.8
click at [207, 45] on link "New" at bounding box center [259, 50] width 133 height 20
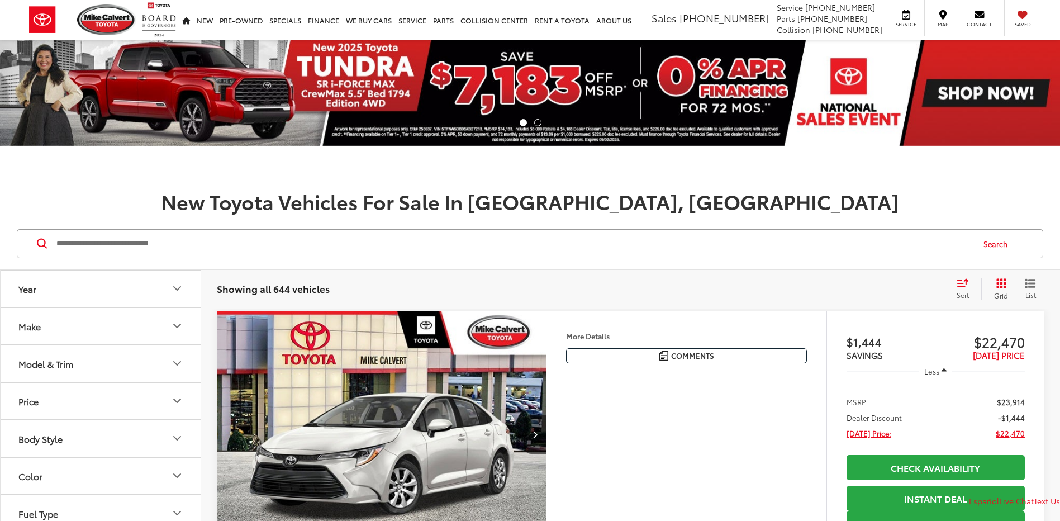
click at [102, 345] on button "Model & Trim" at bounding box center [101, 363] width 201 height 36
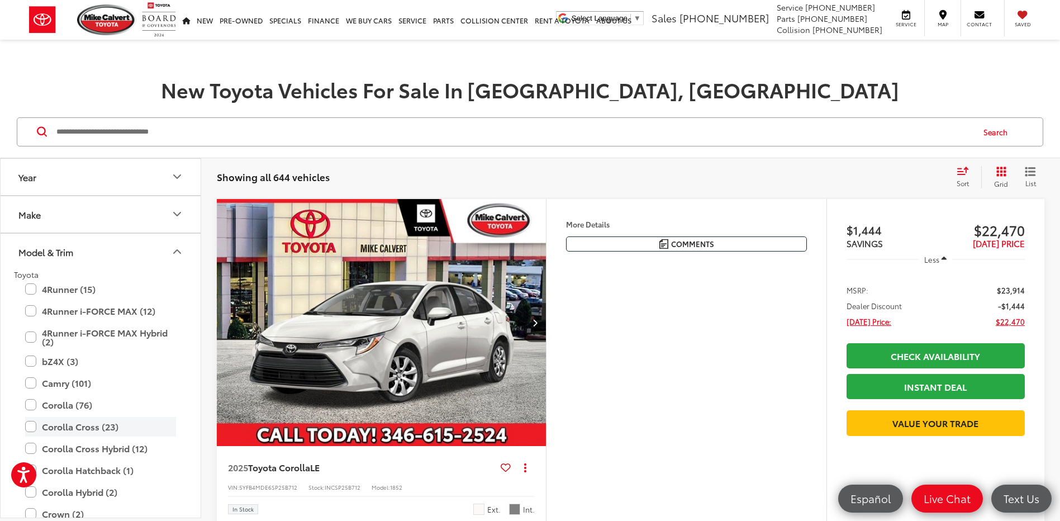
click at [28, 423] on label "Corolla Cross (23)" at bounding box center [100, 427] width 151 height 20
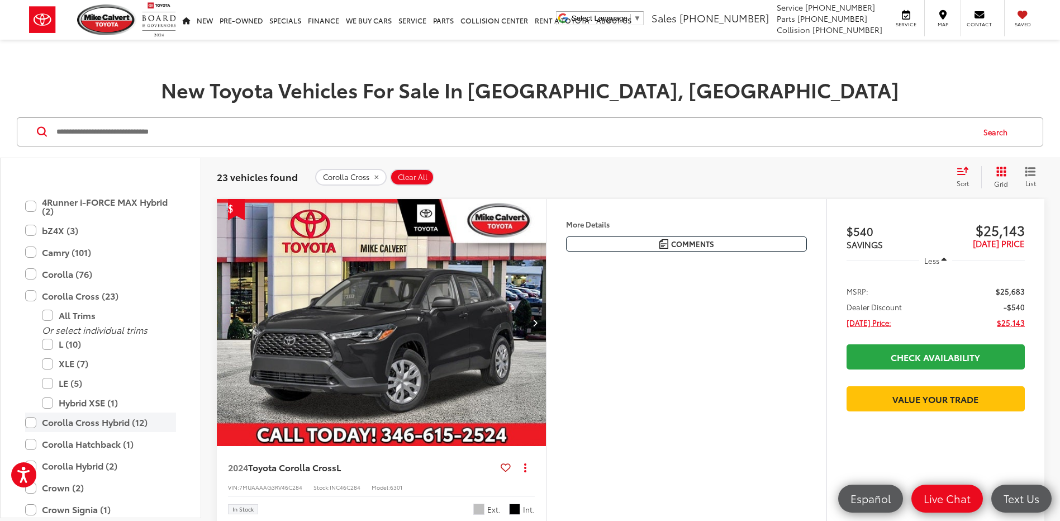
scroll to position [168, 0]
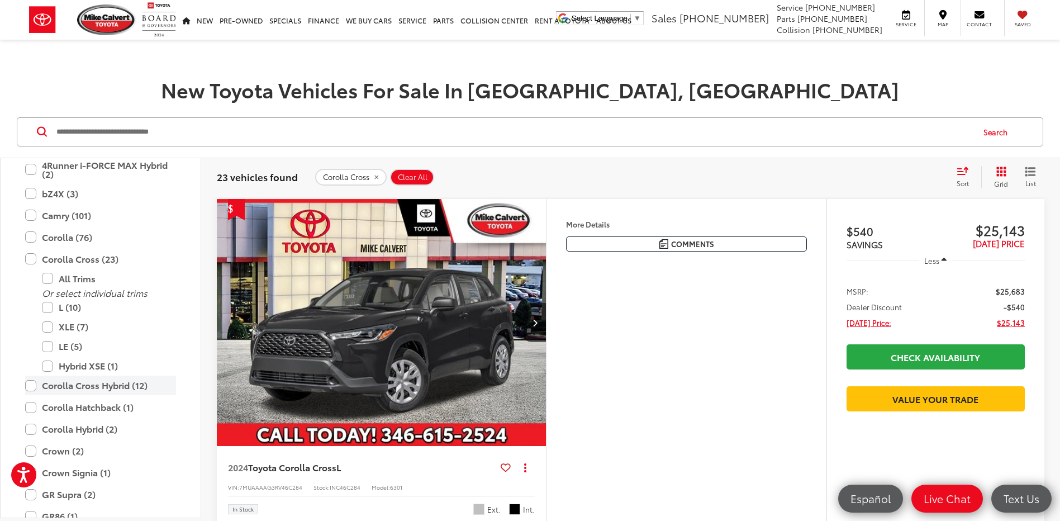
click at [34, 387] on label "Corolla Cross Hybrid (12)" at bounding box center [100, 385] width 151 height 20
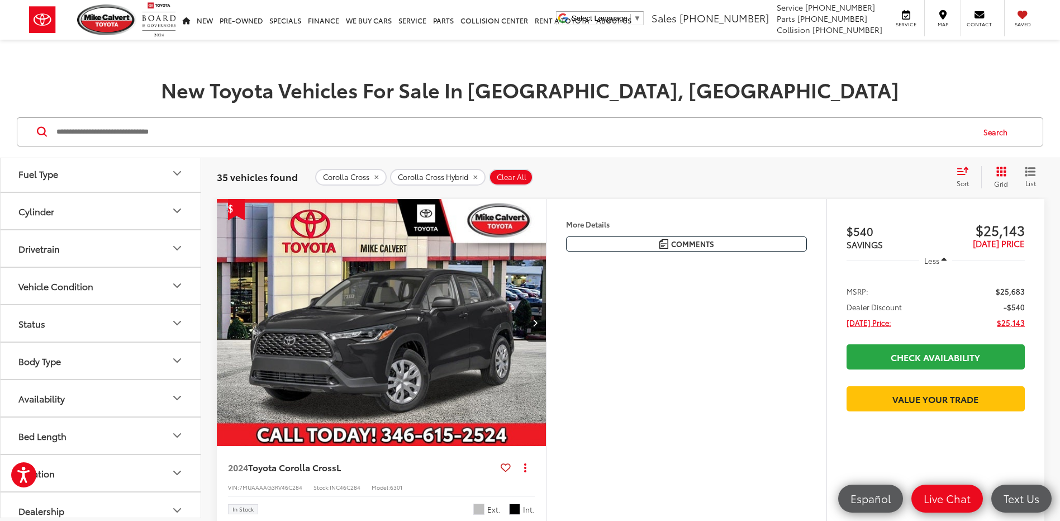
scroll to position [978, 0]
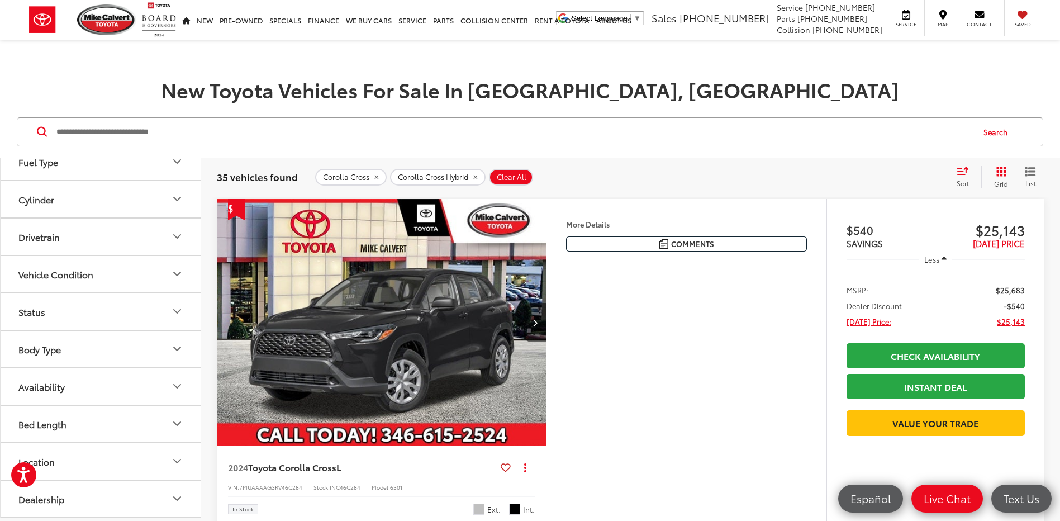
click at [114, 402] on button "Availability" at bounding box center [101, 386] width 201 height 36
click at [71, 449] on label "In Stock (265)" at bounding box center [100, 459] width 171 height 20
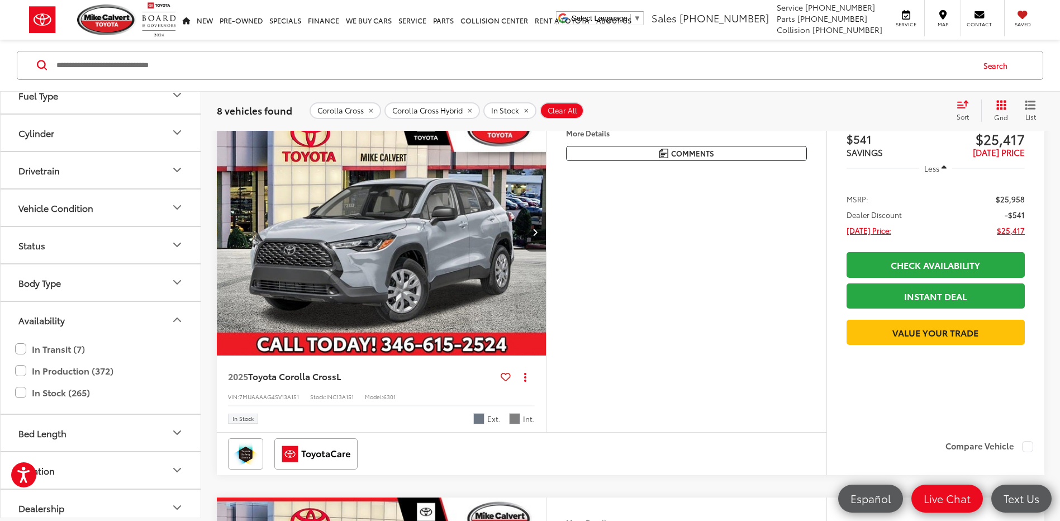
scroll to position [1609, 0]
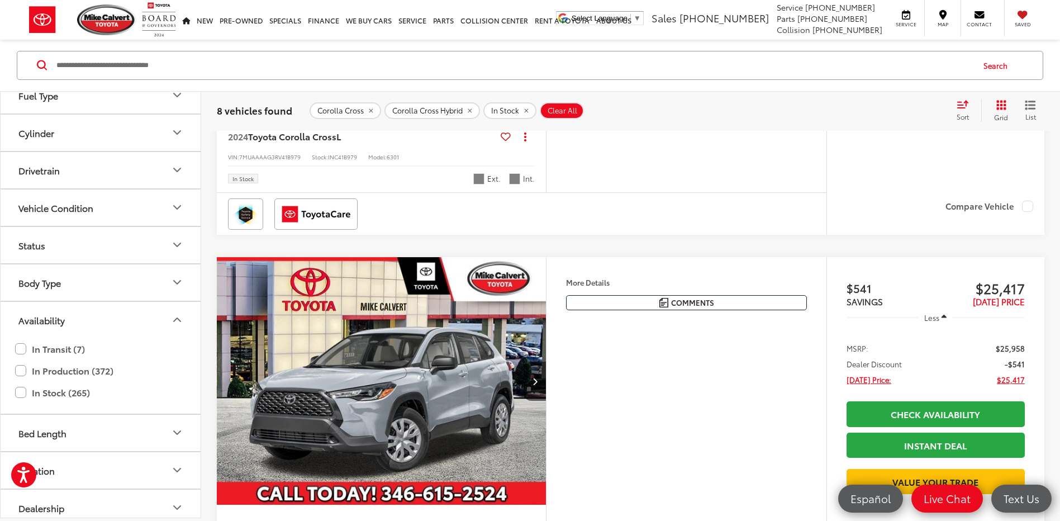
click at [376, 355] on img "2025 Toyota Corolla Cross L 0" at bounding box center [381, 381] width 331 height 248
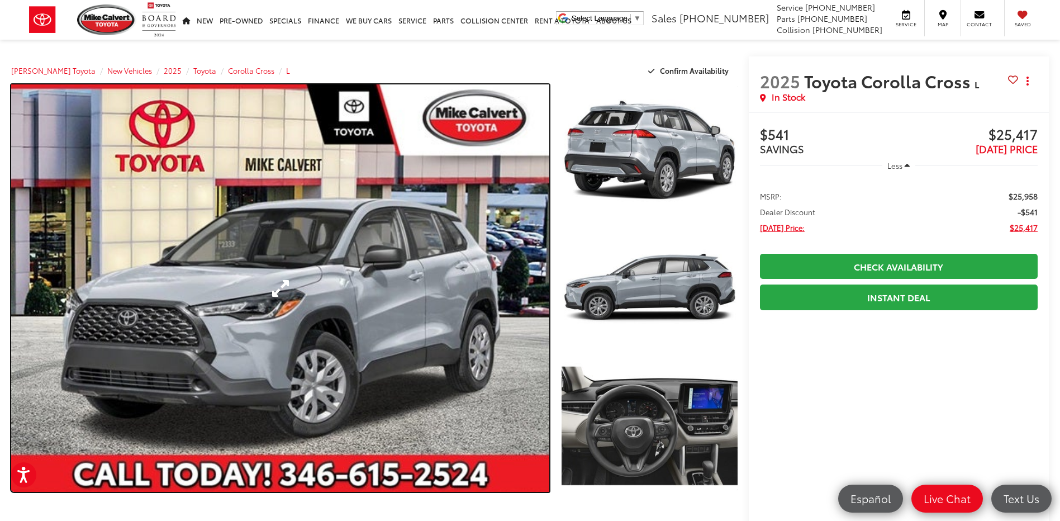
drag, startPoint x: 439, startPoint y: 337, endPoint x: 359, endPoint y: 257, distance: 113.8
click at [359, 257] on link "Expand Photo 0" at bounding box center [280, 287] width 538 height 407
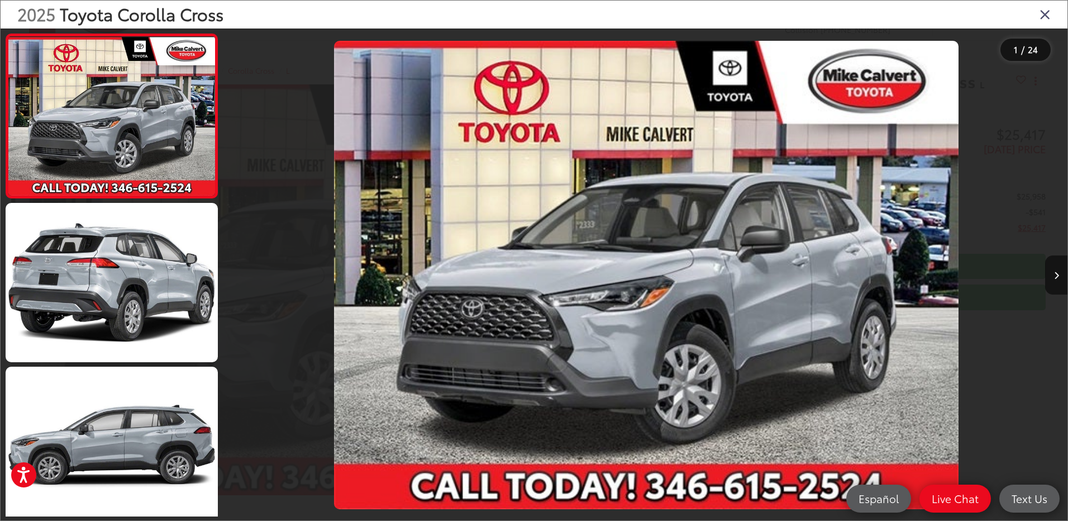
drag, startPoint x: 359, startPoint y: 257, endPoint x: 484, endPoint y: 221, distance: 130.1
click at [1040, 11] on icon "Close gallery" at bounding box center [1045, 14] width 11 height 15
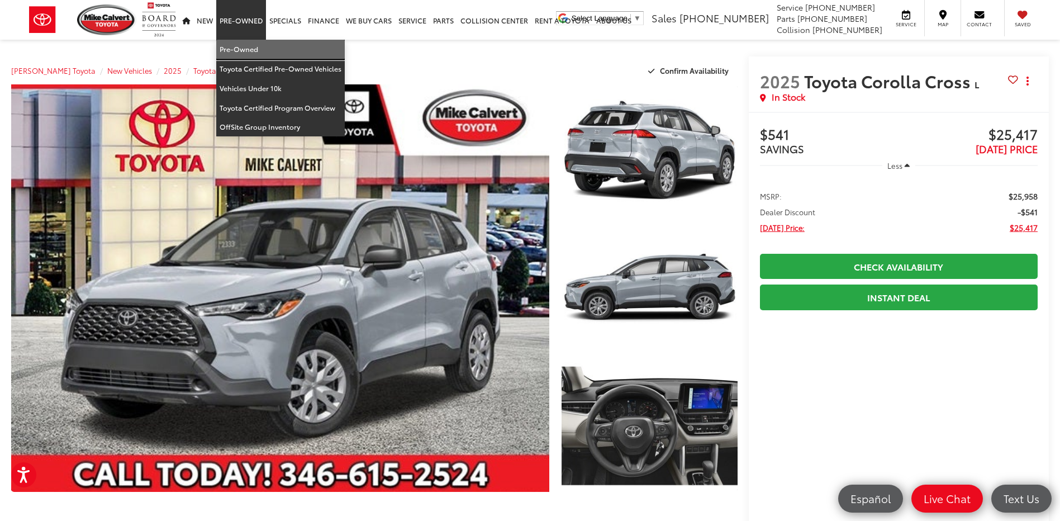
click at [246, 40] on link "Pre-Owned" at bounding box center [280, 50] width 128 height 20
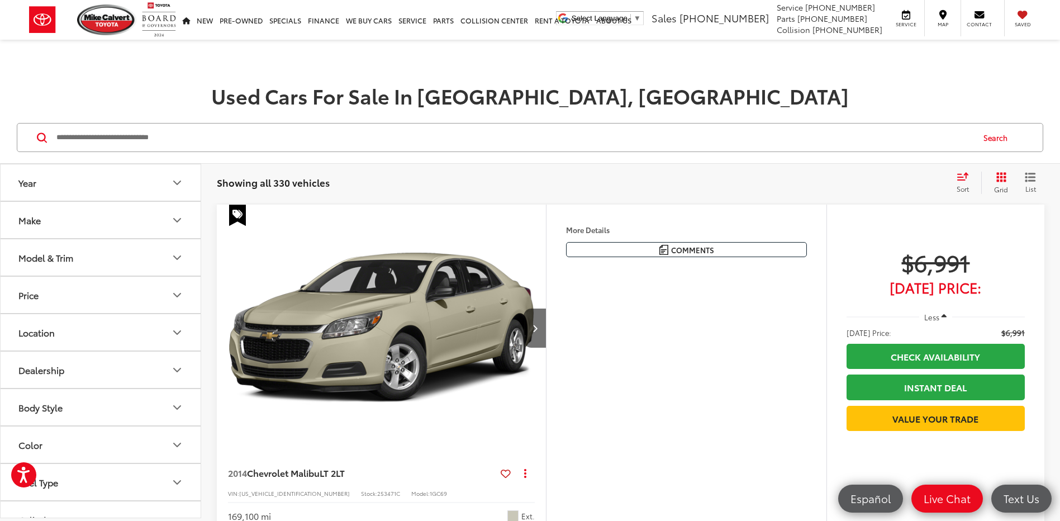
click at [227, 139] on input "Search by Make, Model, or Keyword" at bounding box center [513, 137] width 917 height 27
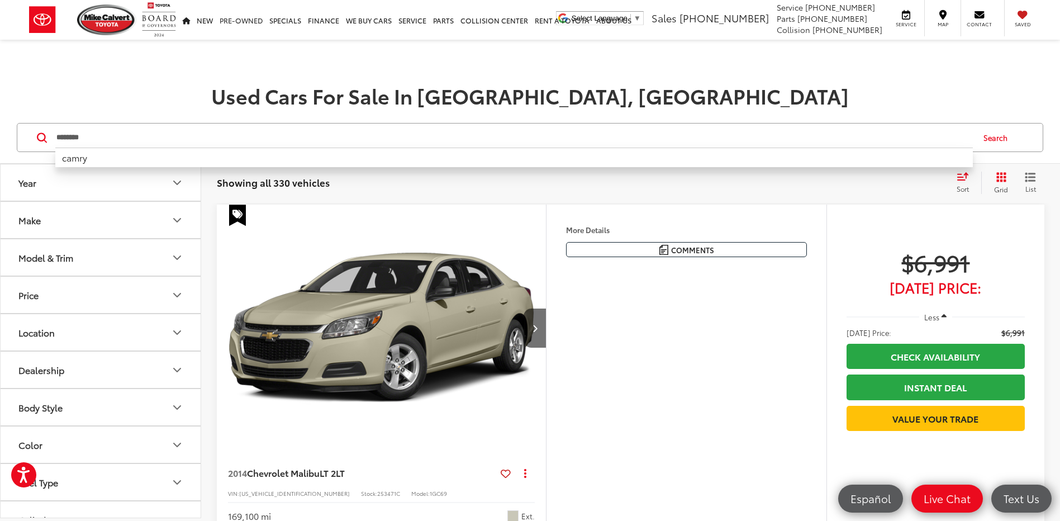
type input "********"
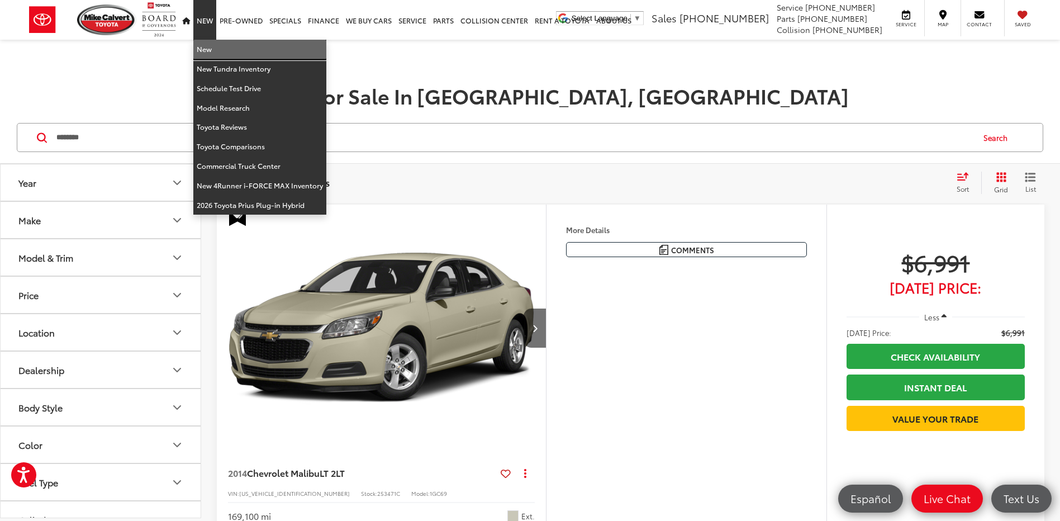
click at [211, 45] on link "New" at bounding box center [259, 50] width 133 height 20
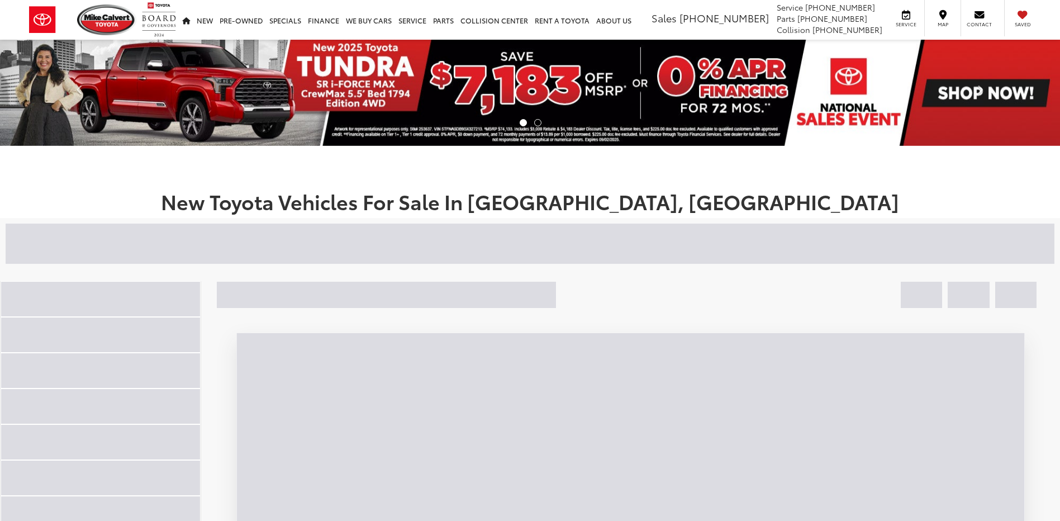
click at [94, 239] on div at bounding box center [373, 243] width 734 height 40
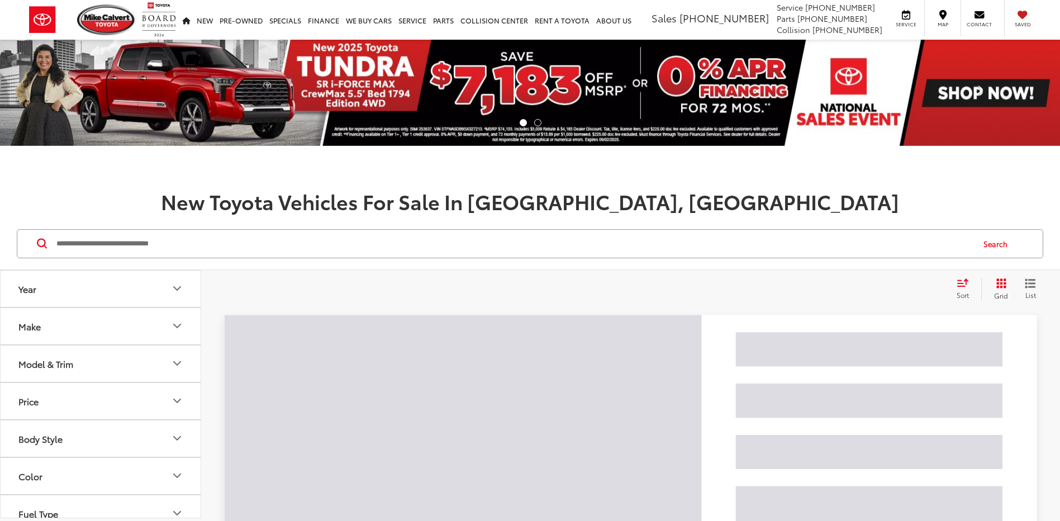
click at [94, 239] on input "Search by Make, Model, or Keyword" at bounding box center [513, 243] width 917 height 27
click at [93, 239] on input "Search by Make, Model, or Keyword" at bounding box center [513, 243] width 917 height 27
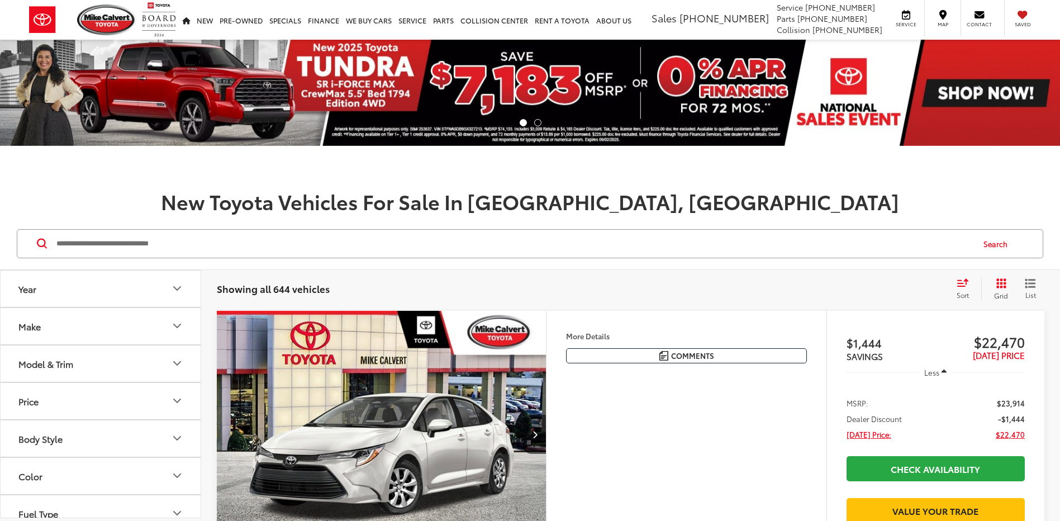
click at [92, 243] on input "Search by Make, Model, or Keyword" at bounding box center [513, 243] width 917 height 27
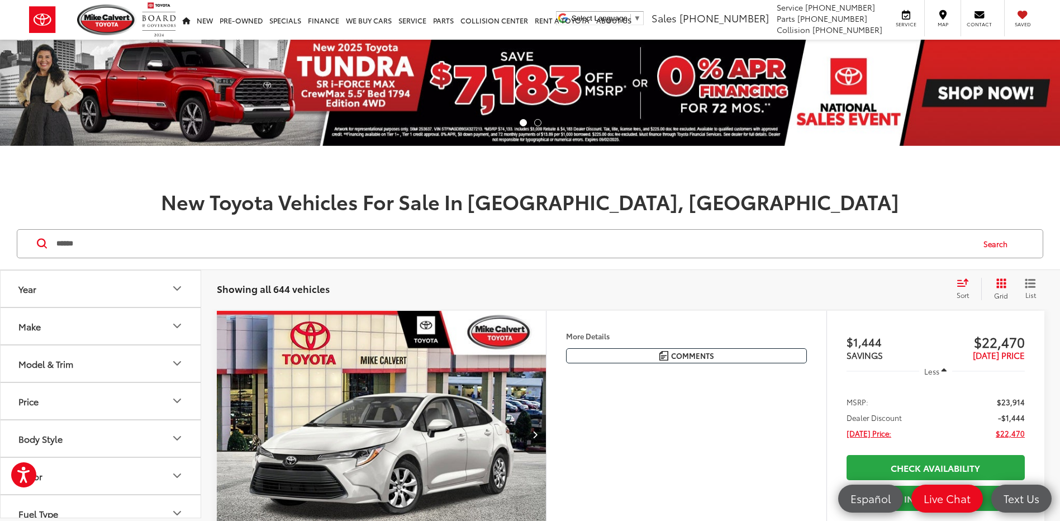
type input "******"
click at [1004, 244] on button "Search" at bounding box center [997, 244] width 51 height 28
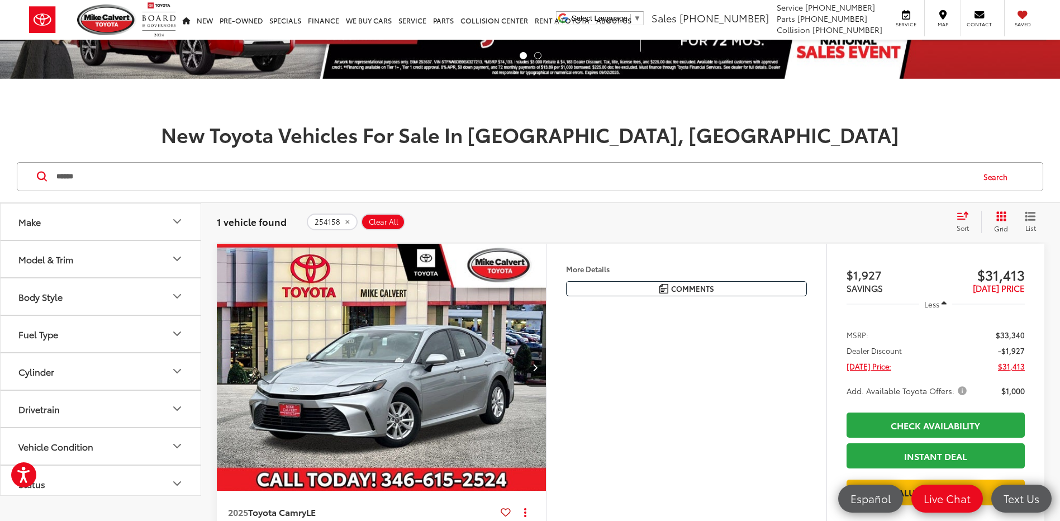
scroll to position [223, 0]
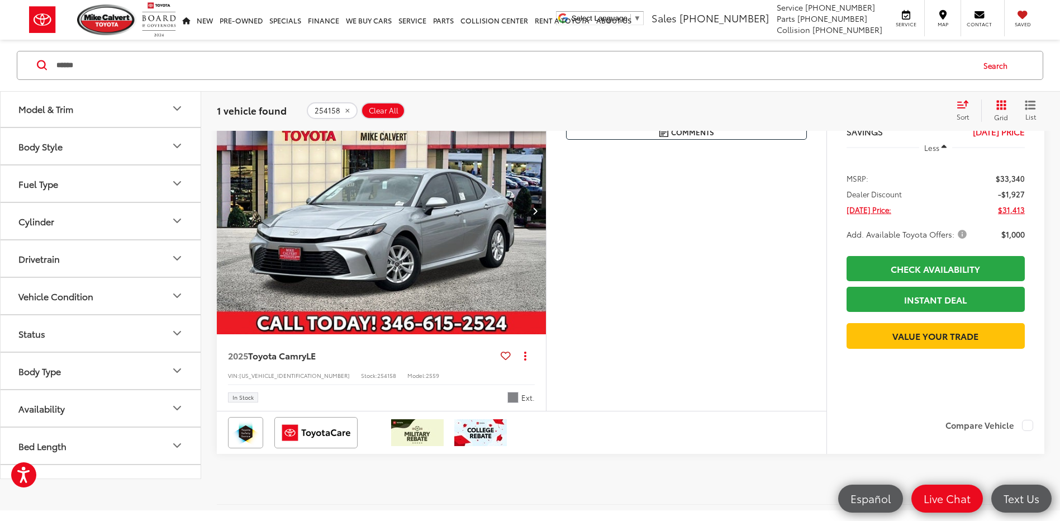
click at [422, 254] on img "2025 Toyota Camry LE 0" at bounding box center [381, 211] width 331 height 248
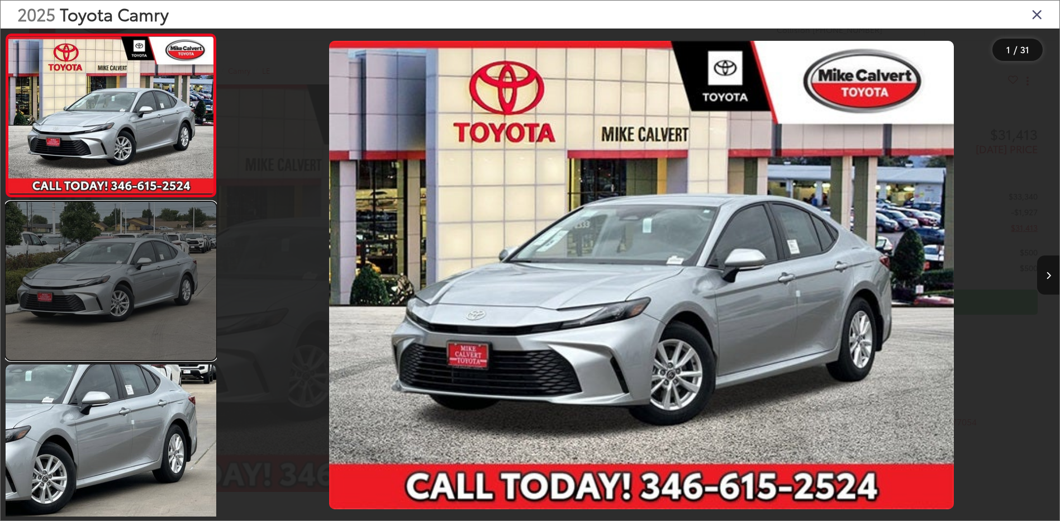
drag, startPoint x: 453, startPoint y: 240, endPoint x: 134, endPoint y: 257, distance: 320.0
click at [134, 258] on link at bounding box center [111, 281] width 211 height 158
click at [134, 257] on link at bounding box center [111, 281] width 211 height 158
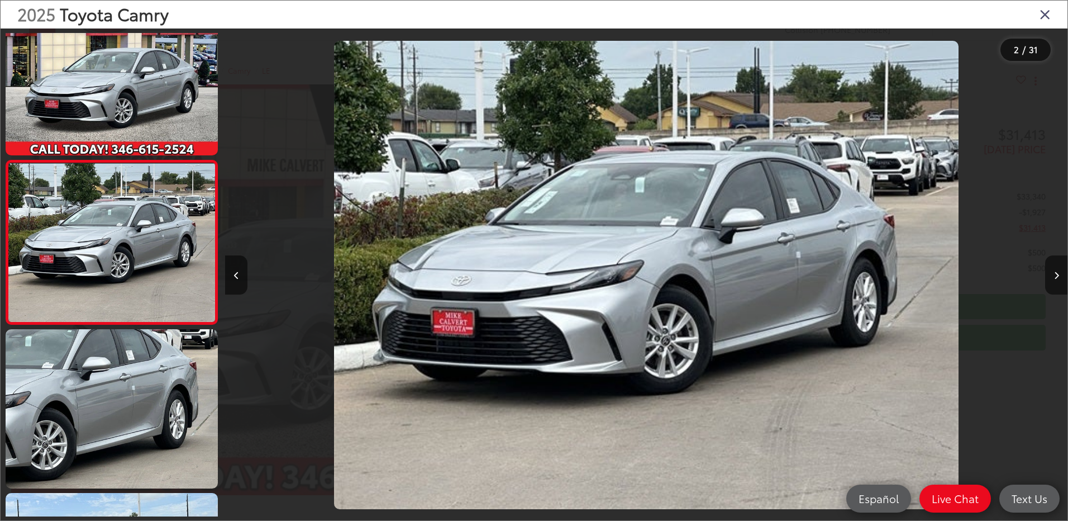
click at [1044, 16] on icon "Close gallery" at bounding box center [1045, 14] width 11 height 15
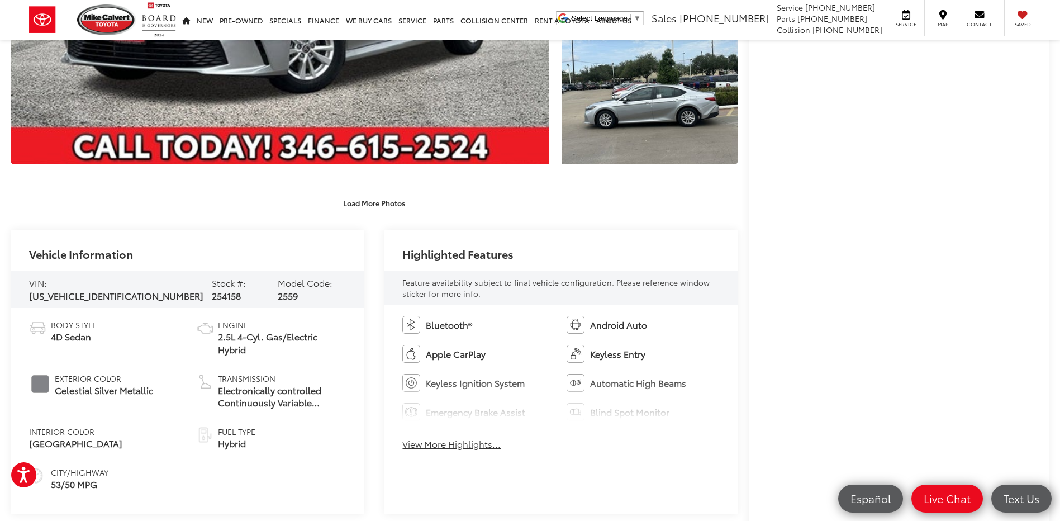
scroll to position [391, 0]
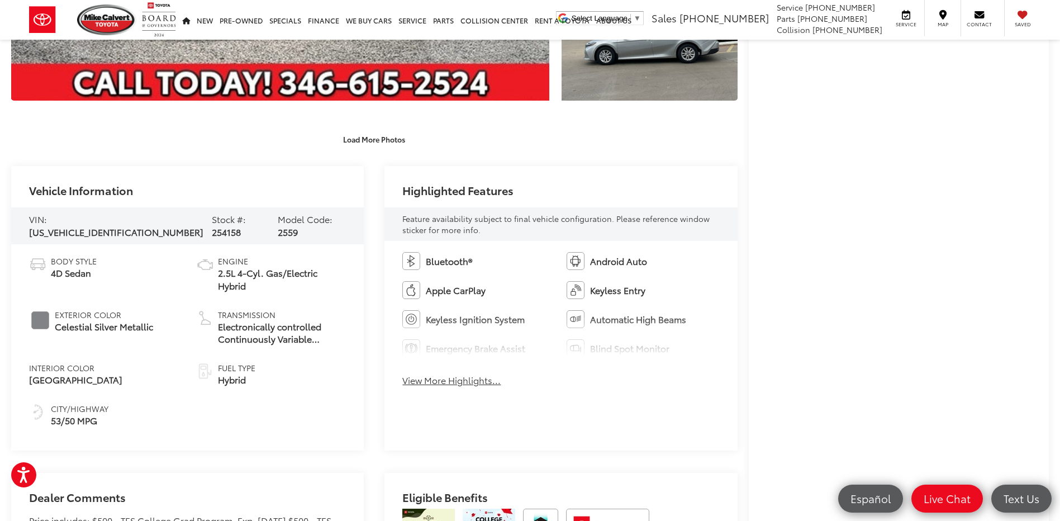
click at [109, 225] on span "[US_VEHICLE_IDENTIFICATION_NUMBER]" at bounding box center [116, 231] width 174 height 13
copy span "[US_VEHICLE_IDENTIFICATION_NUMBER]"
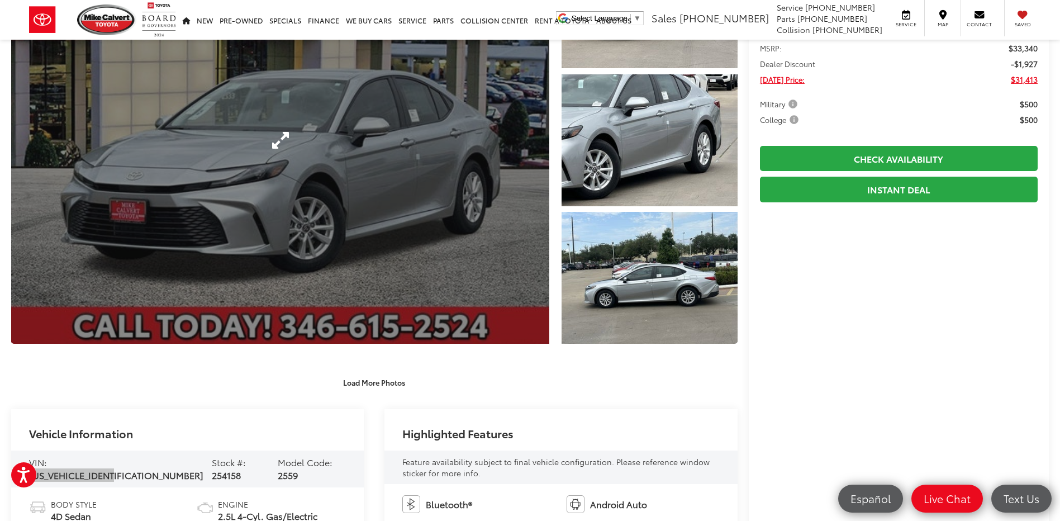
scroll to position [168, 0]
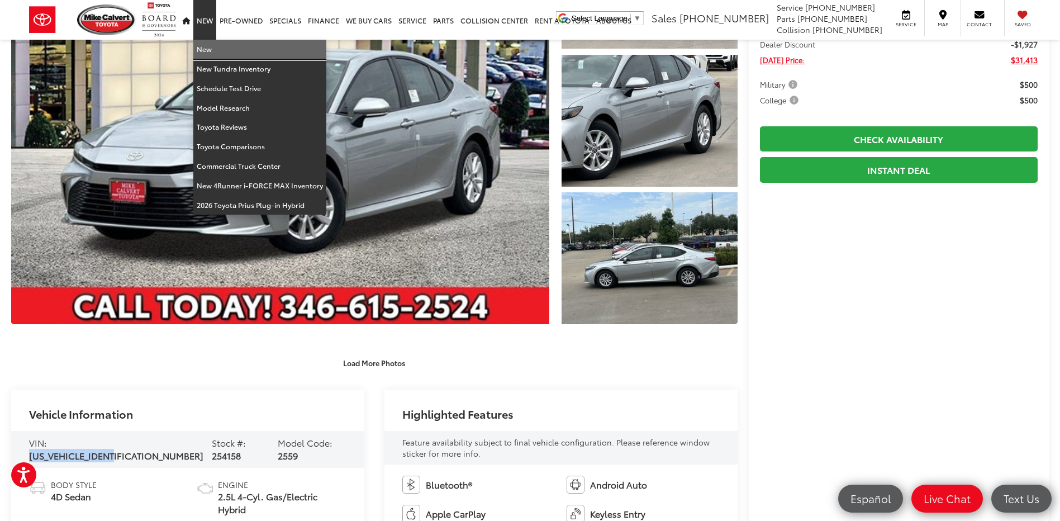
click at [213, 46] on link "New" at bounding box center [259, 50] width 133 height 20
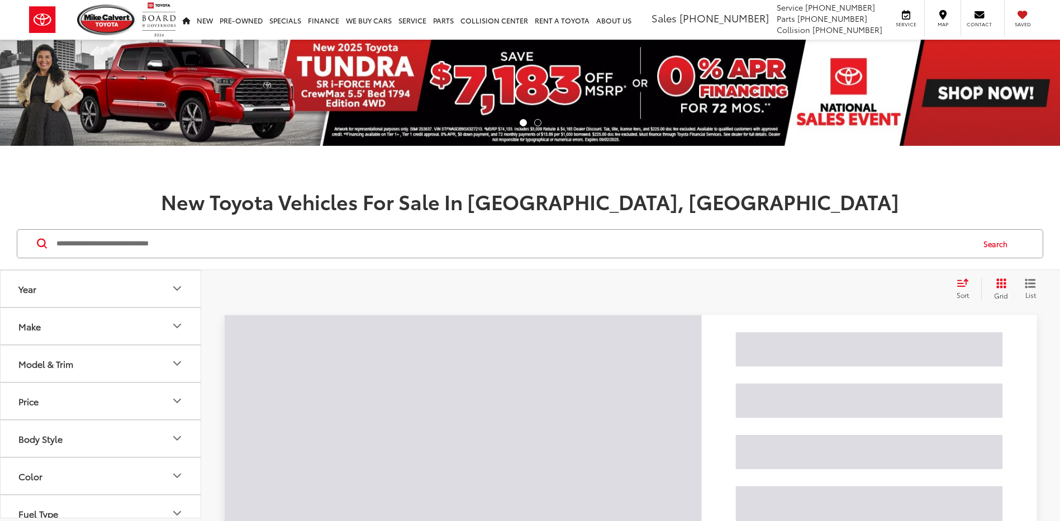
click at [206, 247] on input "Search by Make, Model, or Keyword" at bounding box center [513, 243] width 917 height 27
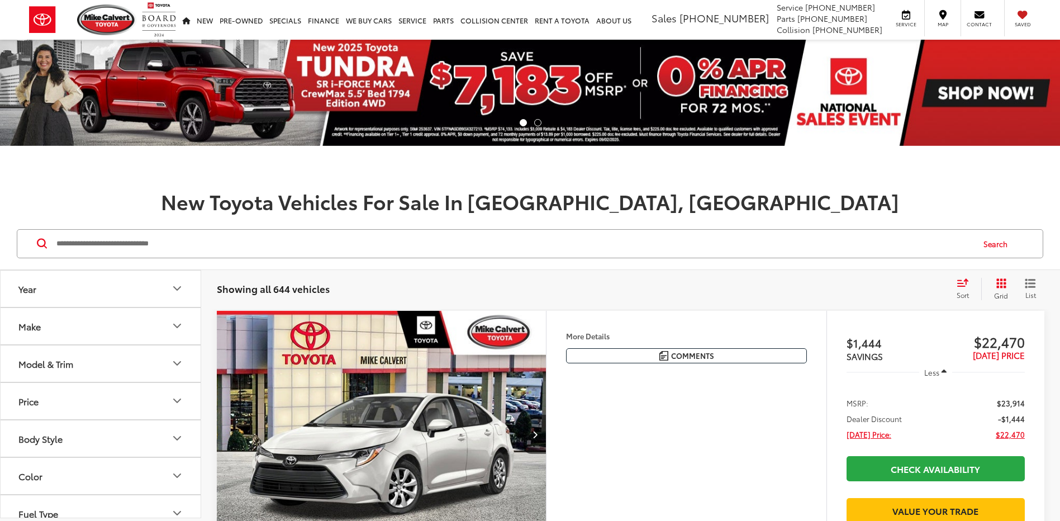
paste input "******"
type input "******"
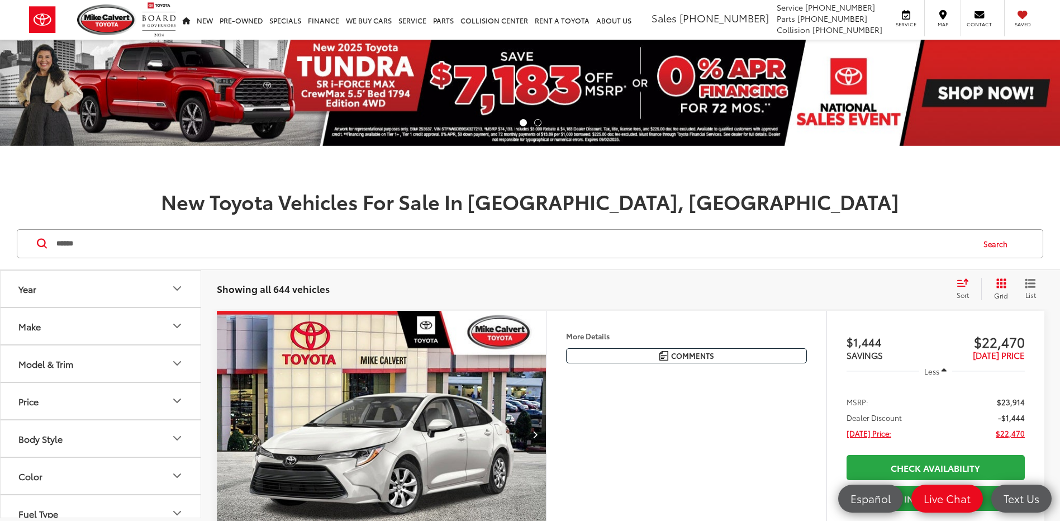
click at [994, 242] on button "Search" at bounding box center [997, 244] width 51 height 28
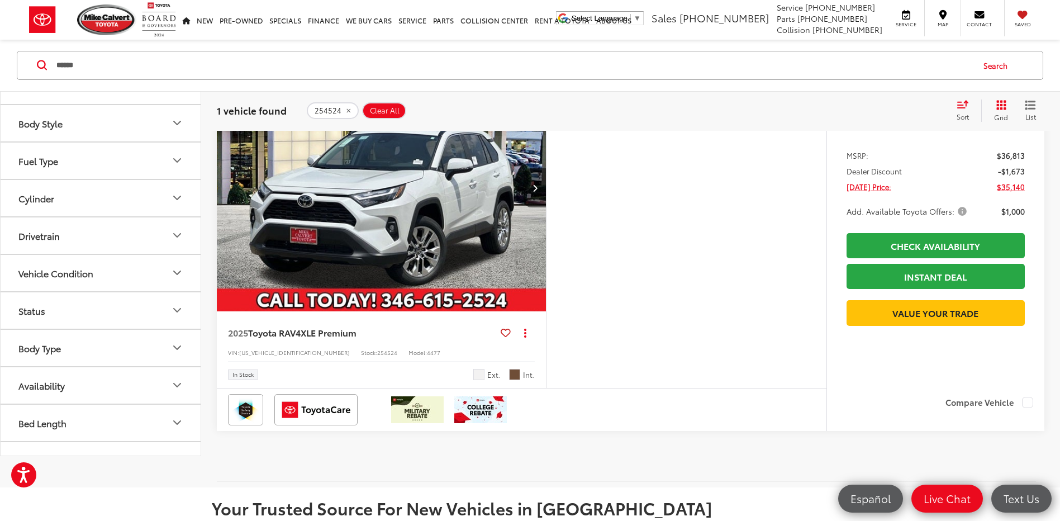
scroll to position [112, 0]
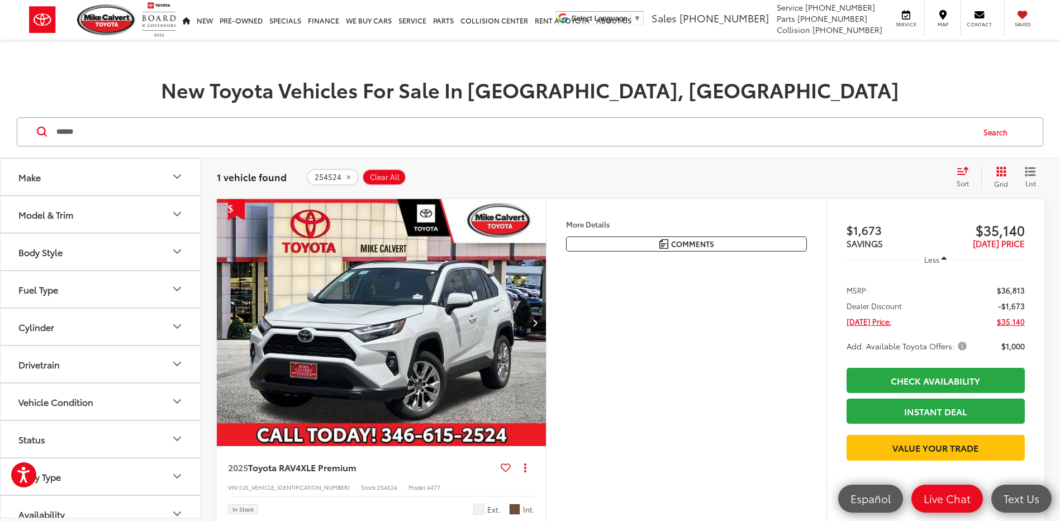
click at [543, 326] on button "Next image" at bounding box center [534, 322] width 22 height 39
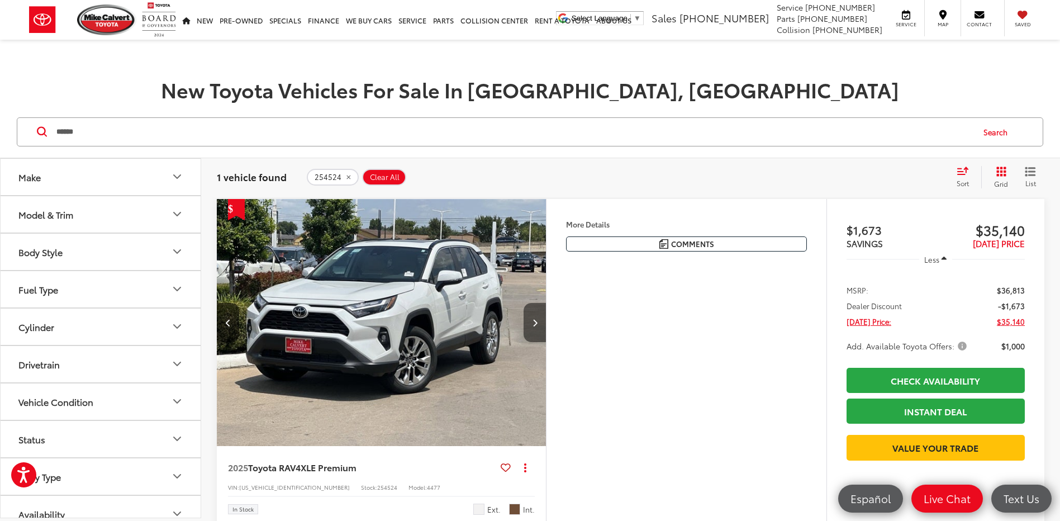
click at [540, 321] on button "Next image" at bounding box center [534, 322] width 22 height 39
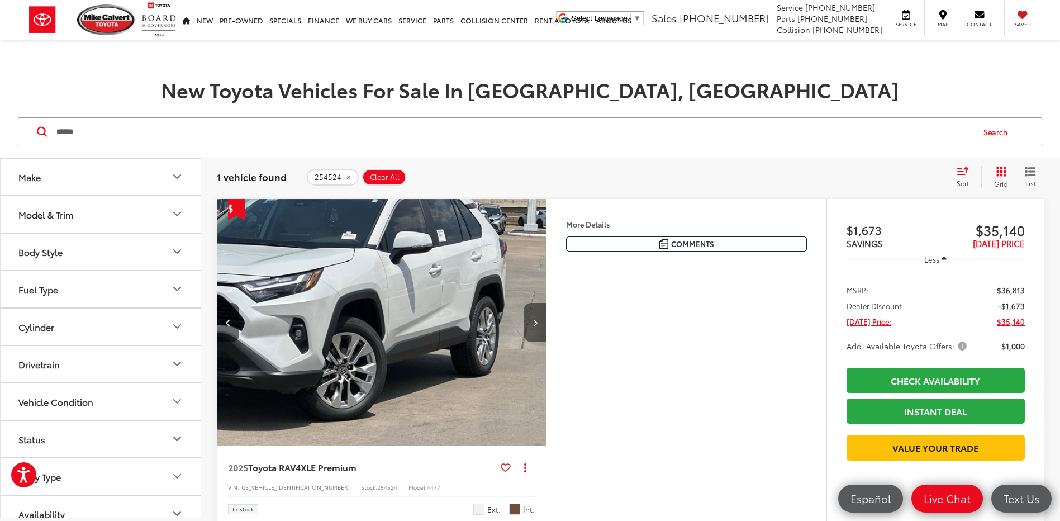
click at [540, 321] on button "Next image" at bounding box center [534, 322] width 22 height 39
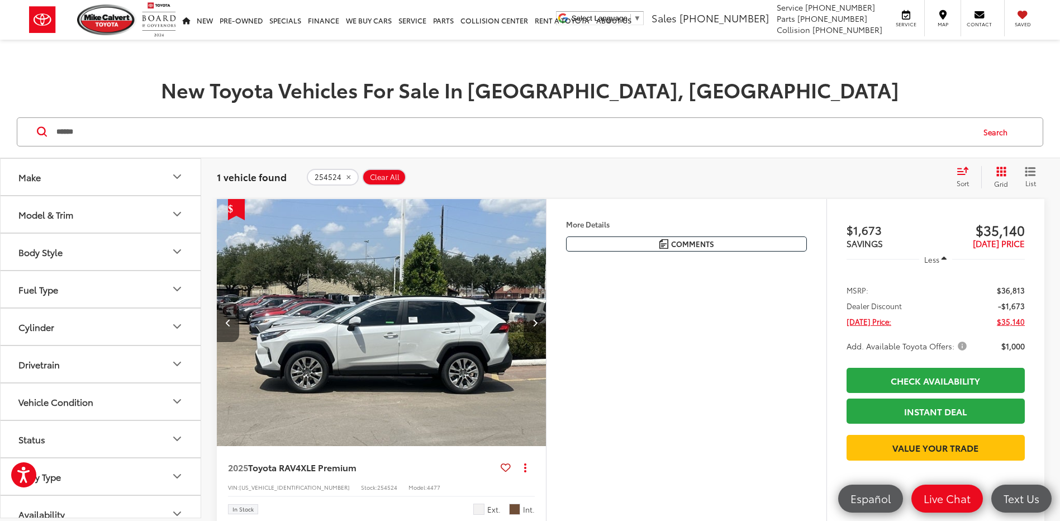
click at [540, 321] on button "Next image" at bounding box center [534, 322] width 22 height 39
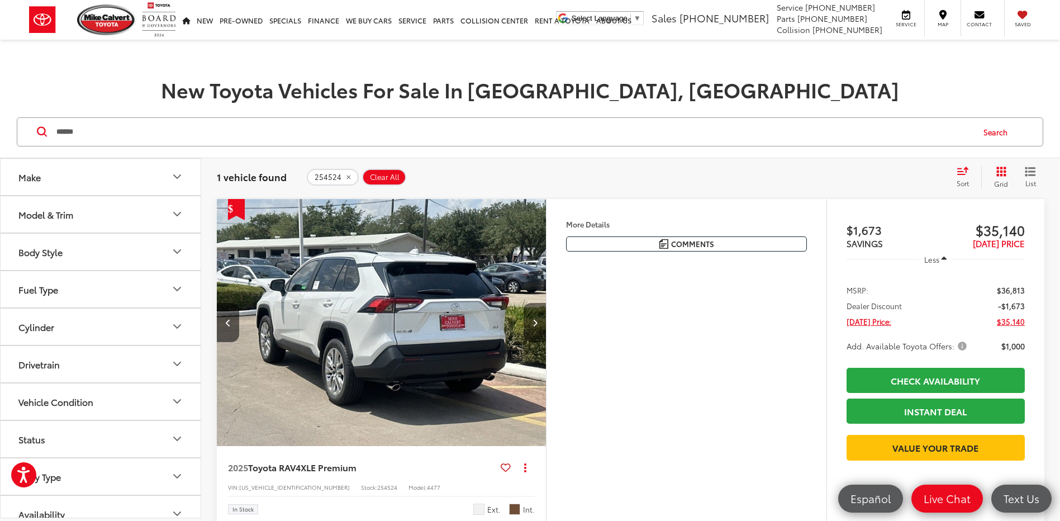
click at [540, 321] on button "Next image" at bounding box center [534, 322] width 22 height 39
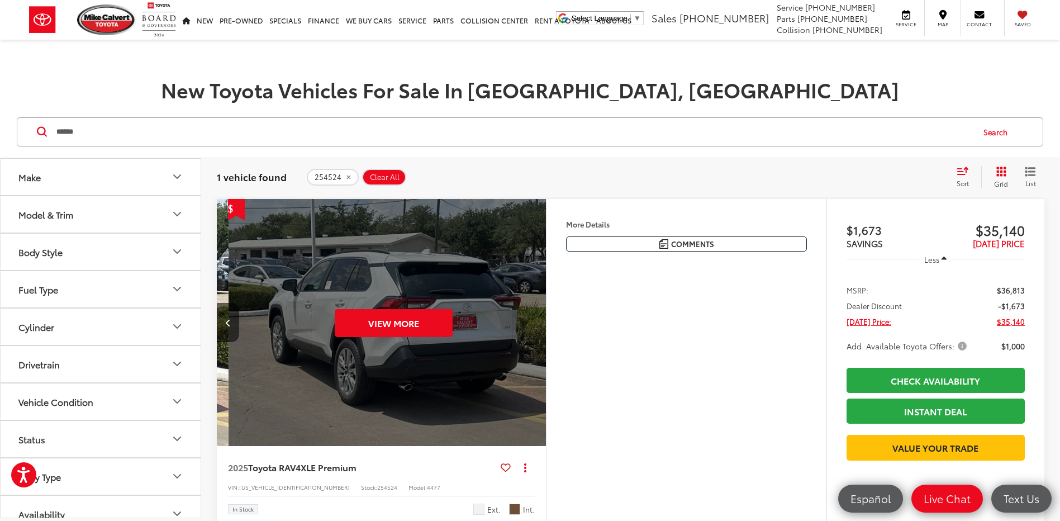
scroll to position [0, 1654]
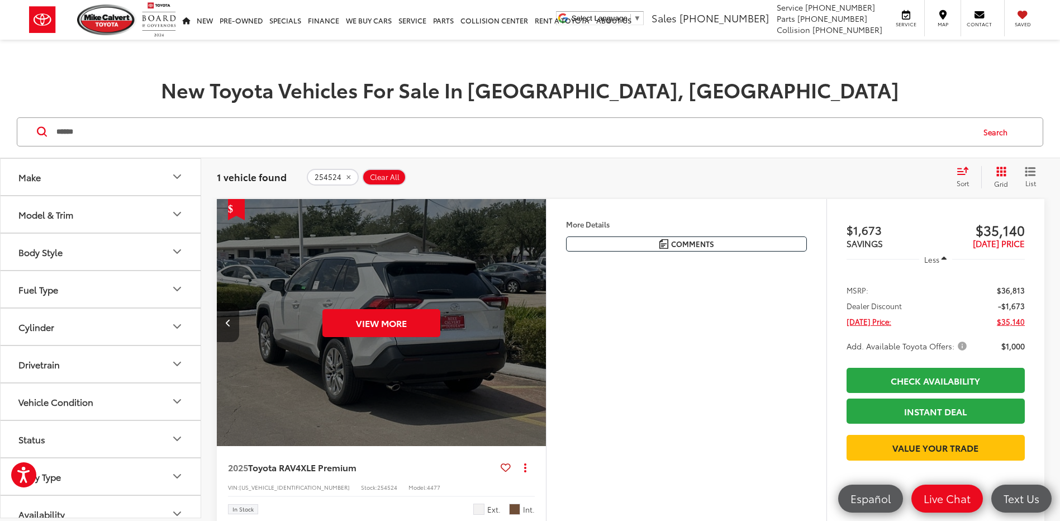
click at [338, 285] on div "View More" at bounding box center [381, 323] width 331 height 248
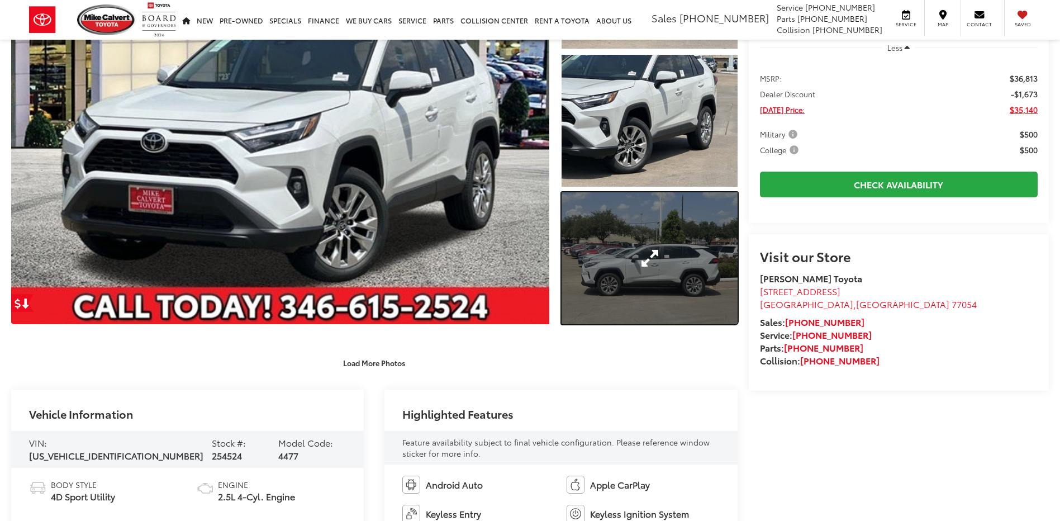
click at [650, 237] on link "Expand Photo 3" at bounding box center [648, 258] width 175 height 132
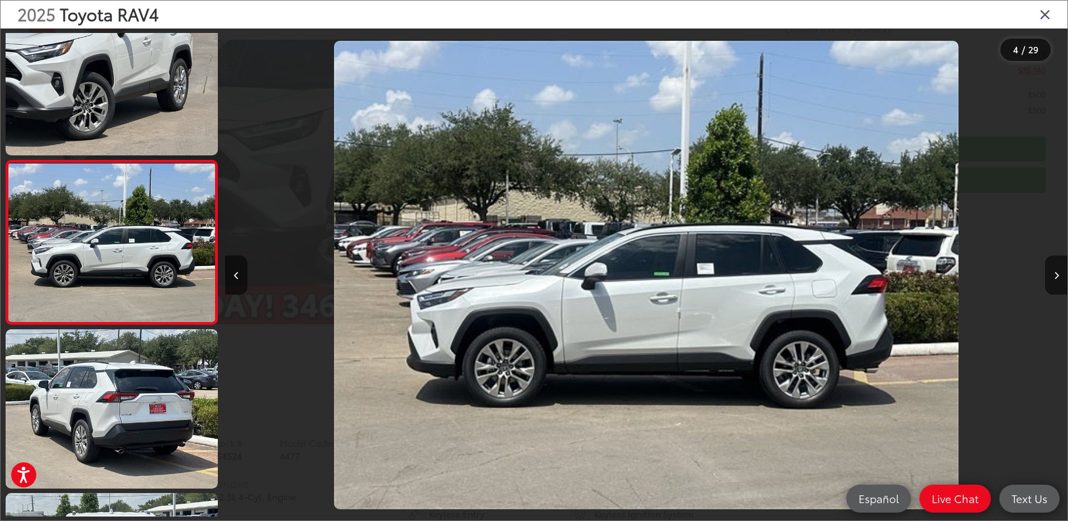
click at [1044, 14] on icon "Close gallery" at bounding box center [1045, 14] width 11 height 15
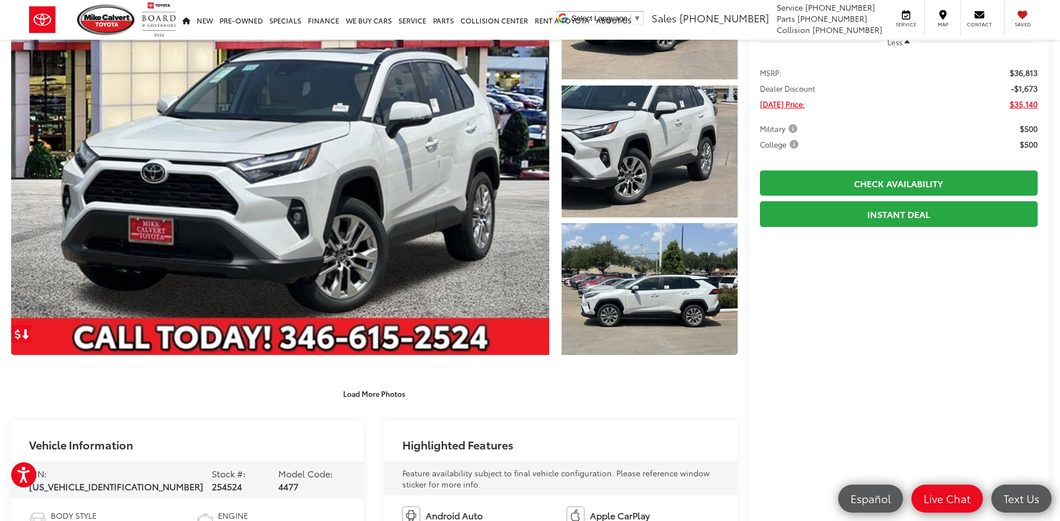
scroll to position [223, 0]
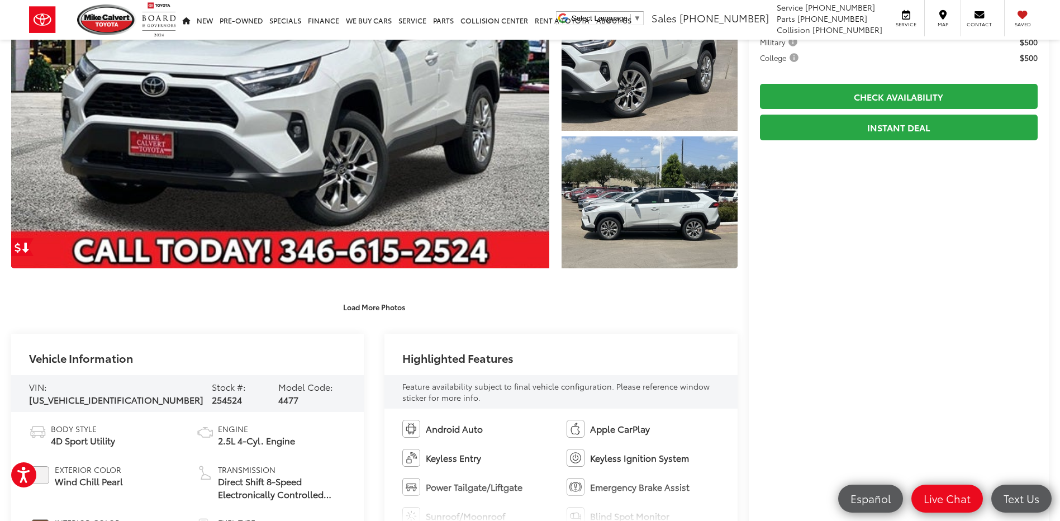
click at [212, 393] on span "254524" at bounding box center [227, 399] width 30 height 13
copy span "254524"
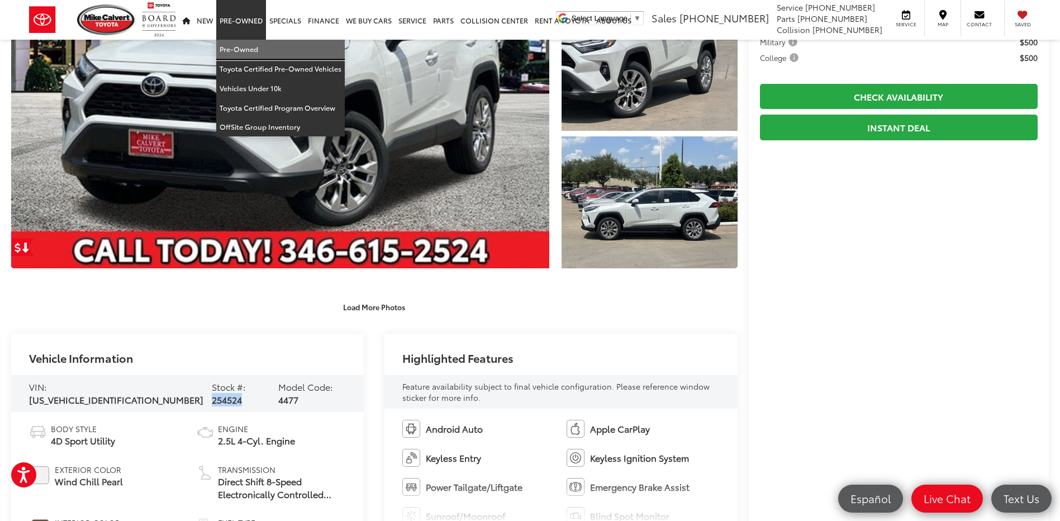
click at [242, 52] on link "Pre-Owned" at bounding box center [280, 50] width 128 height 20
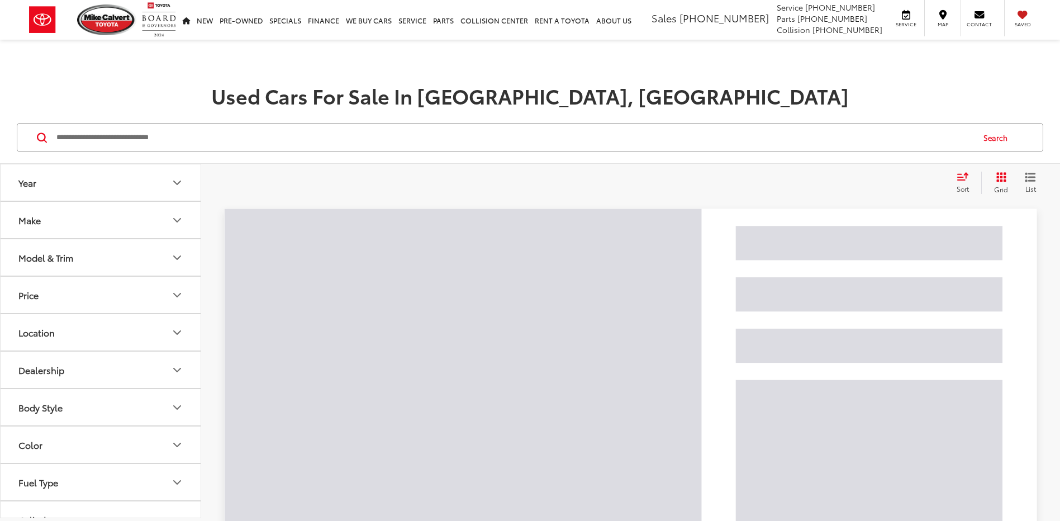
click at [130, 142] on input "Search by Make, Model, or Keyword" at bounding box center [513, 137] width 917 height 27
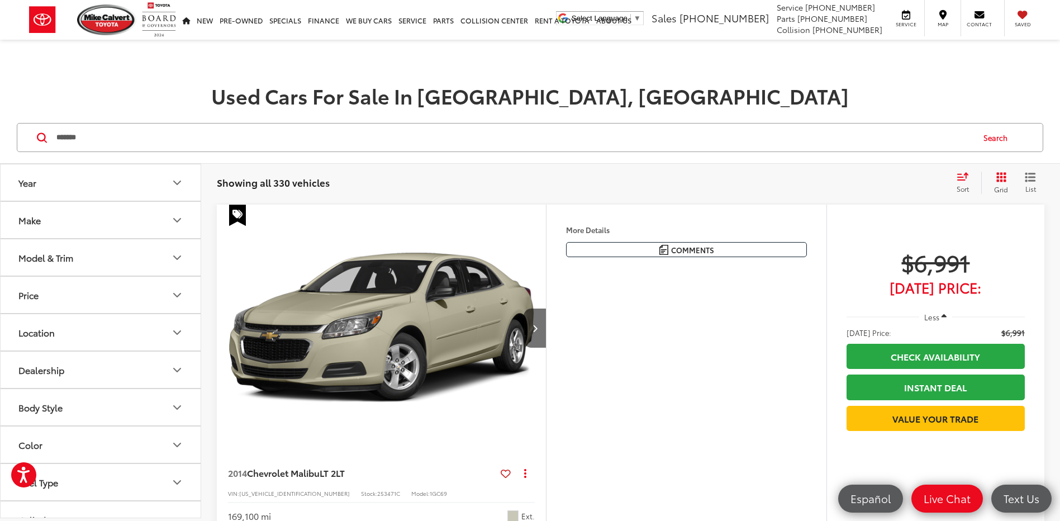
type input "*******"
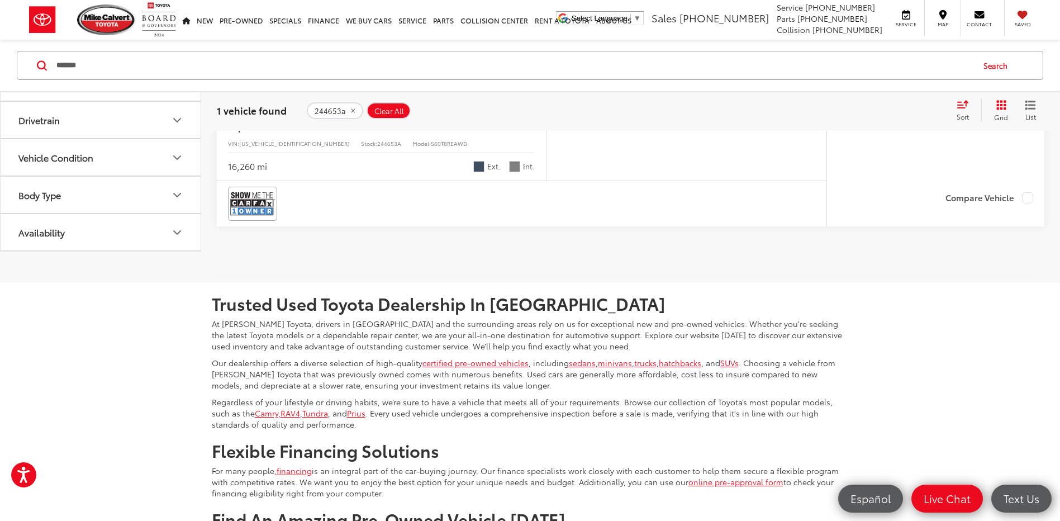
scroll to position [335, 0]
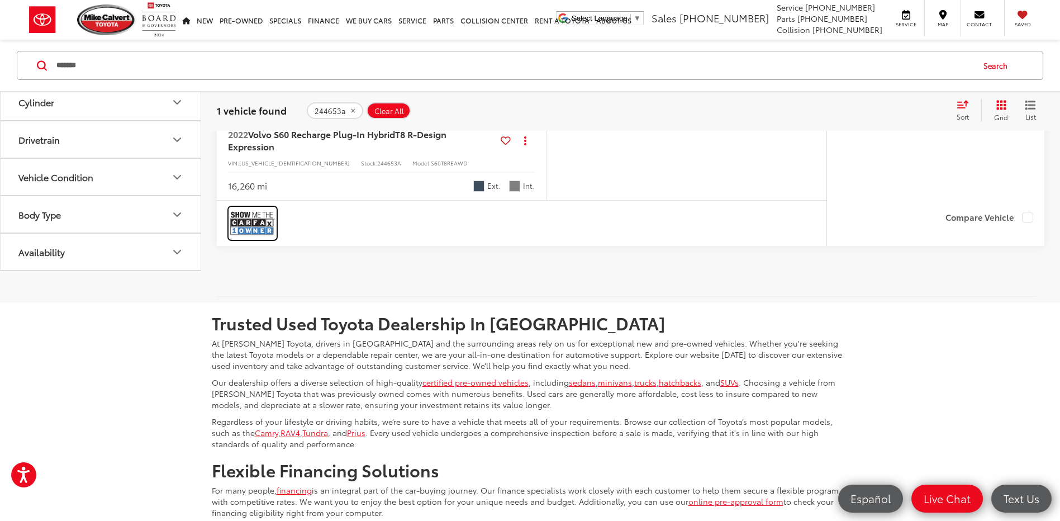
click at [254, 211] on img at bounding box center [252, 223] width 45 height 30
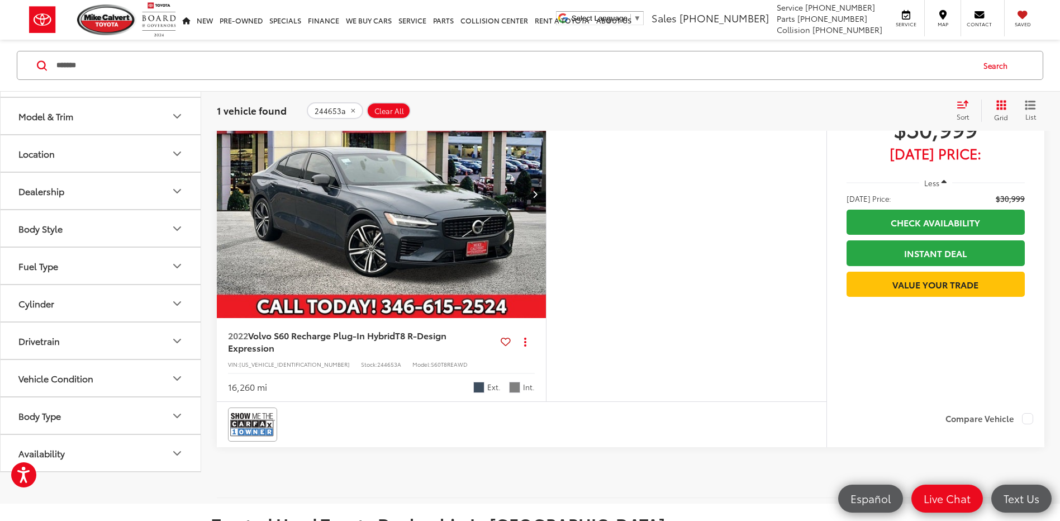
scroll to position [112, 0]
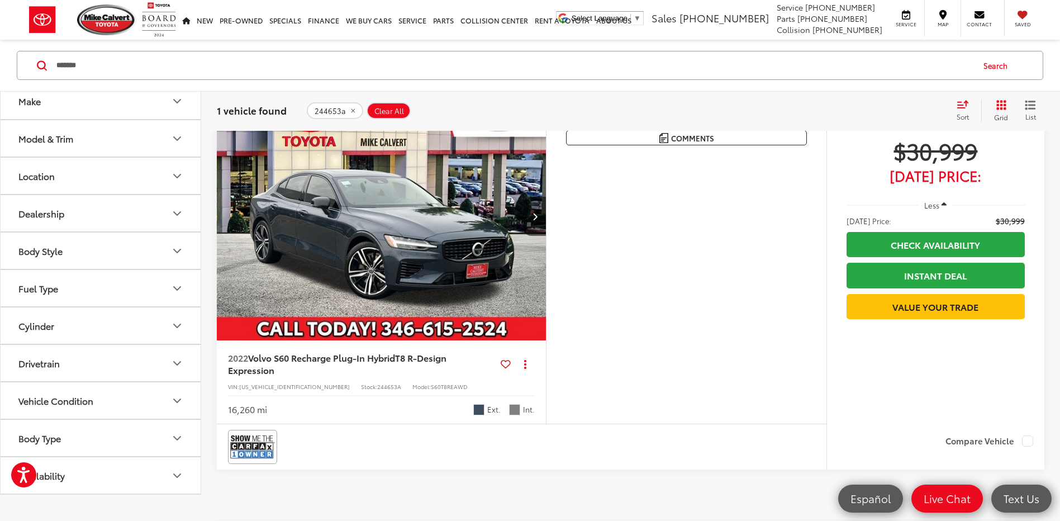
click at [344, 187] on img "2022 Volvo S60 Recharge Plug-In Hybrid T8 R-Design Expression 0" at bounding box center [381, 217] width 331 height 248
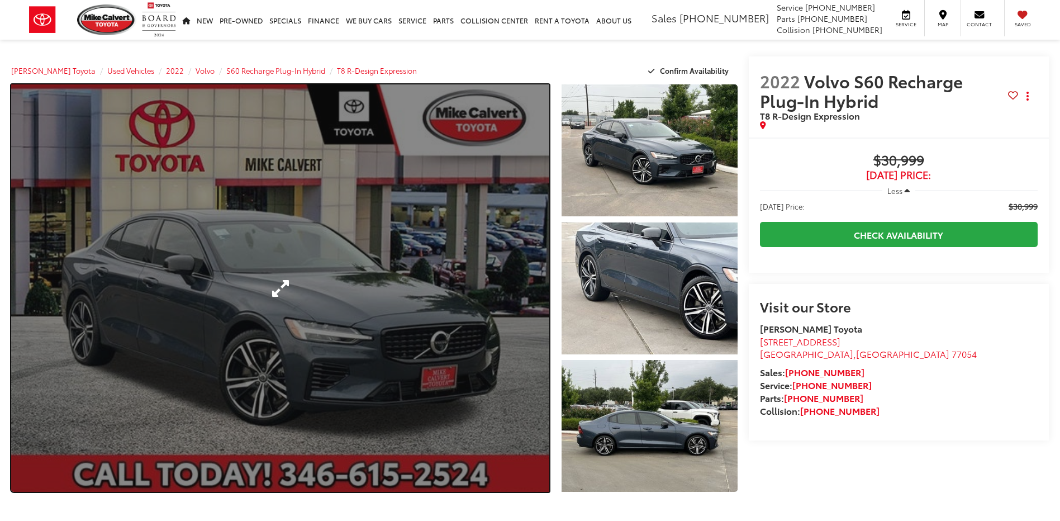
click at [389, 216] on link "Expand Photo 0" at bounding box center [280, 287] width 538 height 407
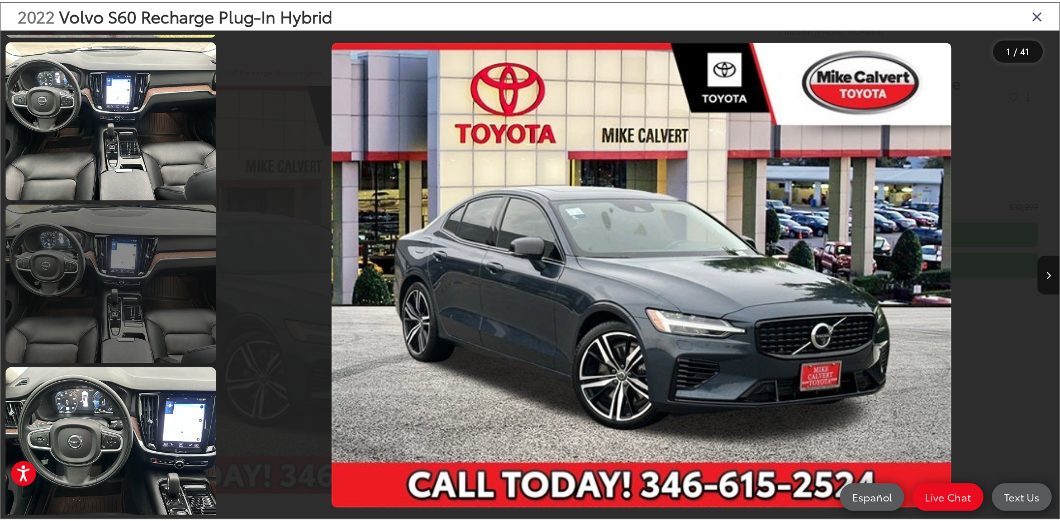
scroll to position [1341, 0]
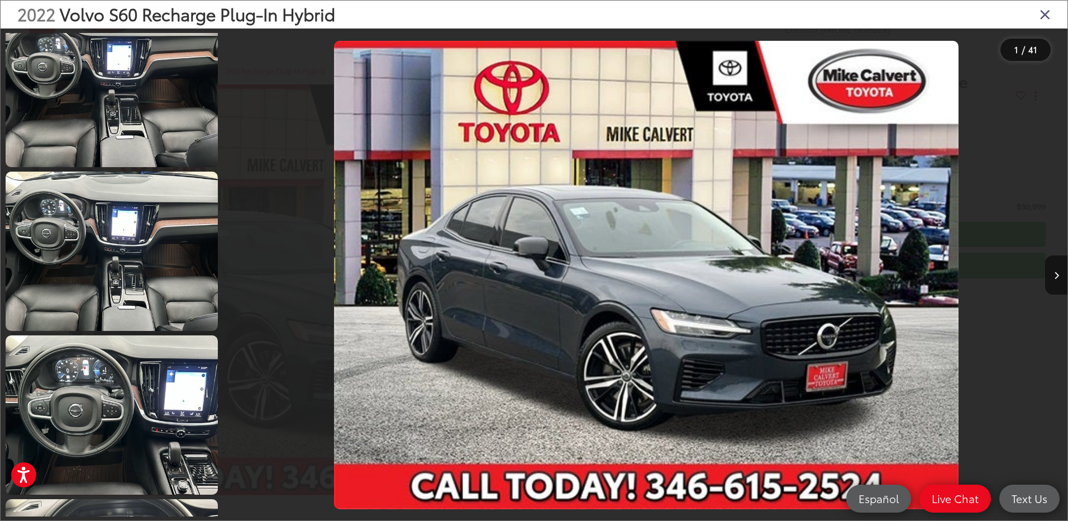
click at [1048, 18] on icon "Close gallery" at bounding box center [1045, 14] width 11 height 15
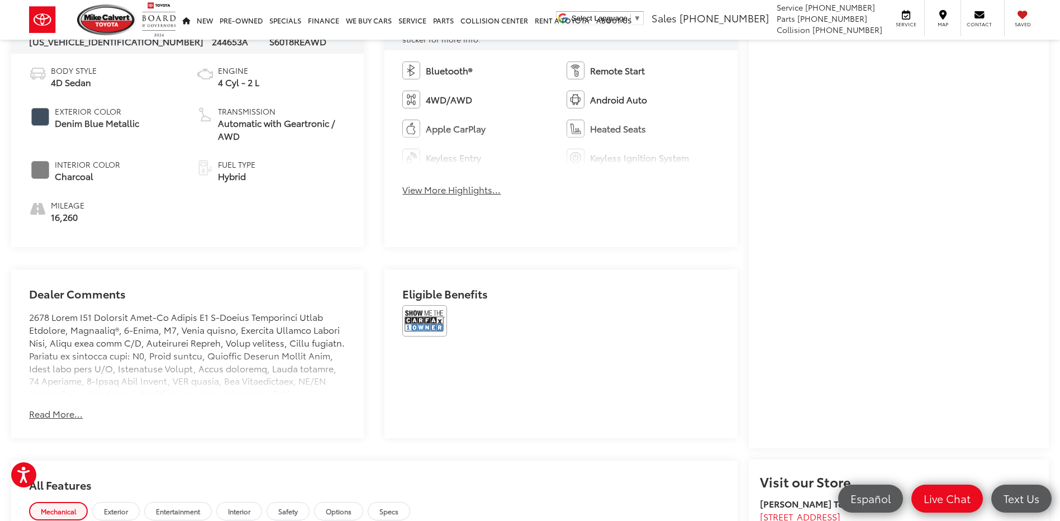
scroll to position [702, 0]
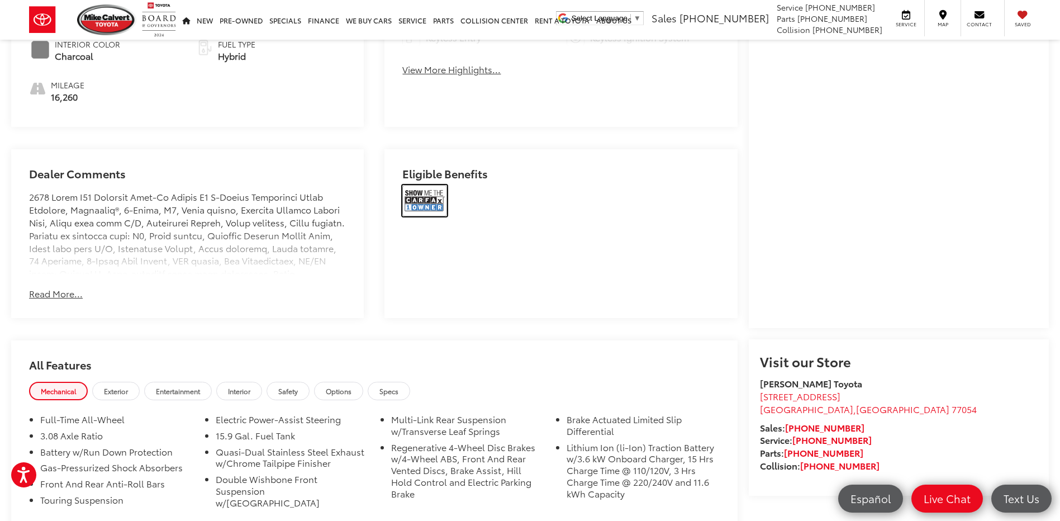
click at [422, 198] on img at bounding box center [424, 200] width 45 height 31
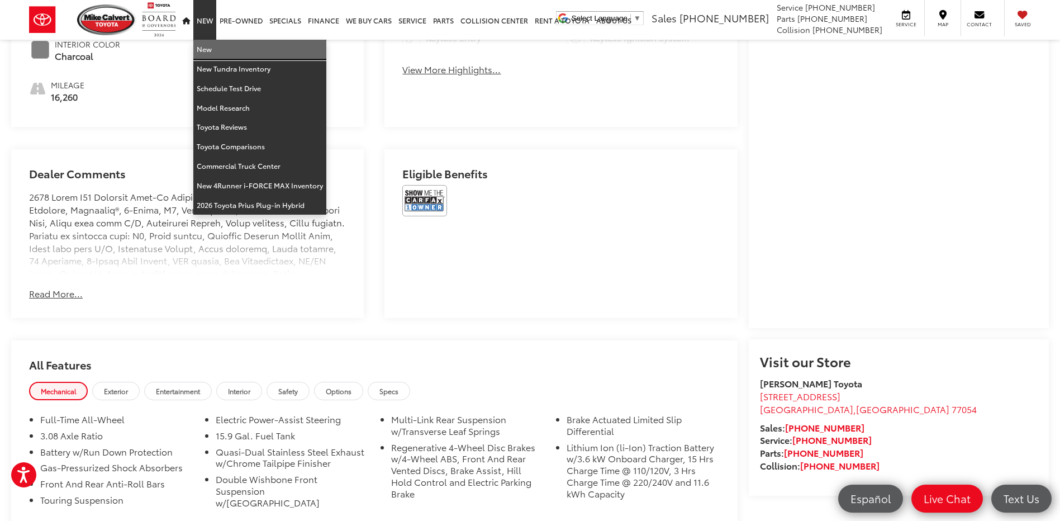
drag, startPoint x: 204, startPoint y: 47, endPoint x: 205, endPoint y: 0, distance: 46.9
click at [204, 47] on link "New" at bounding box center [259, 50] width 133 height 20
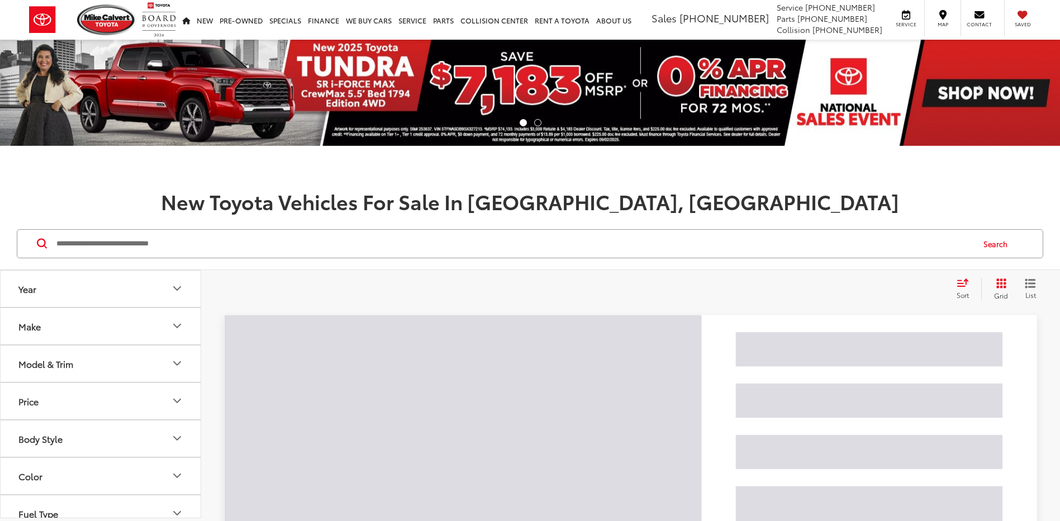
click at [65, 254] on input "Search by Make, Model, or Keyword" at bounding box center [513, 243] width 917 height 27
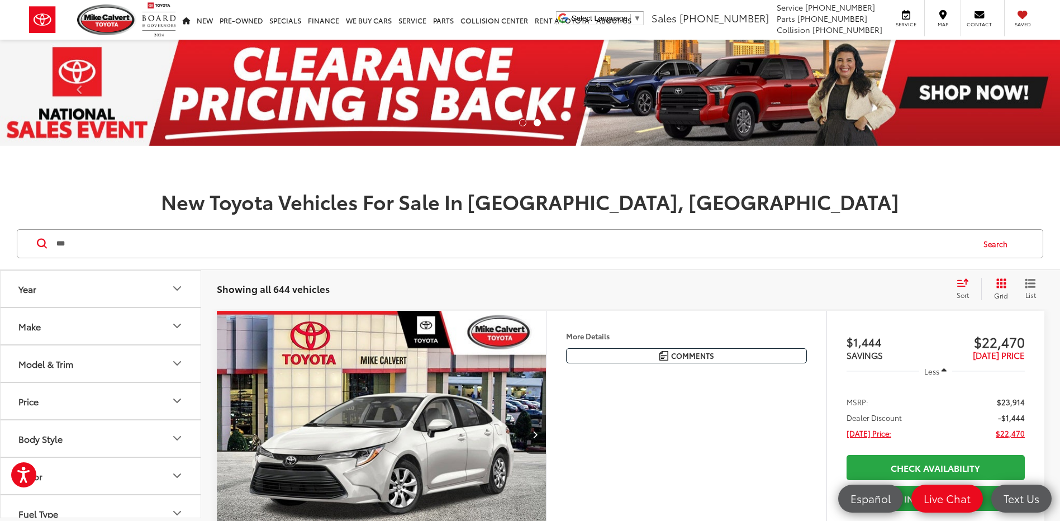
click at [127, 249] on input "***" at bounding box center [513, 243] width 917 height 27
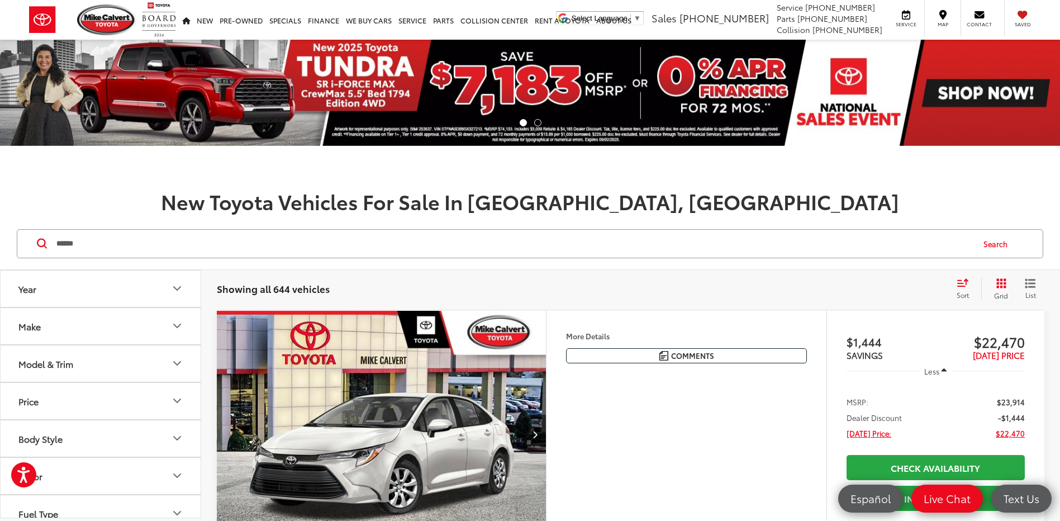
type input "******"
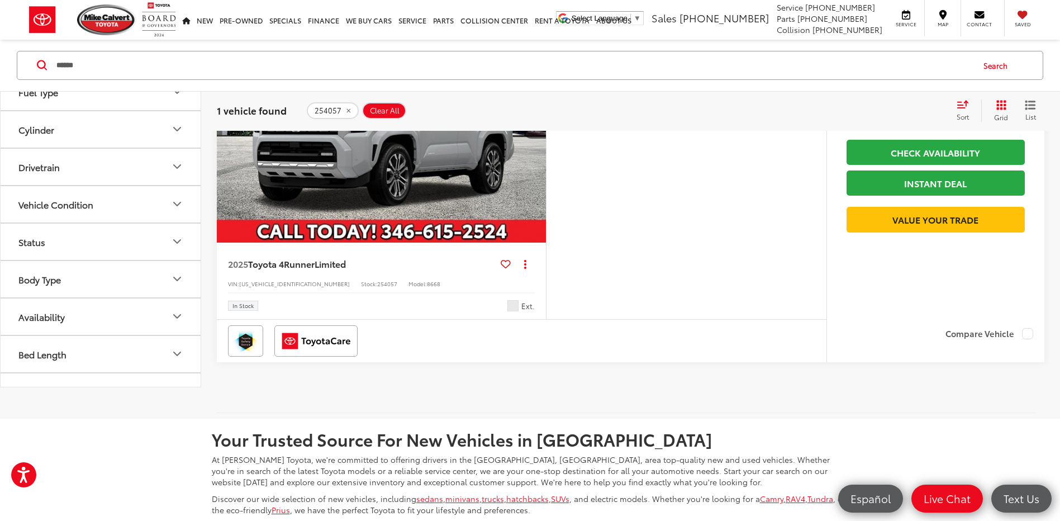
scroll to position [279, 0]
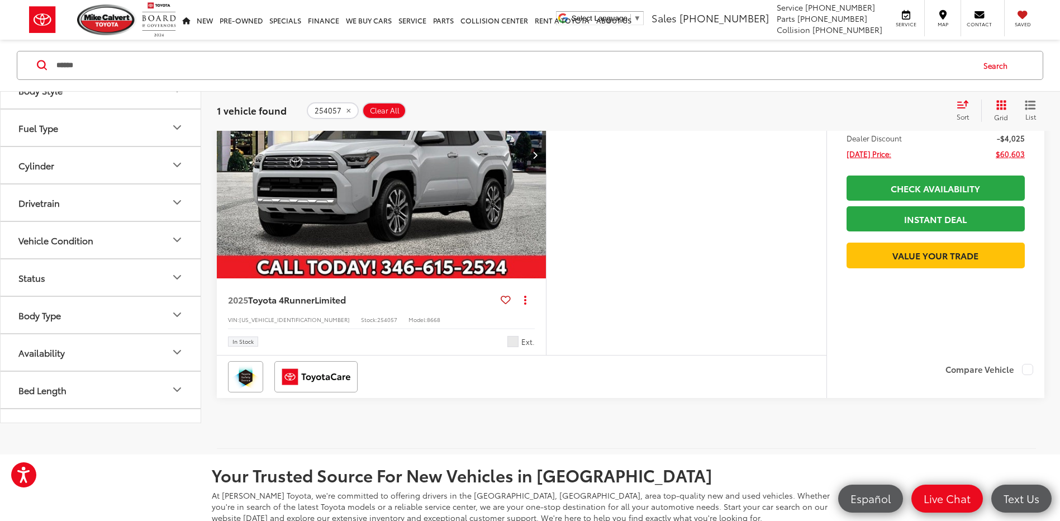
click at [269, 319] on span "[US_VEHICLE_IDENTIFICATION_NUMBER]" at bounding box center [294, 319] width 111 height 8
click at [268, 319] on span "[US_VEHICLE_IDENTIFICATION_NUMBER]" at bounding box center [294, 319] width 111 height 8
drag, startPoint x: 268, startPoint y: 319, endPoint x: 618, endPoint y: 281, distance: 352.3
click at [770, 290] on div "Features Bluetooth® Remote Start 4WD/AWD Android Auto Apple CarPlay Heated Seat…" at bounding box center [686, 193] width 280 height 324
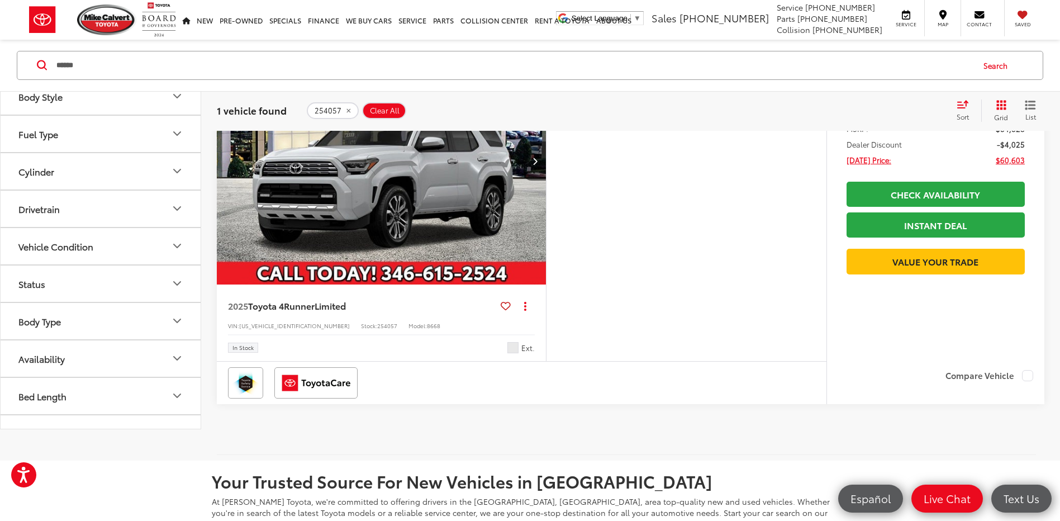
scroll to position [266, 0]
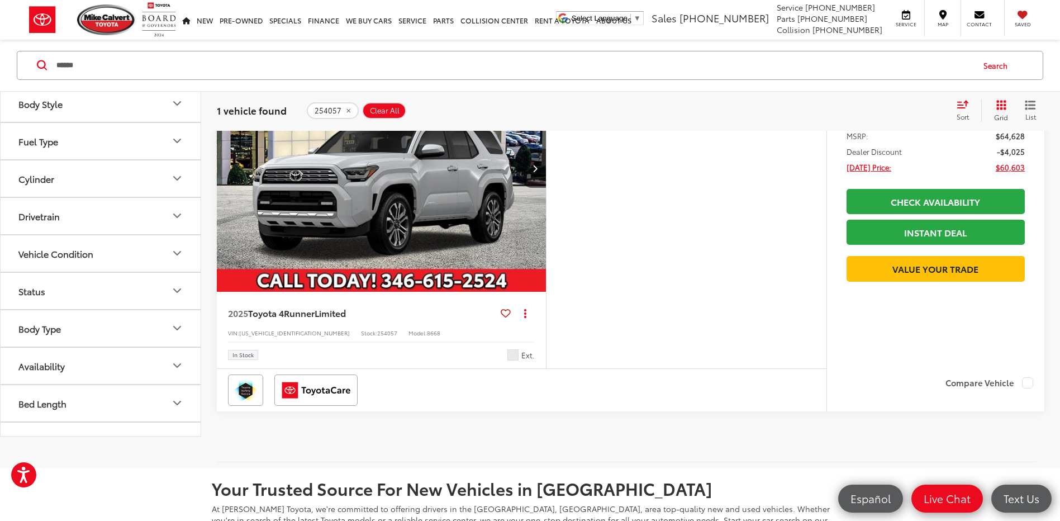
click at [381, 104] on button "Clear All" at bounding box center [384, 110] width 44 height 17
